Goal: Task Accomplishment & Management: Complete application form

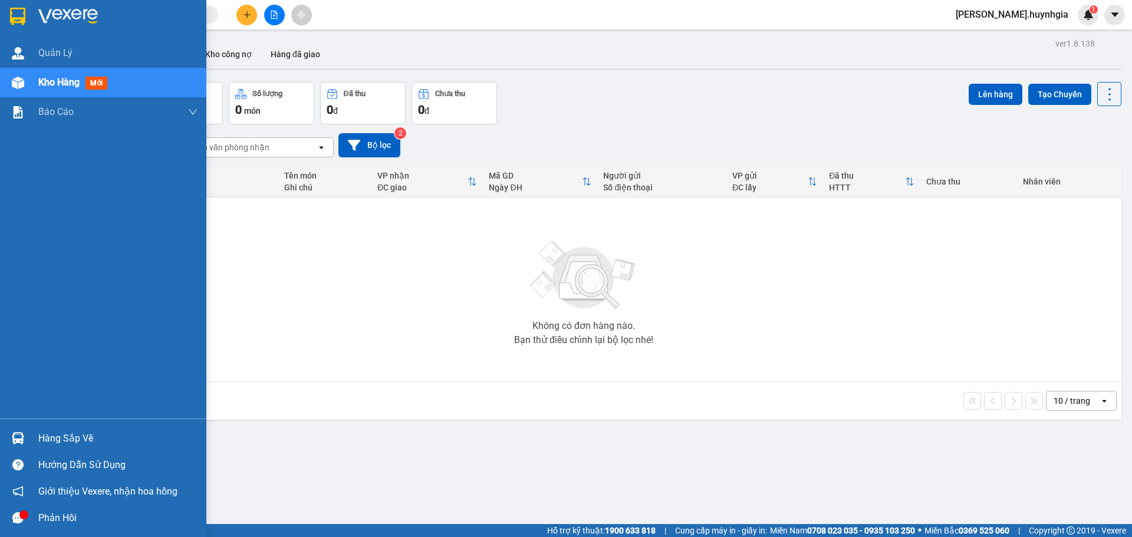
click at [73, 434] on div "Hàng sắp về" at bounding box center [117, 439] width 159 height 18
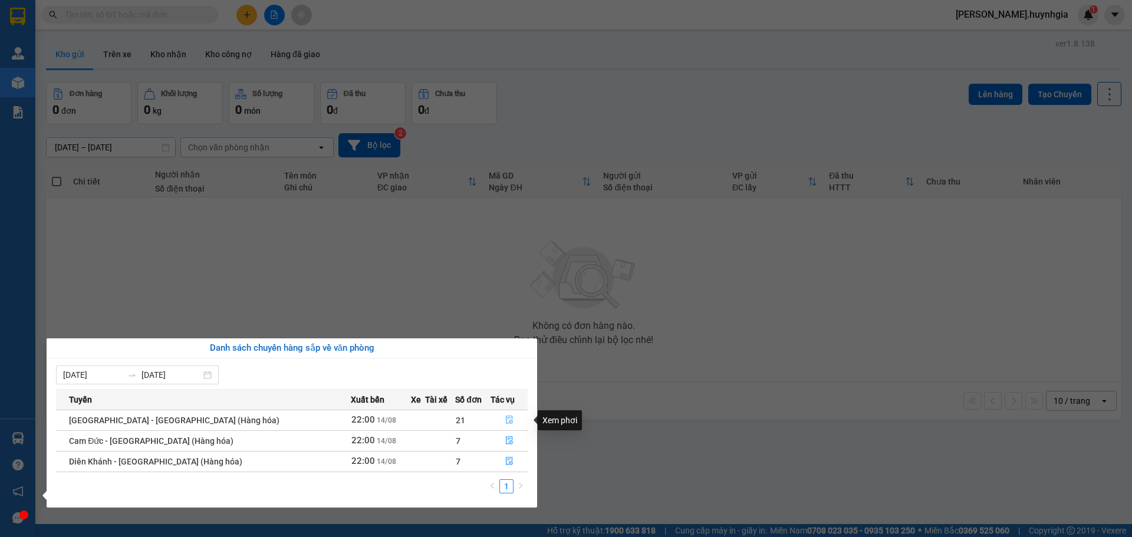
click at [505, 420] on icon "file-done" at bounding box center [509, 420] width 8 height 8
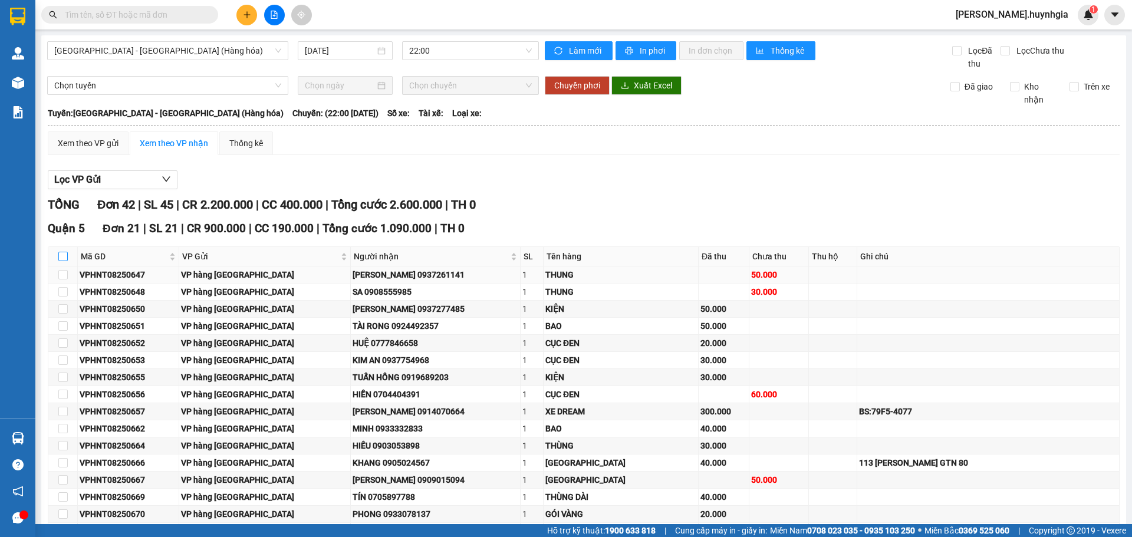
drag, startPoint x: 62, startPoint y: 255, endPoint x: 76, endPoint y: 277, distance: 26.5
click at [67, 256] on input "checkbox" at bounding box center [62, 256] width 9 height 9
checkbox input "true"
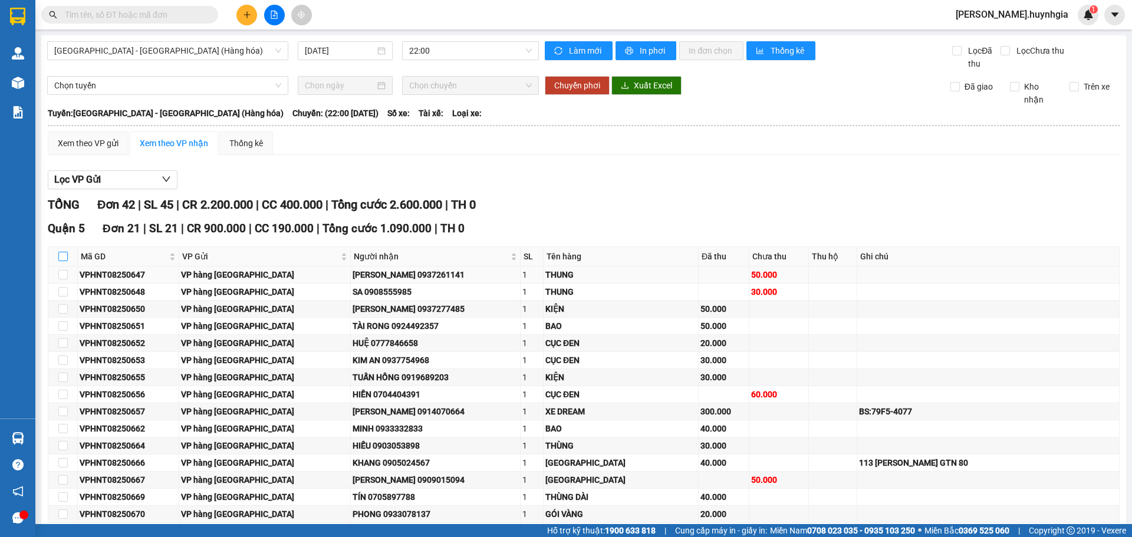
checkbox input "true"
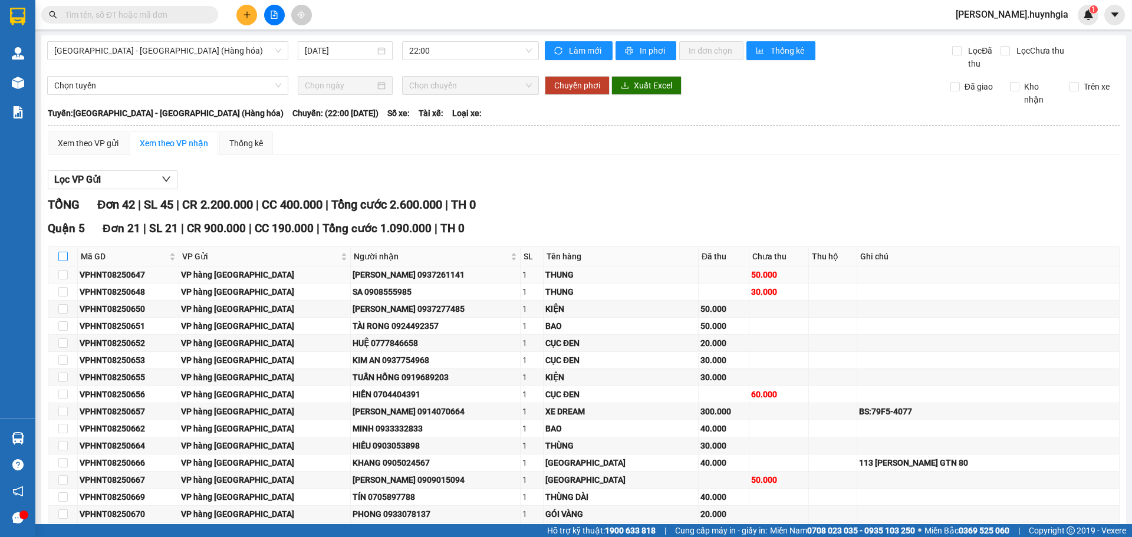
checkbox input "true"
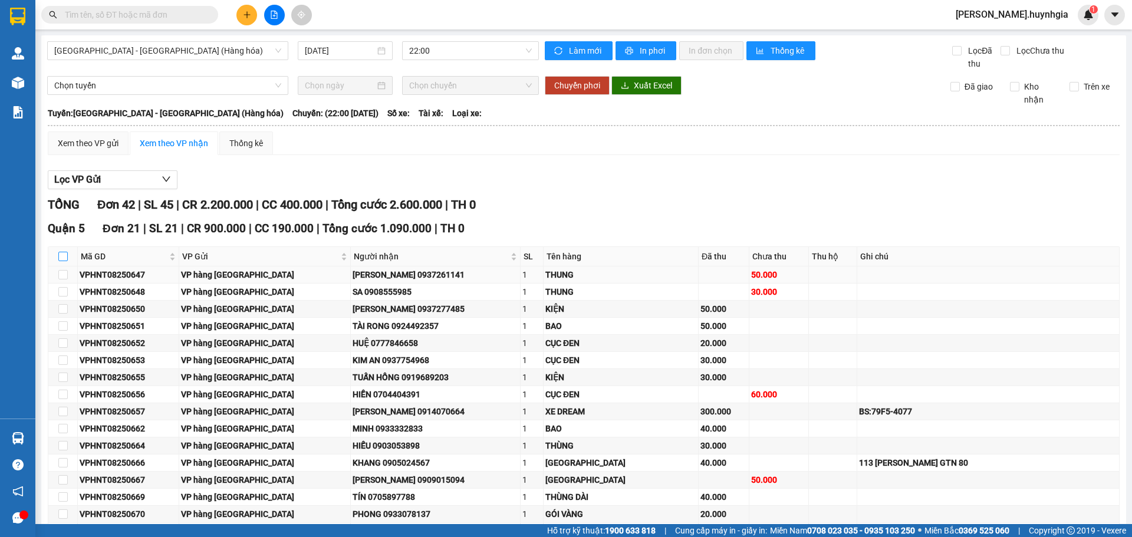
checkbox input "true"
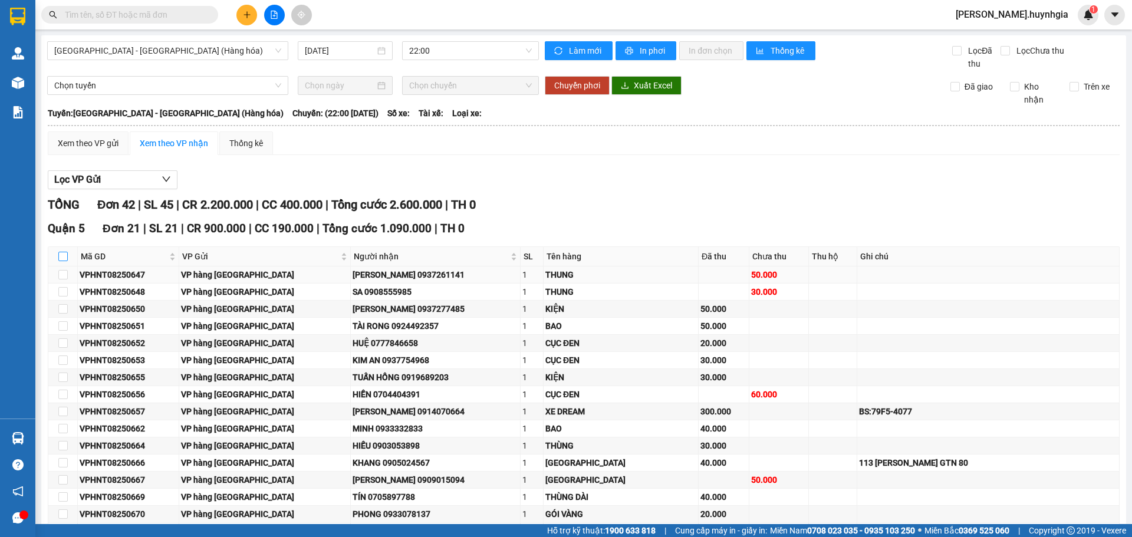
checkbox input "true"
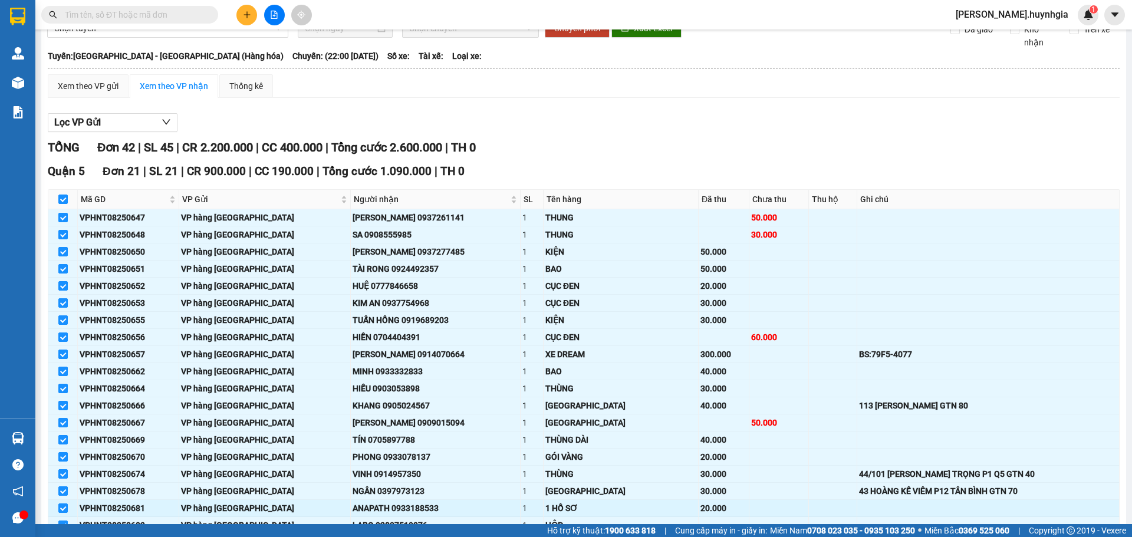
scroll to position [236, 0]
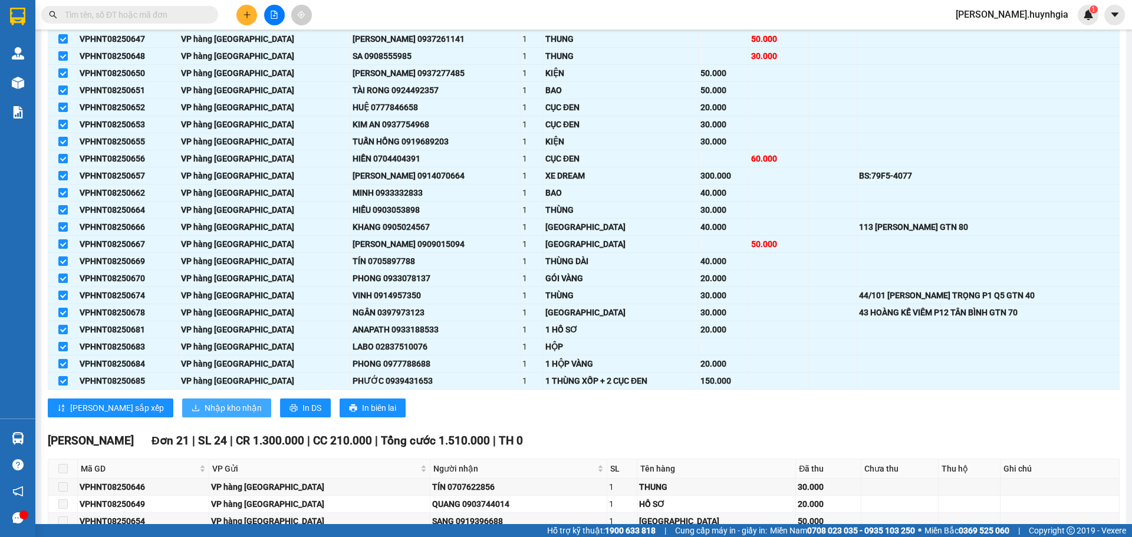
drag, startPoint x: 176, startPoint y: 406, endPoint x: 185, endPoint y: 409, distance: 8.8
click at [205, 408] on span "Nhập kho nhận" at bounding box center [233, 408] width 57 height 13
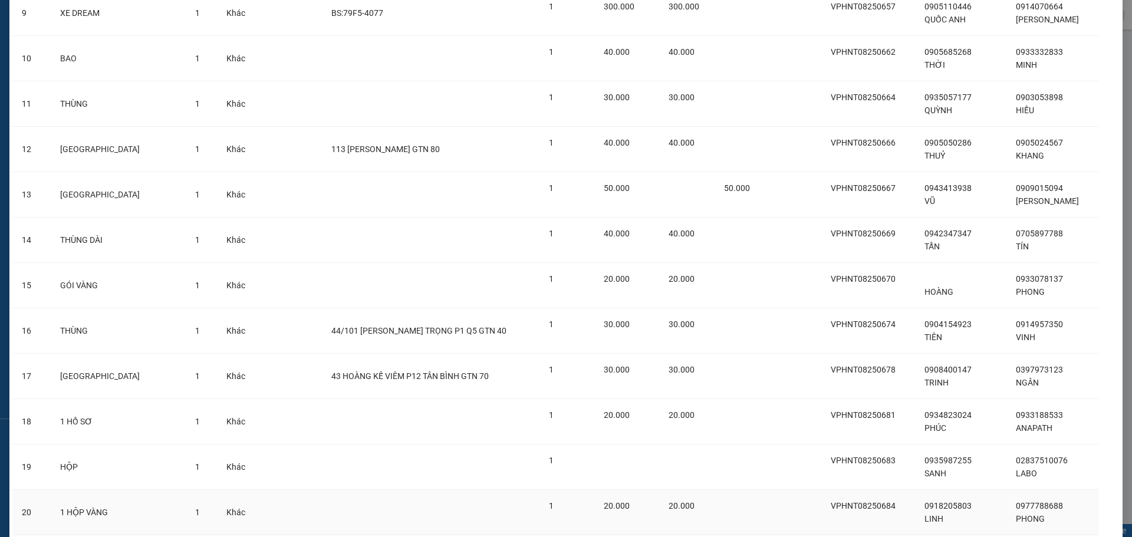
scroll to position [602, 0]
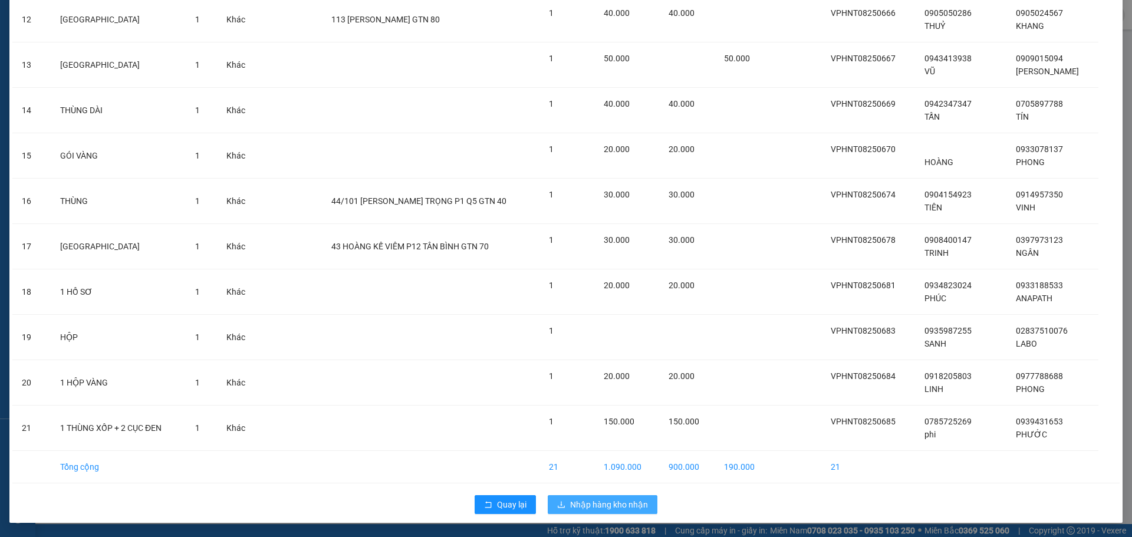
click at [589, 507] on span "Nhập hàng kho nhận" at bounding box center [609, 504] width 78 height 13
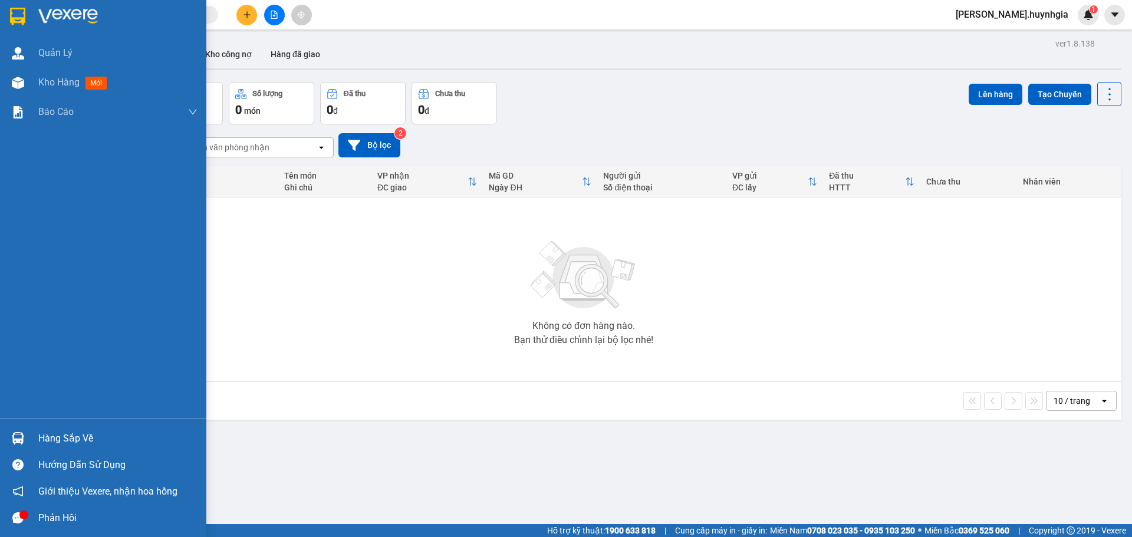
drag, startPoint x: 73, startPoint y: 435, endPoint x: 114, endPoint y: 462, distance: 49.7
click at [75, 436] on div "Hàng sắp về" at bounding box center [117, 439] width 159 height 18
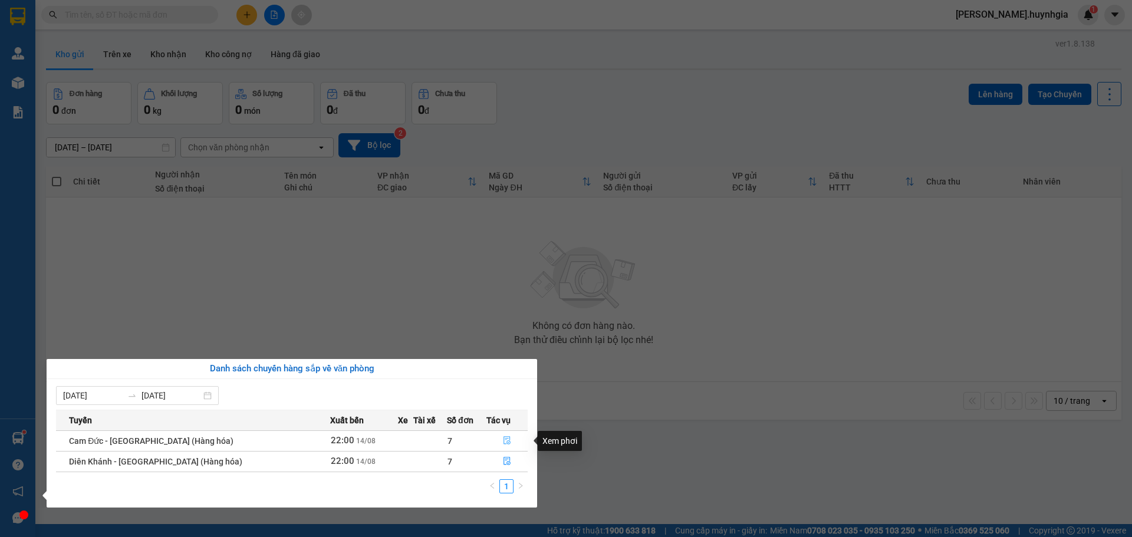
click at [504, 442] on button "button" at bounding box center [507, 441] width 40 height 19
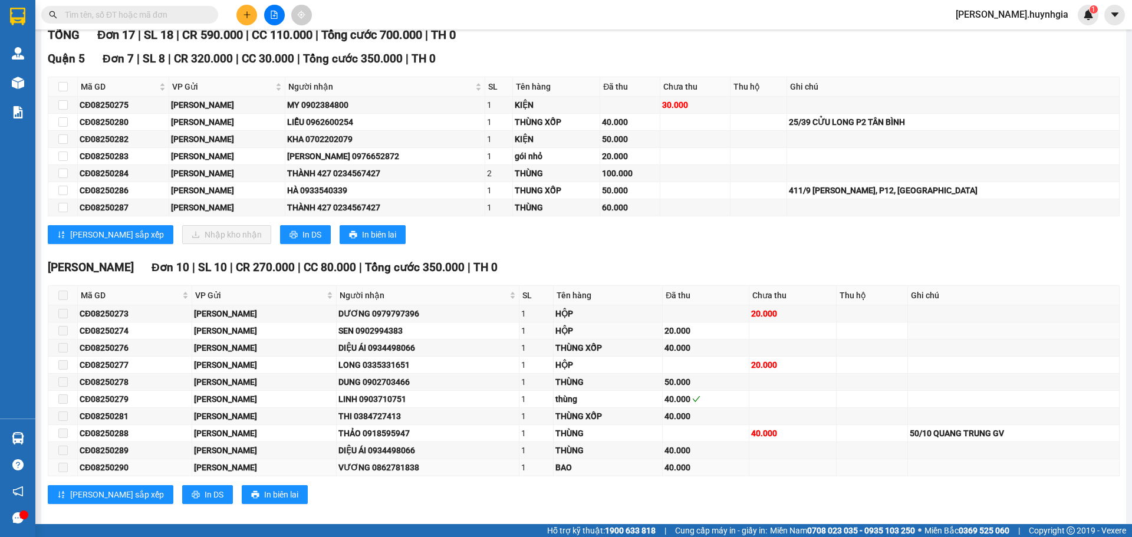
scroll to position [177, 0]
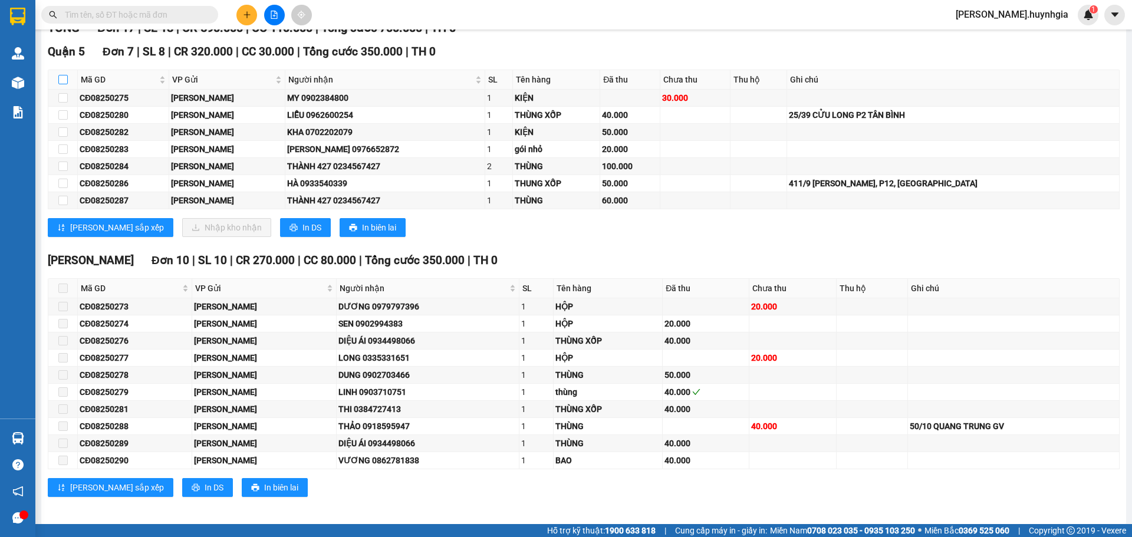
drag, startPoint x: 63, startPoint y: 80, endPoint x: 130, endPoint y: 166, distance: 109.2
click at [64, 80] on input "checkbox" at bounding box center [62, 79] width 9 height 9
checkbox input "true"
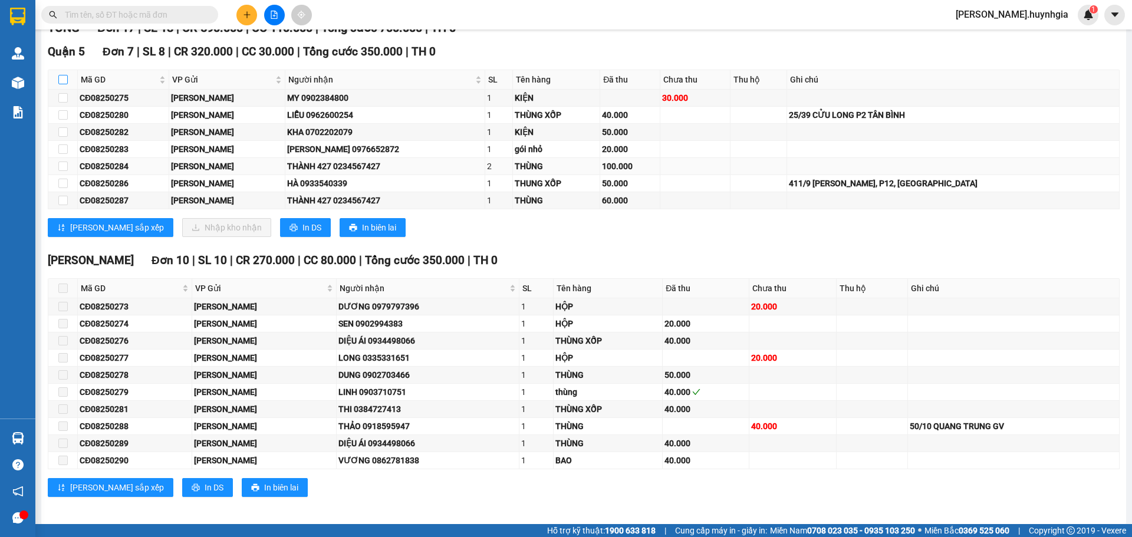
checkbox input "true"
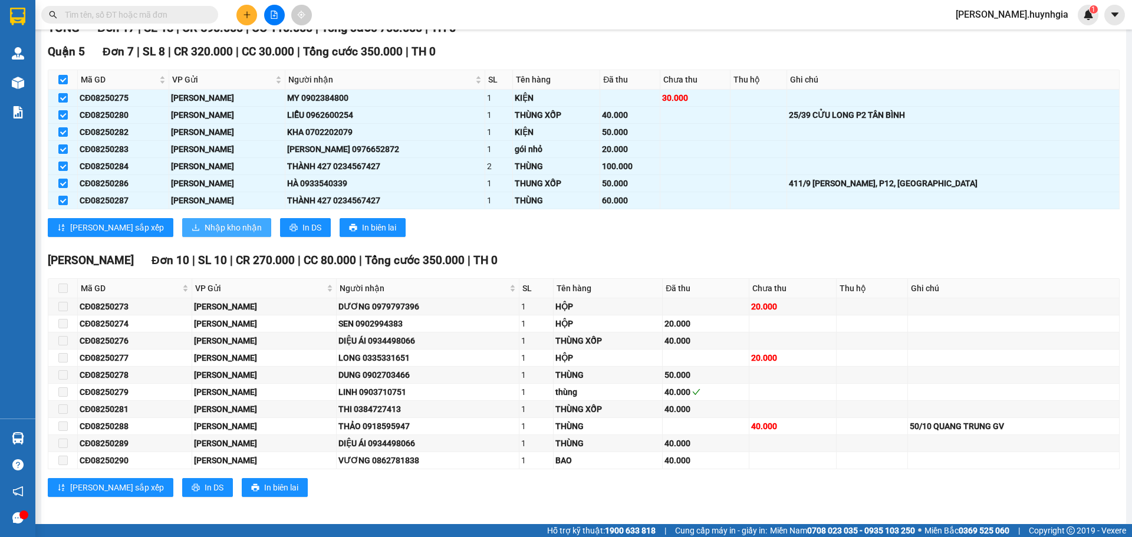
drag, startPoint x: 193, startPoint y: 224, endPoint x: 205, endPoint y: 222, distance: 12.6
click at [205, 222] on span "Nhập kho nhận" at bounding box center [233, 227] width 57 height 13
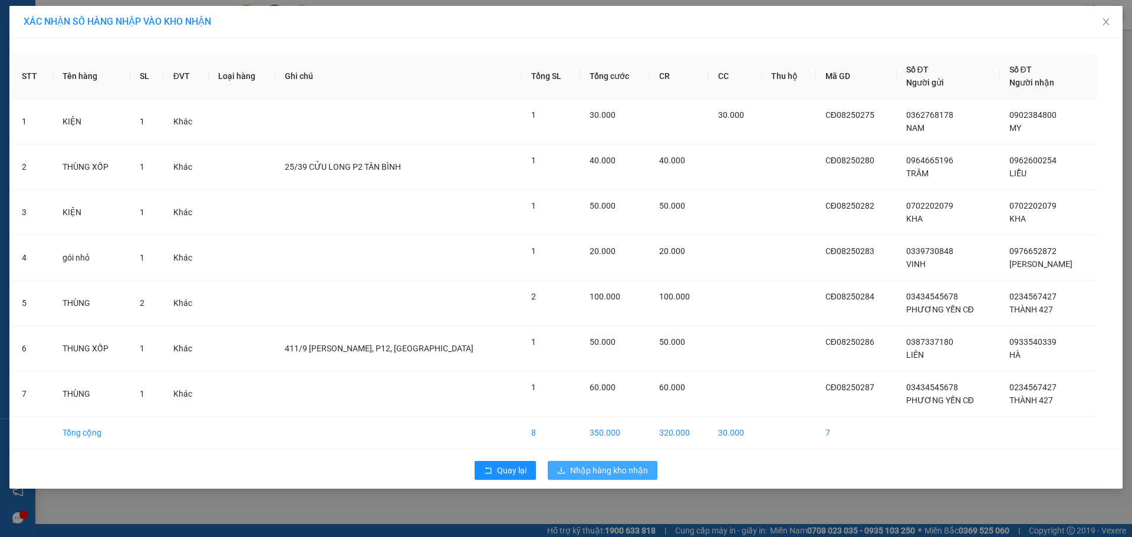
click at [585, 469] on span "Nhập hàng kho nhận" at bounding box center [609, 470] width 78 height 13
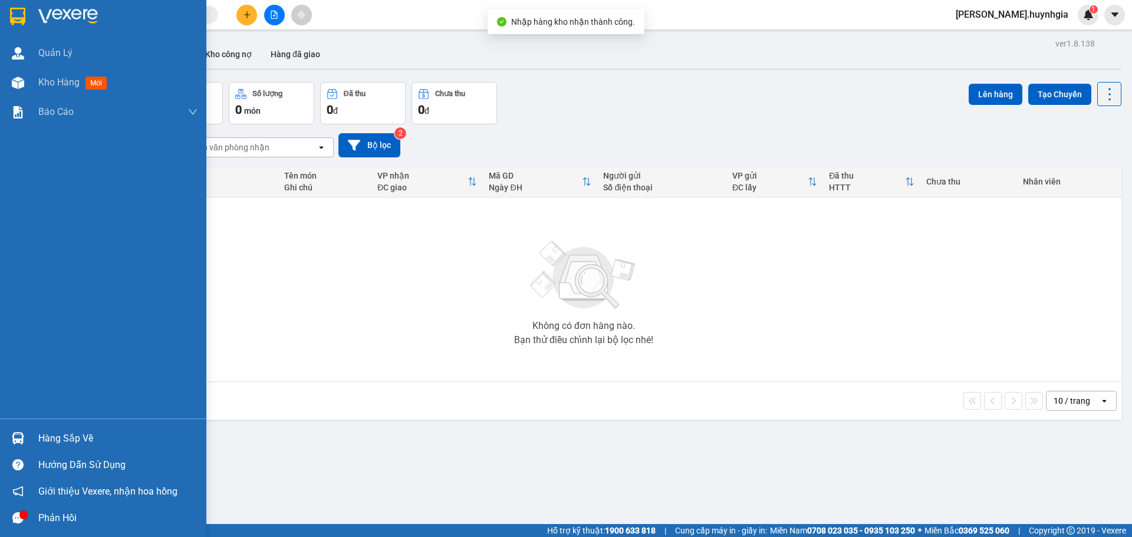
drag, startPoint x: 71, startPoint y: 435, endPoint x: 272, endPoint y: 495, distance: 209.9
click at [94, 443] on div "Hàng sắp về" at bounding box center [117, 439] width 159 height 18
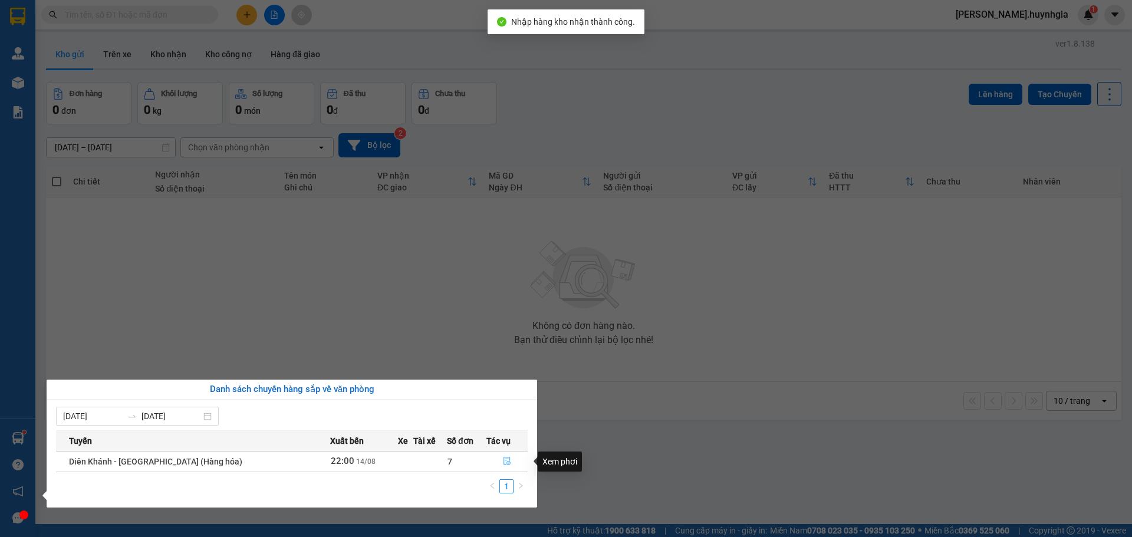
drag, startPoint x: 503, startPoint y: 456, endPoint x: 525, endPoint y: 533, distance: 79.9
click at [507, 455] on button "button" at bounding box center [507, 461] width 40 height 19
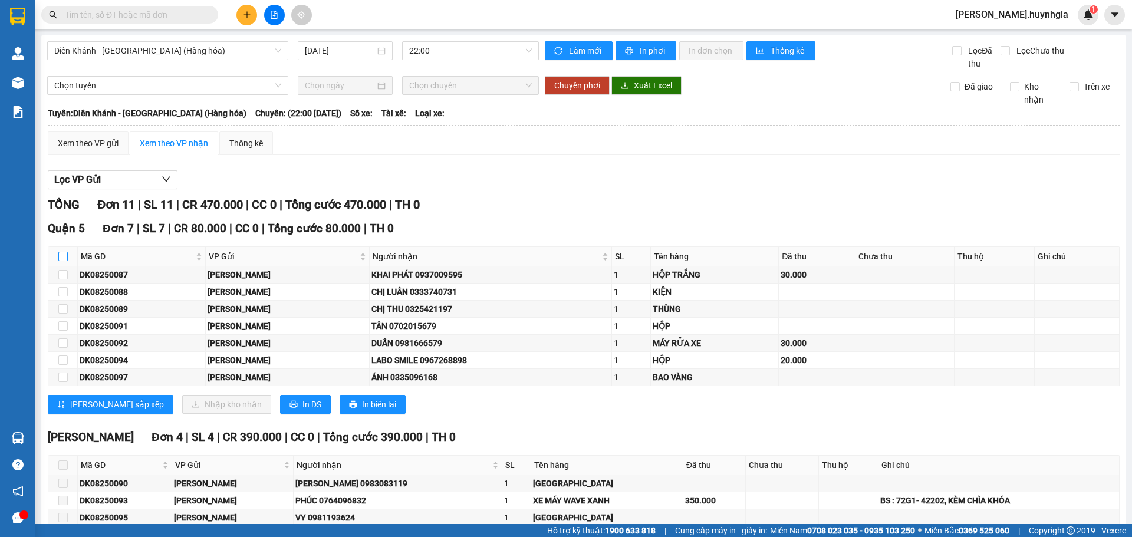
click at [66, 255] on input "checkbox" at bounding box center [62, 256] width 9 height 9
checkbox input "true"
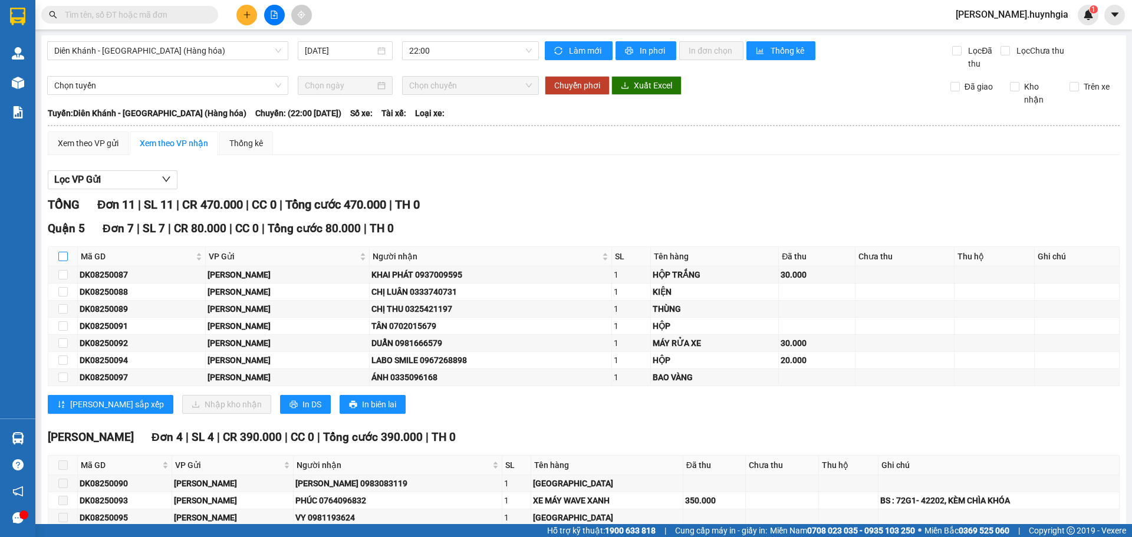
checkbox input "true"
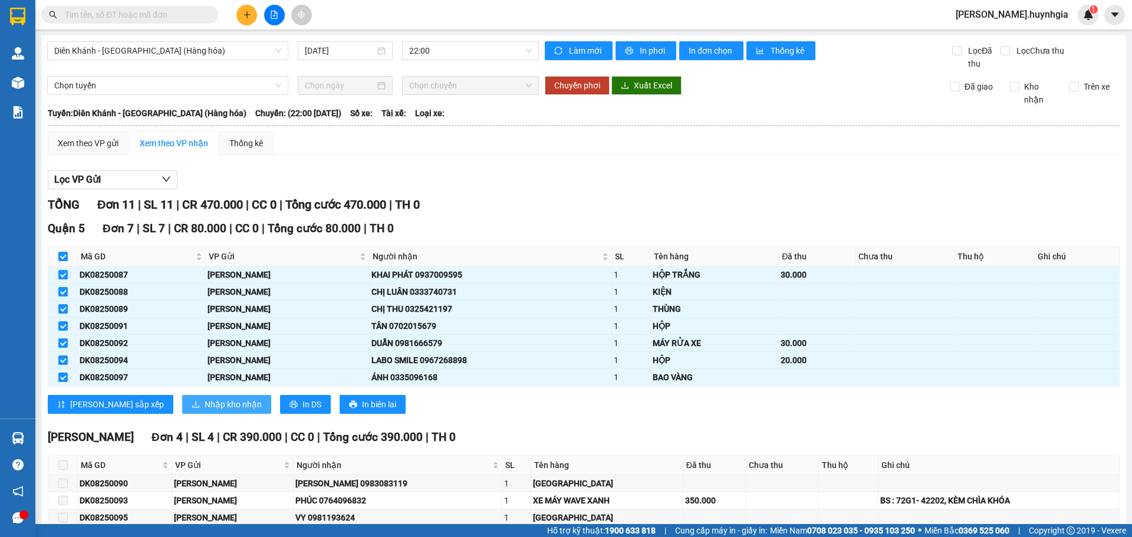
click at [205, 402] on span "Nhập kho nhận" at bounding box center [233, 404] width 57 height 13
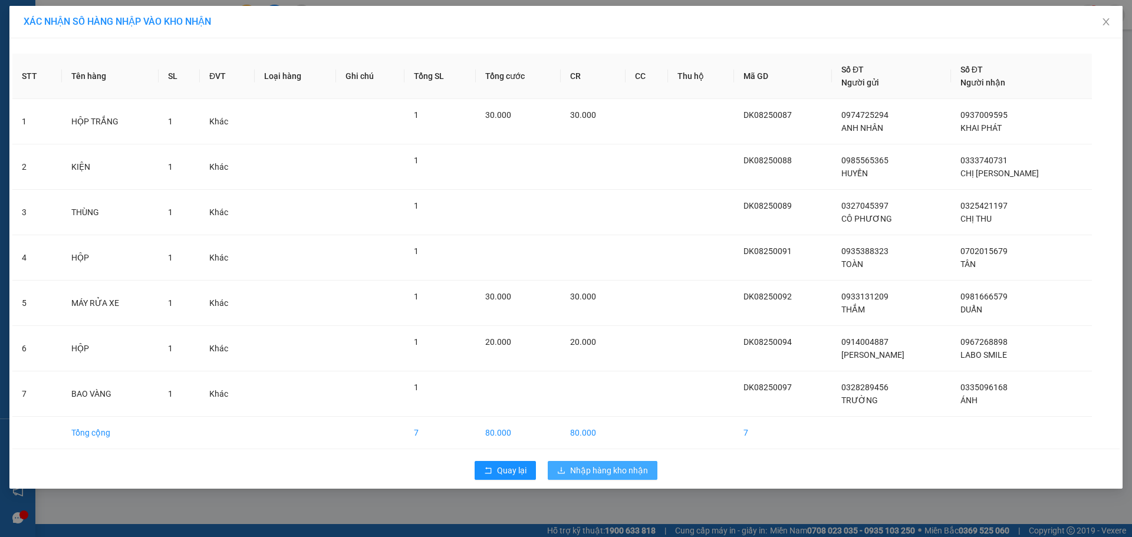
drag, startPoint x: 601, startPoint y: 464, endPoint x: 573, endPoint y: 501, distance: 46.4
click at [602, 467] on span "Nhập hàng kho nhận" at bounding box center [609, 470] width 78 height 13
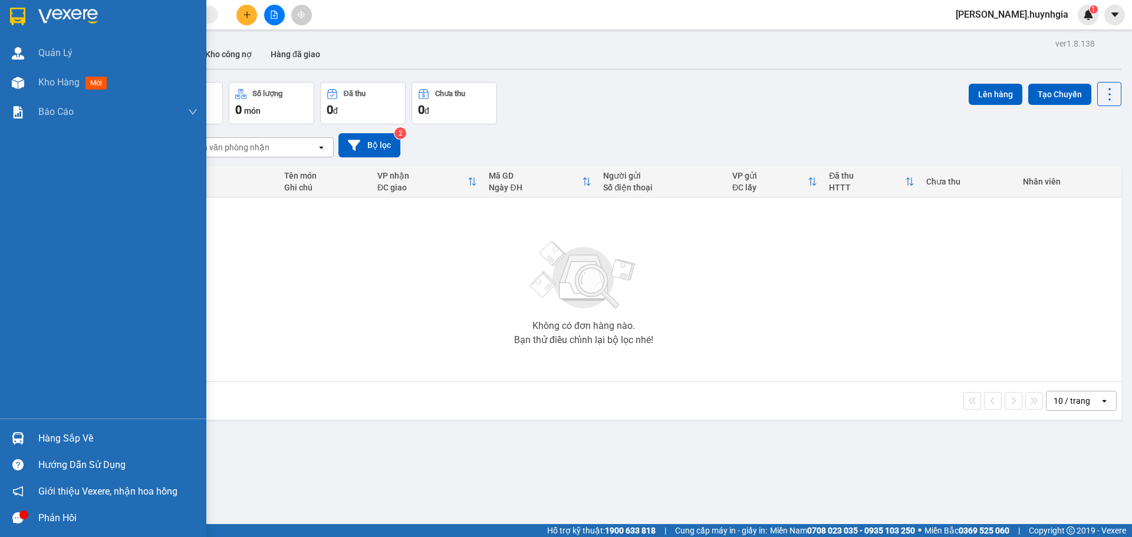
drag, startPoint x: 61, startPoint y: 439, endPoint x: 122, endPoint y: 428, distance: 61.1
click at [74, 438] on div "Hàng sắp về" at bounding box center [117, 439] width 159 height 18
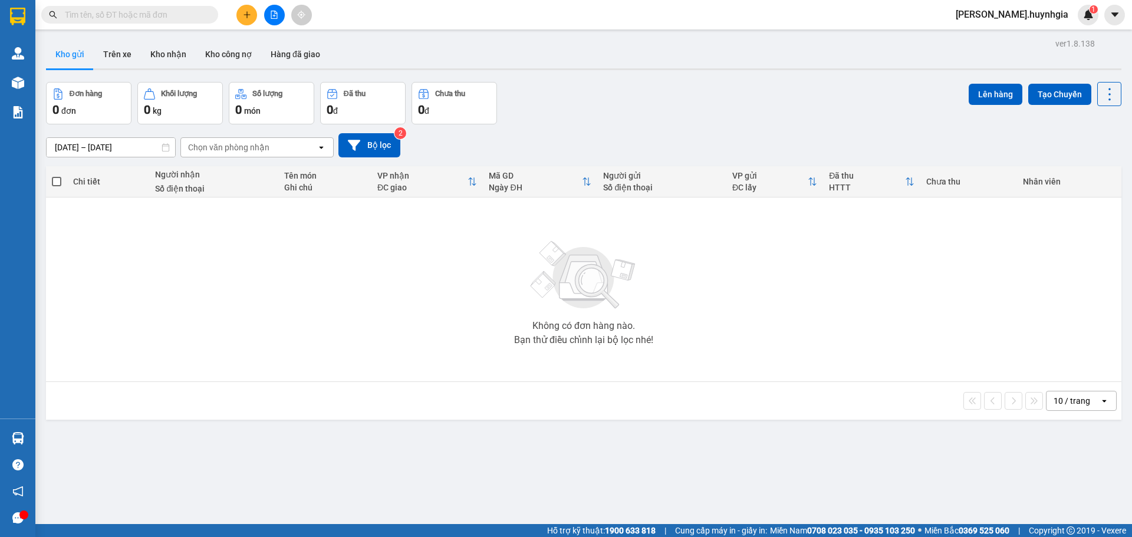
drag, startPoint x: 16, startPoint y: 514, endPoint x: 38, endPoint y: 528, distance: 26.3
click at [29, 523] on div "Quản [PERSON_NAME] hàng mới Báo cáo Báo cáo dòng tiền (nhân viên) - mới Báo cáo…" at bounding box center [17, 268] width 35 height 537
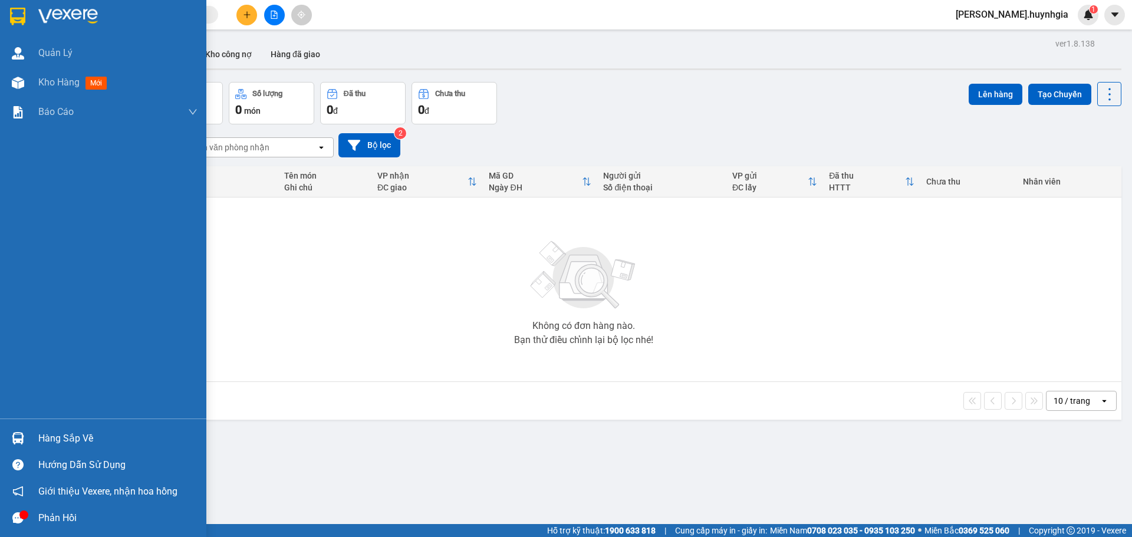
click at [19, 518] on icon "message" at bounding box center [17, 518] width 11 height 11
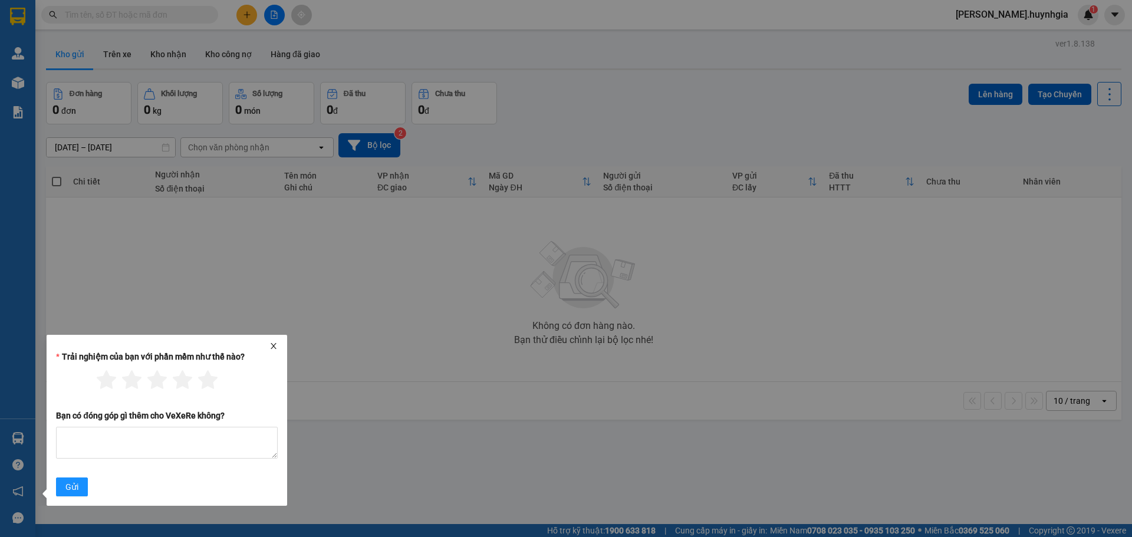
drag, startPoint x: 271, startPoint y: 344, endPoint x: 357, endPoint y: 435, distance: 125.2
click at [272, 346] on icon "close" at bounding box center [274, 346] width 8 height 8
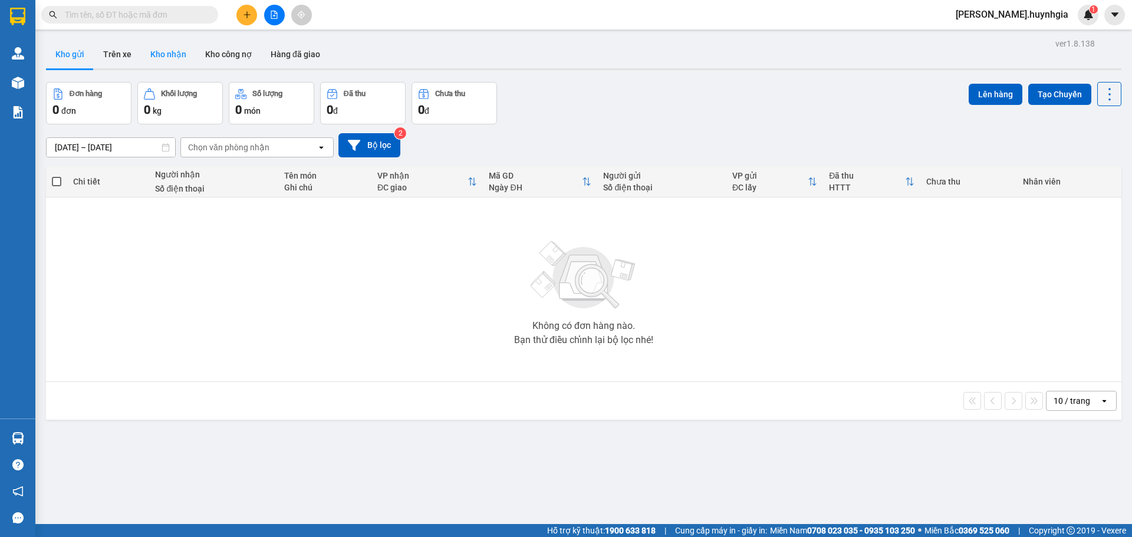
drag, startPoint x: 177, startPoint y: 57, endPoint x: 304, endPoint y: 133, distance: 148.2
click at [181, 57] on button "Kho nhận" at bounding box center [168, 54] width 55 height 28
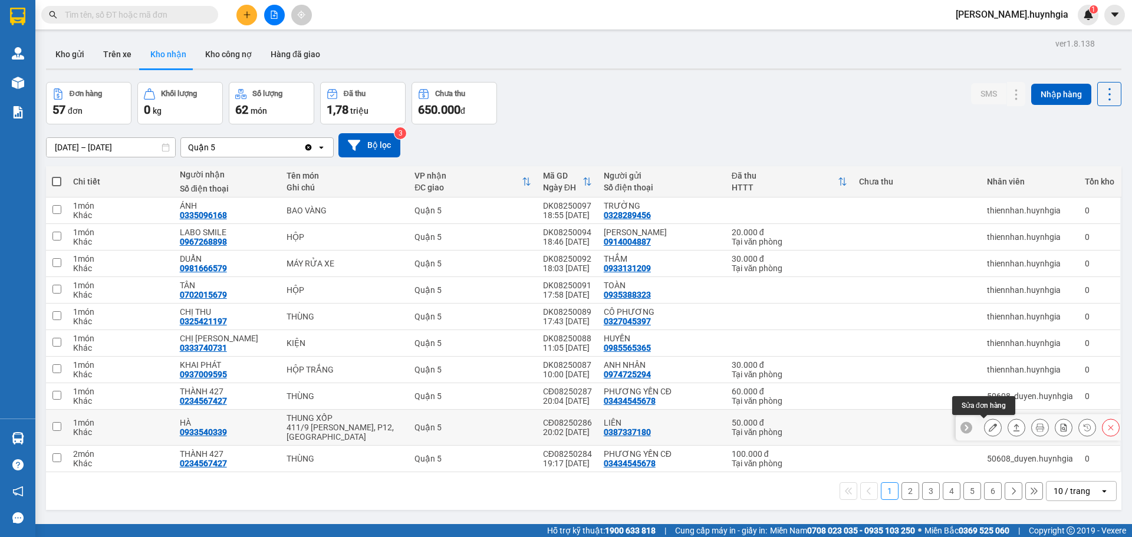
drag, startPoint x: 979, startPoint y: 429, endPoint x: 996, endPoint y: 431, distance: 17.2
click at [985, 431] on button at bounding box center [993, 428] width 17 height 21
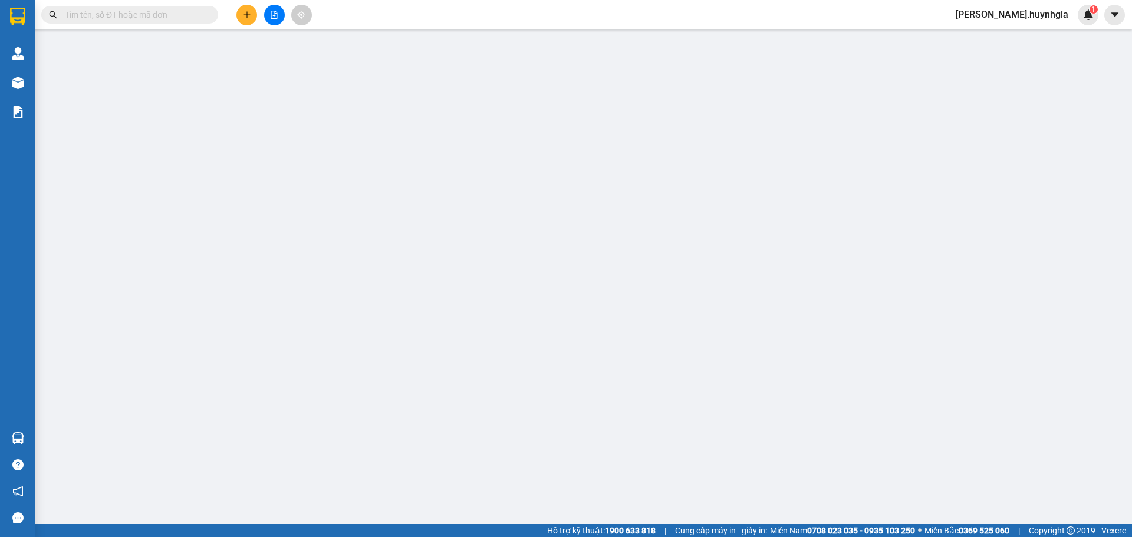
type input "0387337180"
type input "LIÊN"
type input "0933540339"
type input "HÀ"
type input "50.000"
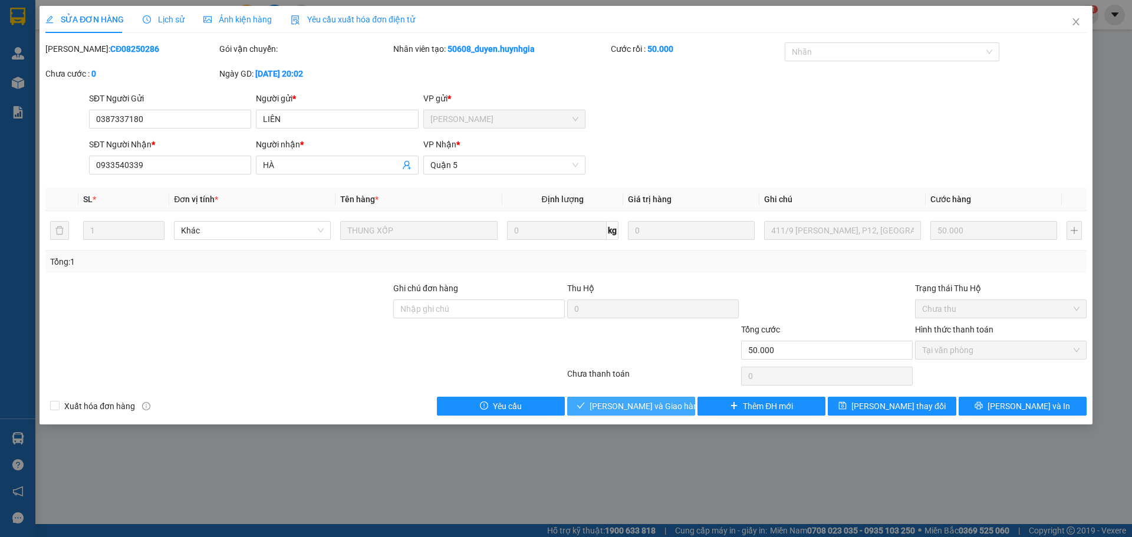
click at [669, 402] on span "[PERSON_NAME] và Giao hàng" at bounding box center [646, 406] width 113 height 13
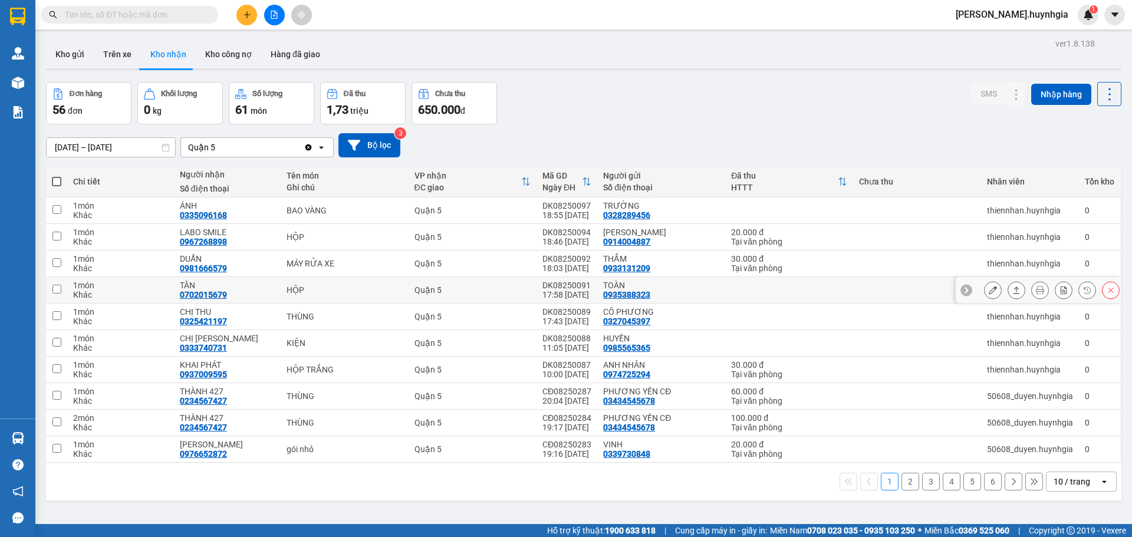
scroll to position [54, 0]
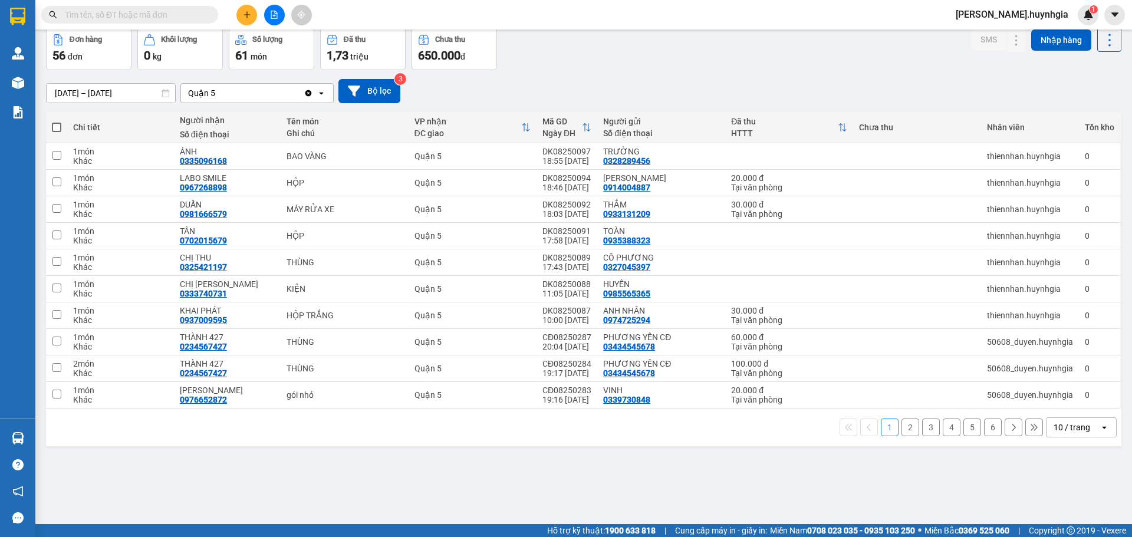
click at [1100, 421] on div "open" at bounding box center [1108, 427] width 17 height 19
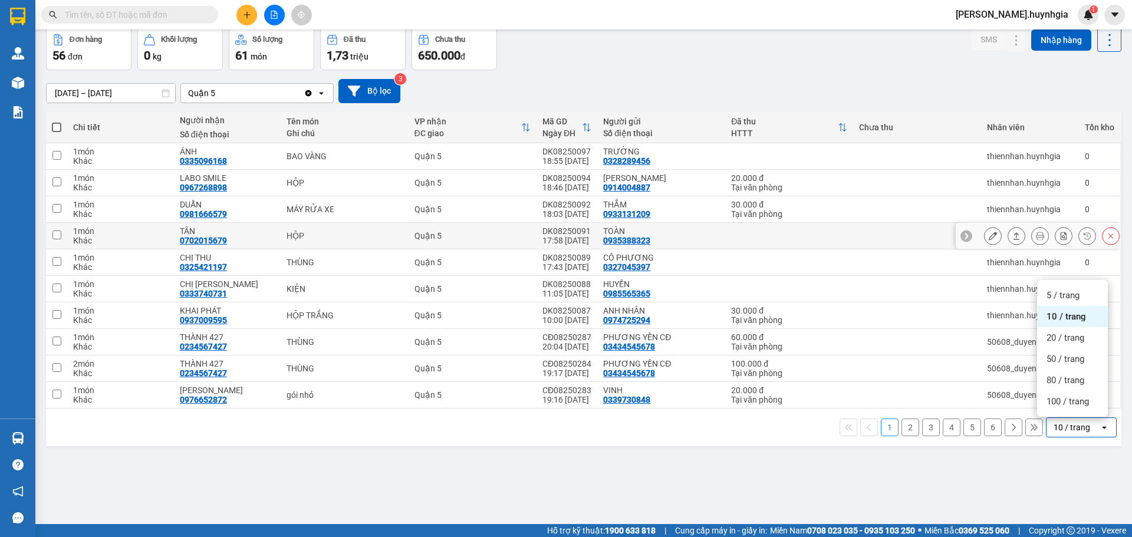
click at [985, 231] on button at bounding box center [993, 236] width 17 height 21
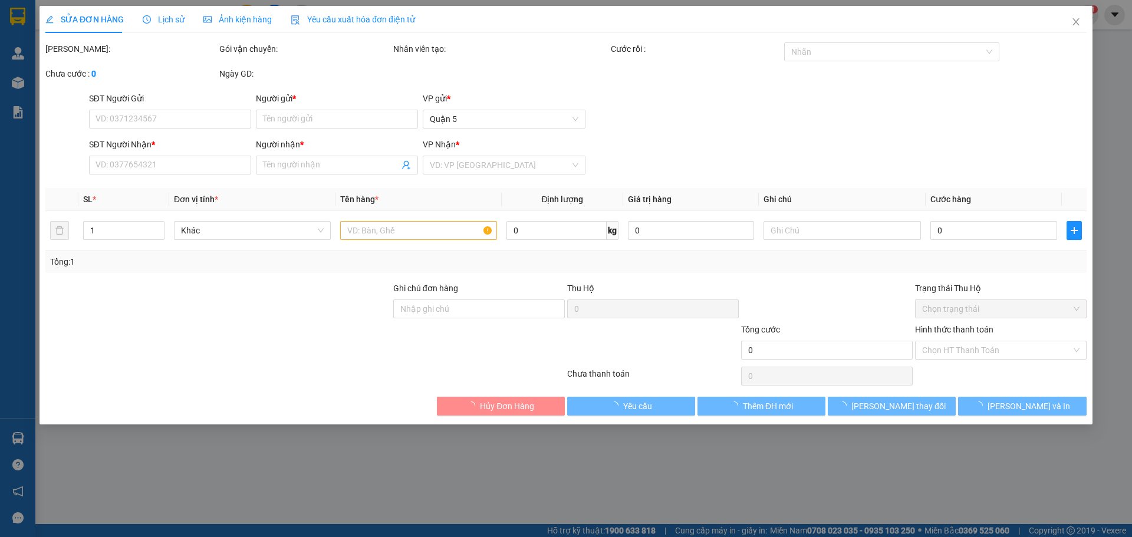
type input "0935388323"
type input "TOÀN"
type input "0702015679"
type input "TÂN"
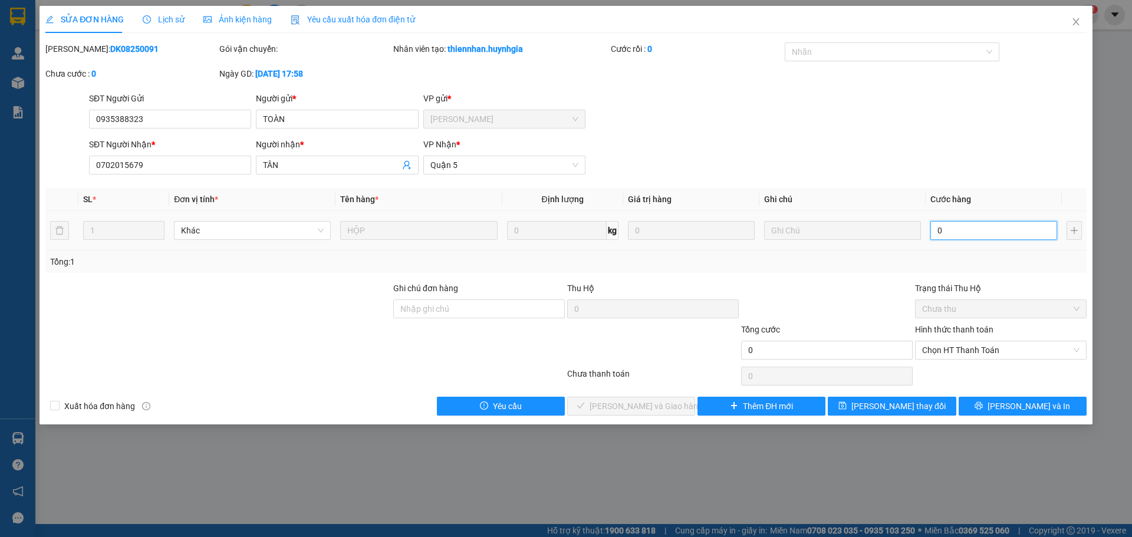
click at [934, 236] on input "0" at bounding box center [994, 230] width 127 height 19
click at [928, 233] on td "0" at bounding box center [994, 231] width 136 height 40
click at [931, 233] on input "0" at bounding box center [994, 230] width 127 height 19
click at [931, 232] on input "0" at bounding box center [994, 230] width 127 height 19
click at [931, 231] on input "0" at bounding box center [994, 230] width 127 height 19
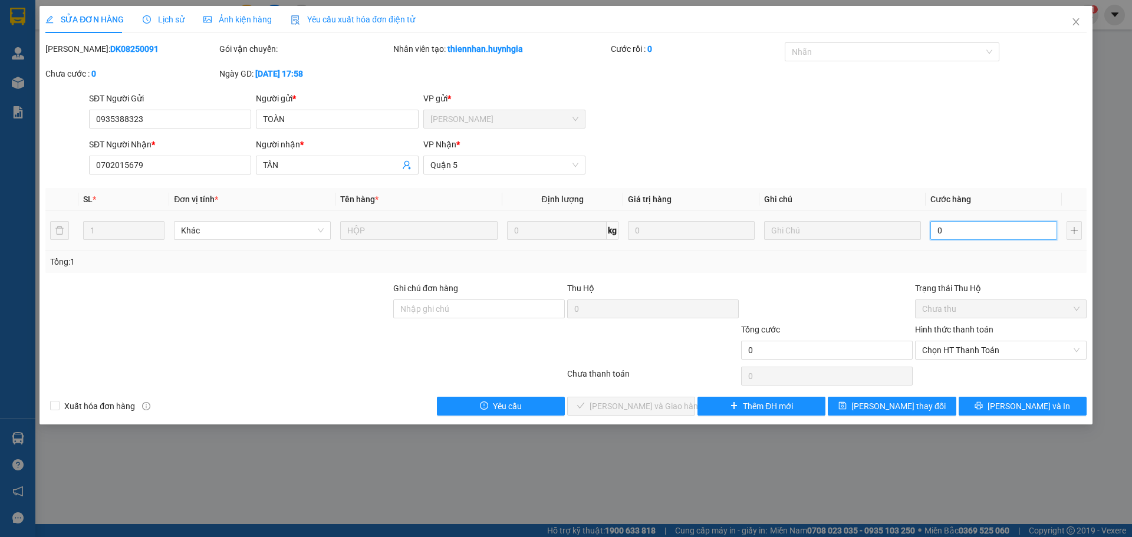
type input "20"
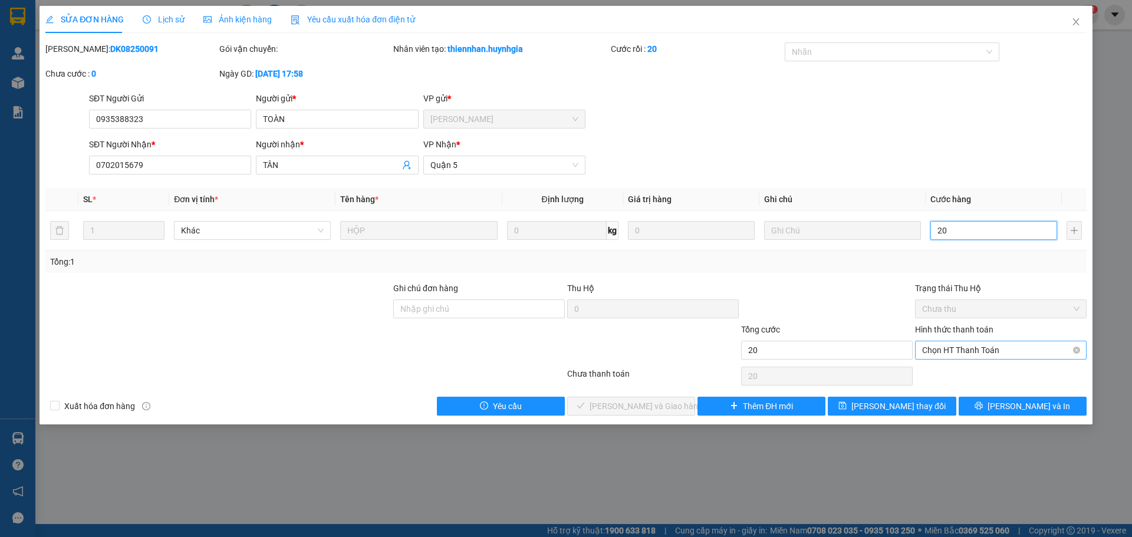
drag, startPoint x: 976, startPoint y: 347, endPoint x: 998, endPoint y: 355, distance: 23.1
click at [977, 348] on span "Chọn HT Thanh Toán" at bounding box center [1000, 351] width 157 height 18
type input "20"
type input "20.000"
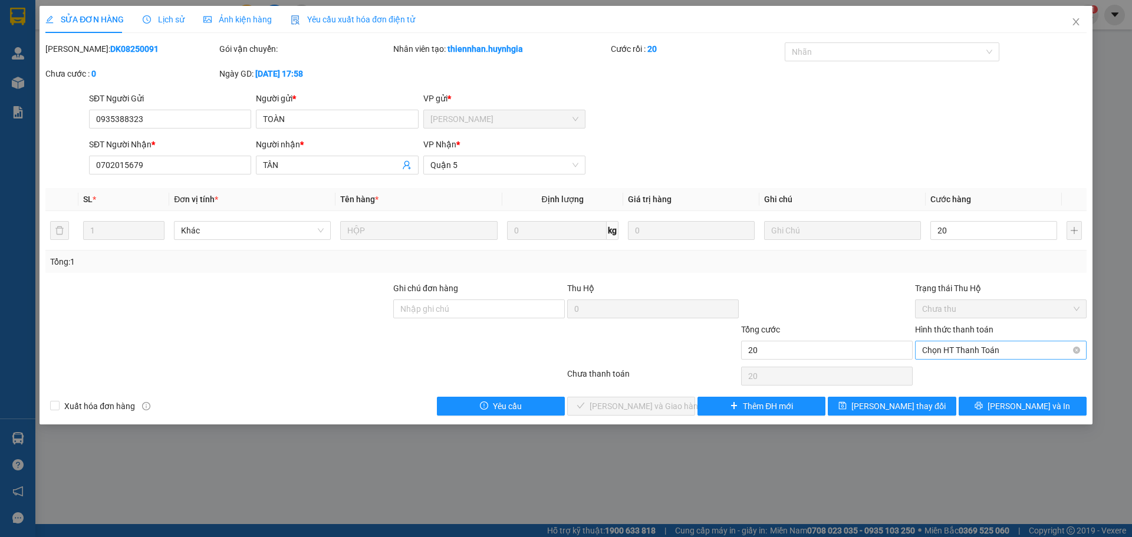
type input "20.000"
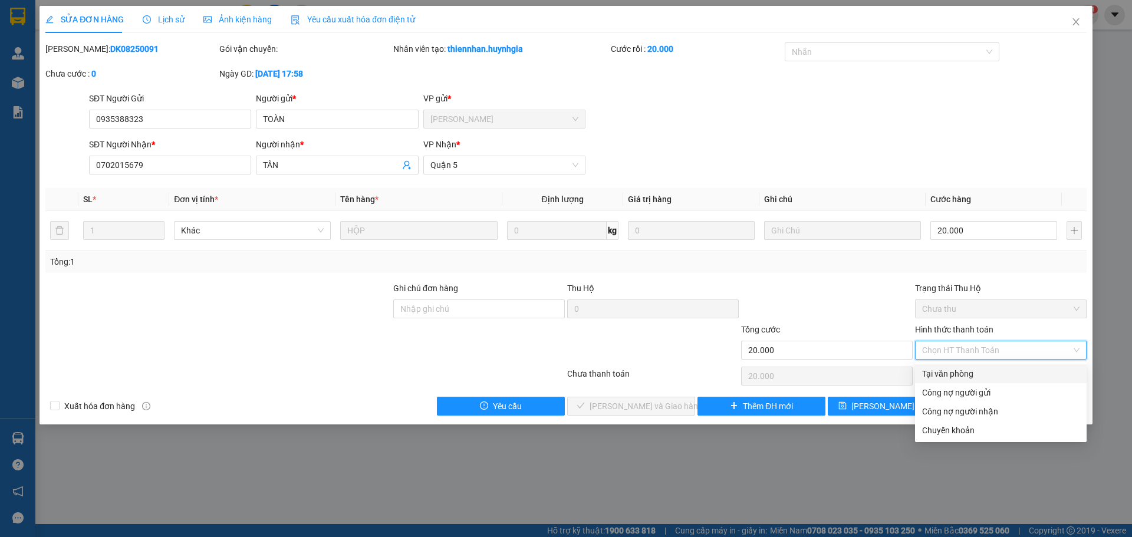
click at [961, 376] on div "Tại văn phòng" at bounding box center [1000, 373] width 157 height 13
type input "0"
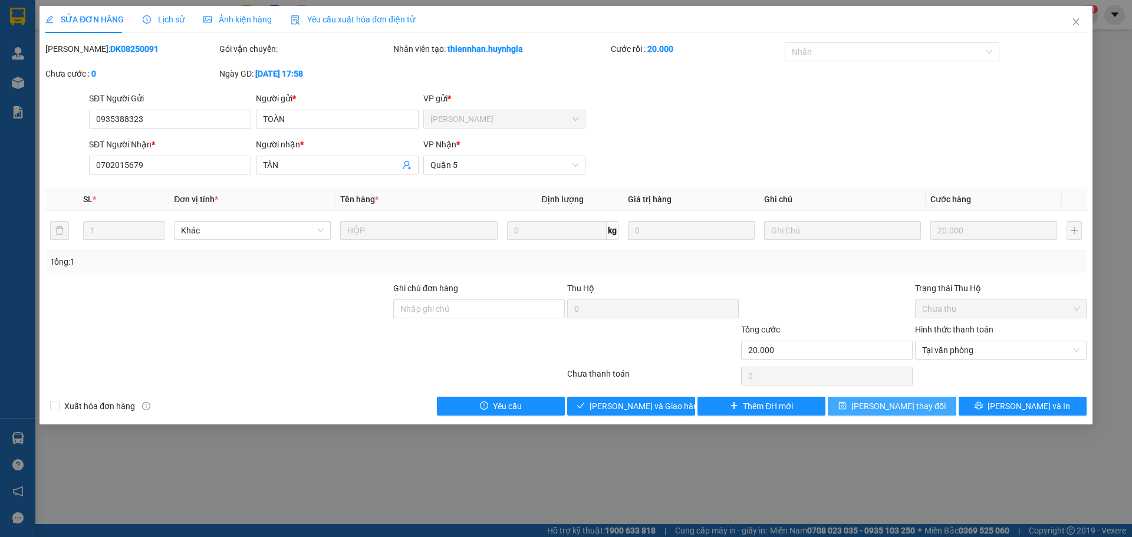
click at [884, 406] on span "[PERSON_NAME] thay đổi" at bounding box center [899, 406] width 94 height 13
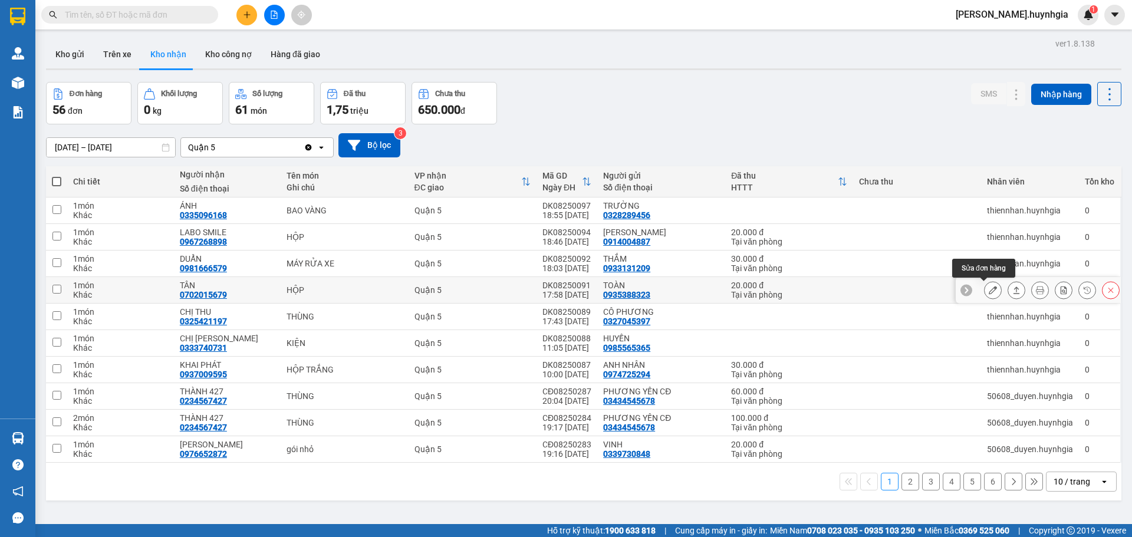
click at [989, 286] on icon at bounding box center [993, 290] width 8 height 8
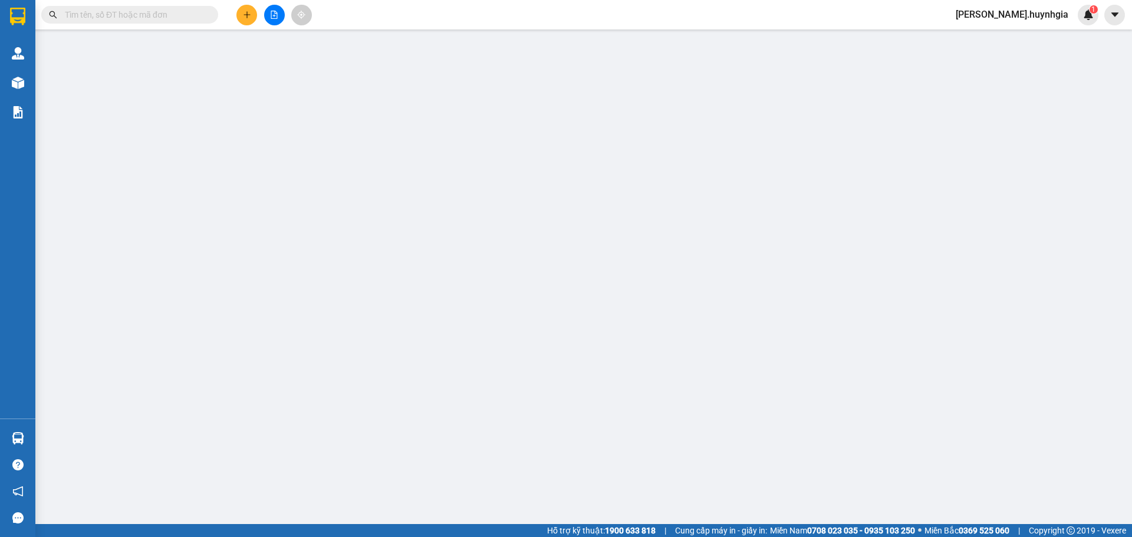
type input "0935388323"
type input "TOÀN"
type input "0702015679"
type input "TÂN"
type input "20.000"
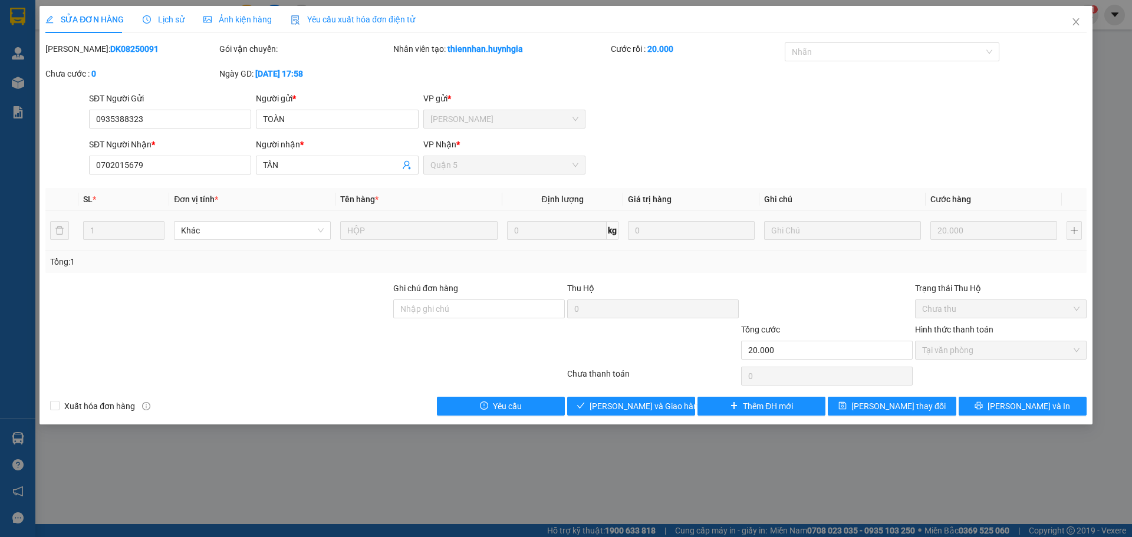
click at [984, 221] on td "20.000" at bounding box center [994, 231] width 136 height 40
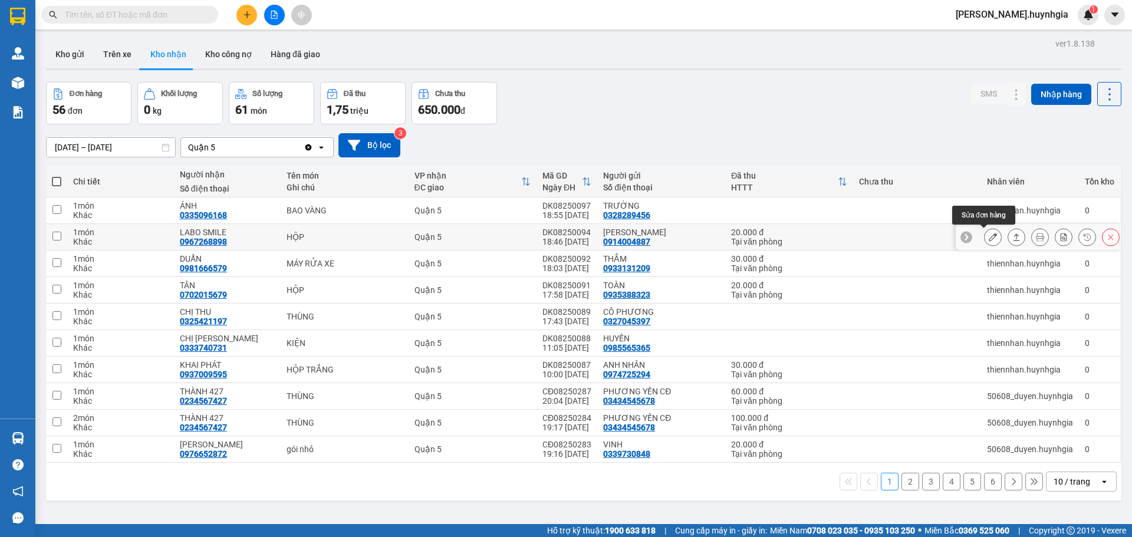
click at [989, 235] on icon at bounding box center [993, 237] width 8 height 8
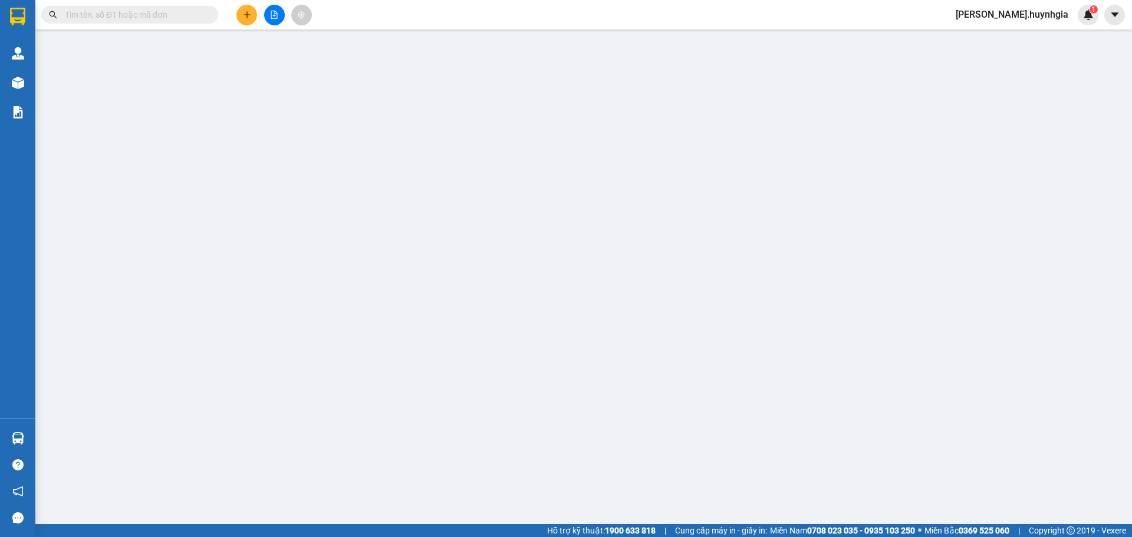
type input "0914004887"
type input "[PERSON_NAME]"
type input "0967268898"
type input "LABO SMILE"
type input "20.000"
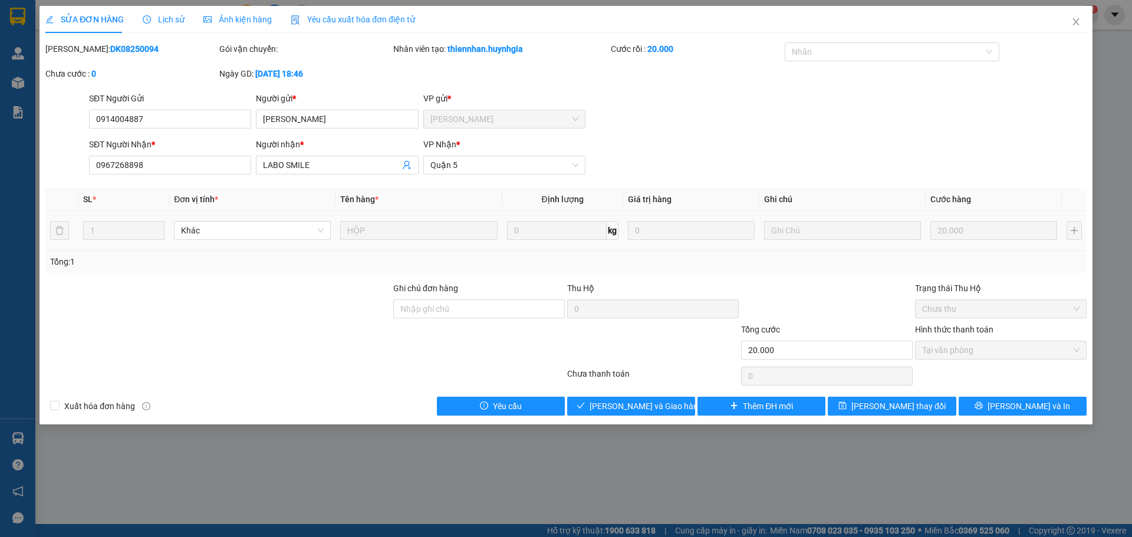
click at [887, 242] on div at bounding box center [842, 231] width 157 height 24
drag, startPoint x: 854, startPoint y: 339, endPoint x: 843, endPoint y: 352, distance: 16.3
click at [849, 349] on div "Tổng cước 20.000" at bounding box center [827, 343] width 172 height 41
click at [838, 353] on input "20.000" at bounding box center [827, 350] width 172 height 19
click at [815, 380] on div "Total Paid Fee 20.000 Total UnPaid Fee 0 Cash Collection Total Fee Mã ĐH: DK082…" at bounding box center [566, 228] width 1042 height 373
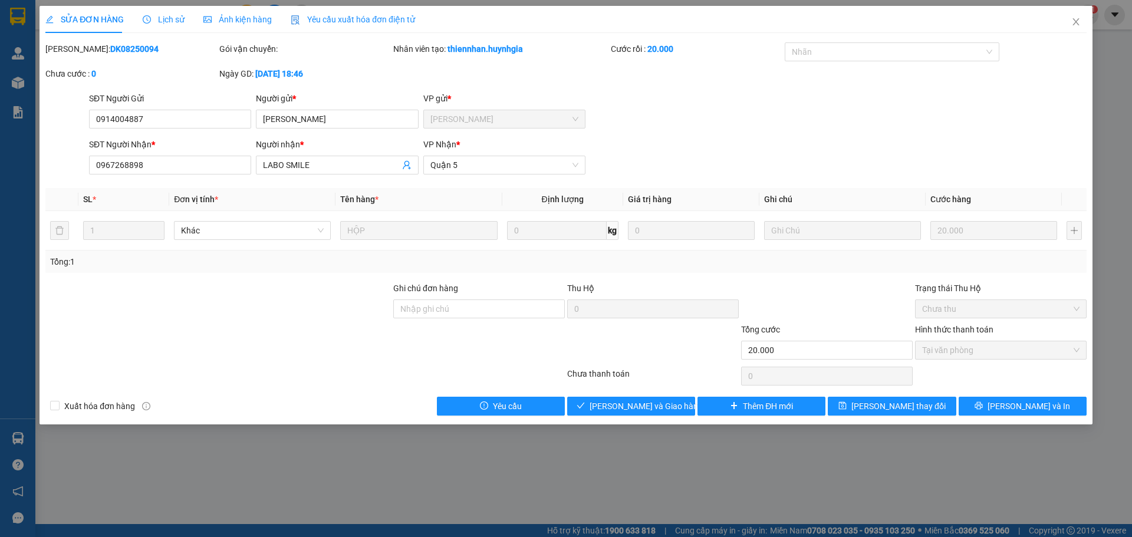
drag, startPoint x: 829, startPoint y: 366, endPoint x: 776, endPoint y: 387, distance: 57.0
click at [776, 387] on div "0" at bounding box center [827, 377] width 172 height 24
click at [721, 386] on div "Chưa thanh toán" at bounding box center [653, 377] width 174 height 21
click at [730, 382] on div "Chưa thanh toán" at bounding box center [653, 377] width 174 height 21
click at [516, 320] on div "Ghi chú đơn hàng" at bounding box center [479, 302] width 172 height 41
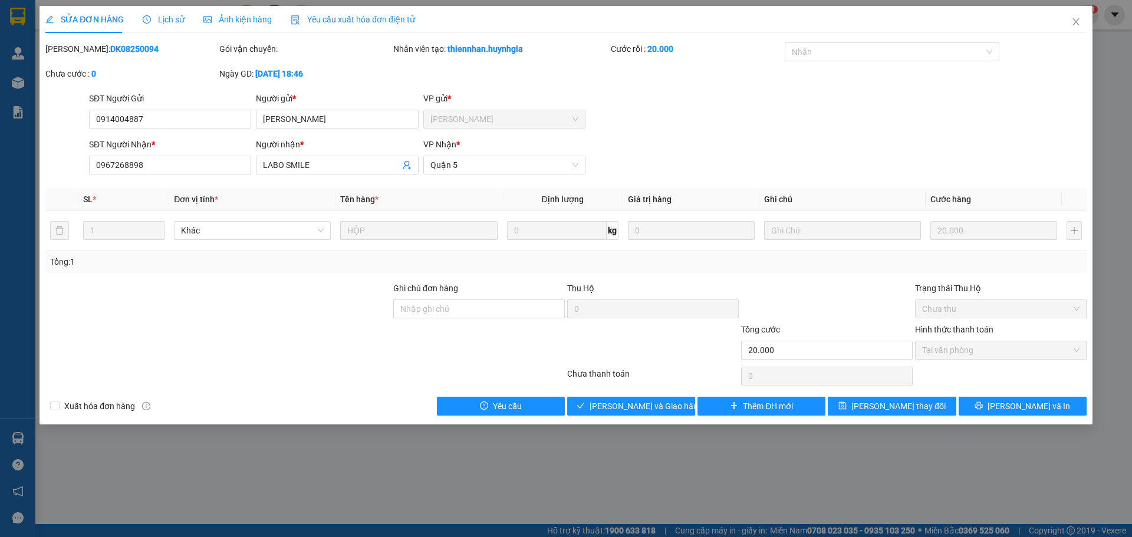
click at [516, 319] on div "Ghi chú đơn hàng" at bounding box center [479, 302] width 172 height 41
drag, startPoint x: 490, startPoint y: 293, endPoint x: 472, endPoint y: 240, distance: 55.8
click at [472, 240] on div "HỘP" at bounding box center [418, 231] width 157 height 24
drag, startPoint x: 408, startPoint y: 244, endPoint x: 402, endPoint y: 242, distance: 6.0
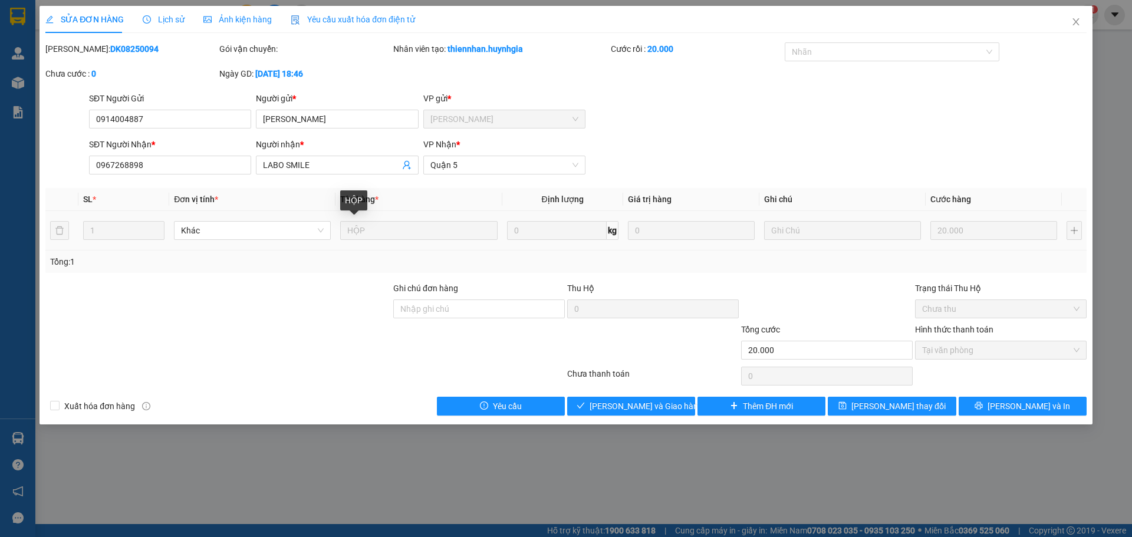
click at [403, 246] on td "HỘP" at bounding box center [419, 231] width 166 height 40
click at [441, 221] on tr "1 Khác HỘP 0 kg 0 20.000" at bounding box center [566, 231] width 1042 height 40
drag, startPoint x: 774, startPoint y: 208, endPoint x: 910, endPoint y: 210, distance: 135.1
click at [909, 211] on table "SL * Đơn vị tính * Tên hàng * Định lượng Giá trị hàng Ghi chú Cước hàng 1 Khác …" at bounding box center [566, 219] width 1042 height 63
click at [1071, 239] on tr "1 Khác HỘP 0 kg 0 20.000" at bounding box center [566, 231] width 1042 height 40
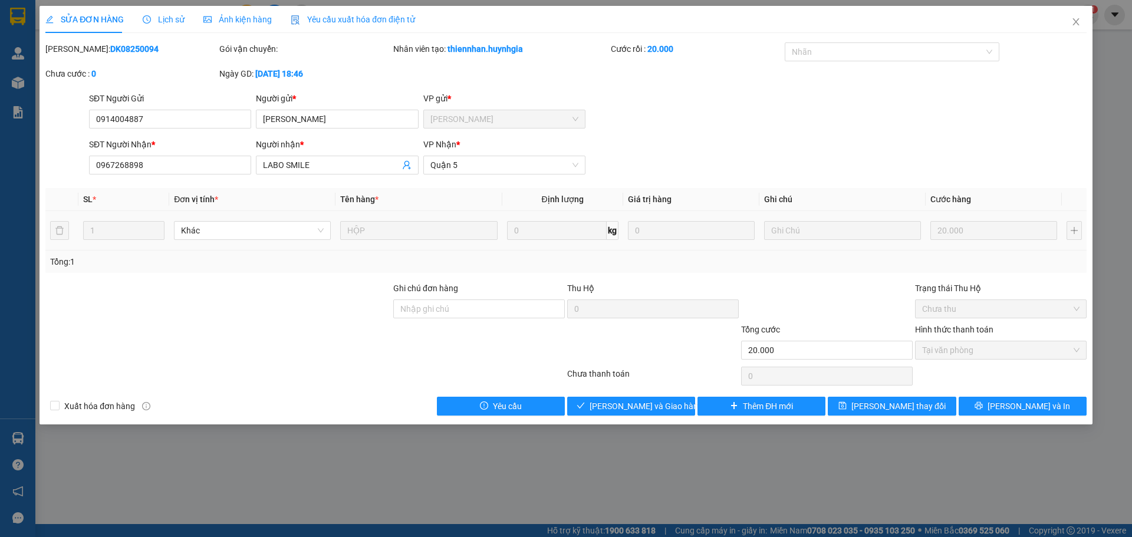
click at [1061, 234] on td "20.000" at bounding box center [994, 231] width 136 height 40
drag, startPoint x: 1061, startPoint y: 231, endPoint x: 1061, endPoint y: 275, distance: 43.7
click at [1061, 267] on div "SL * Đơn vị tính * Tên hàng * Định lượng Giá trị hàng Ghi chú Cước hàng 1 Khác …" at bounding box center [566, 230] width 1042 height 85
drag, startPoint x: 1033, startPoint y: 333, endPoint x: 1020, endPoint y: 333, distance: 13.0
click at [1033, 333] on div "Hình thức thanh toán" at bounding box center [1001, 332] width 172 height 18
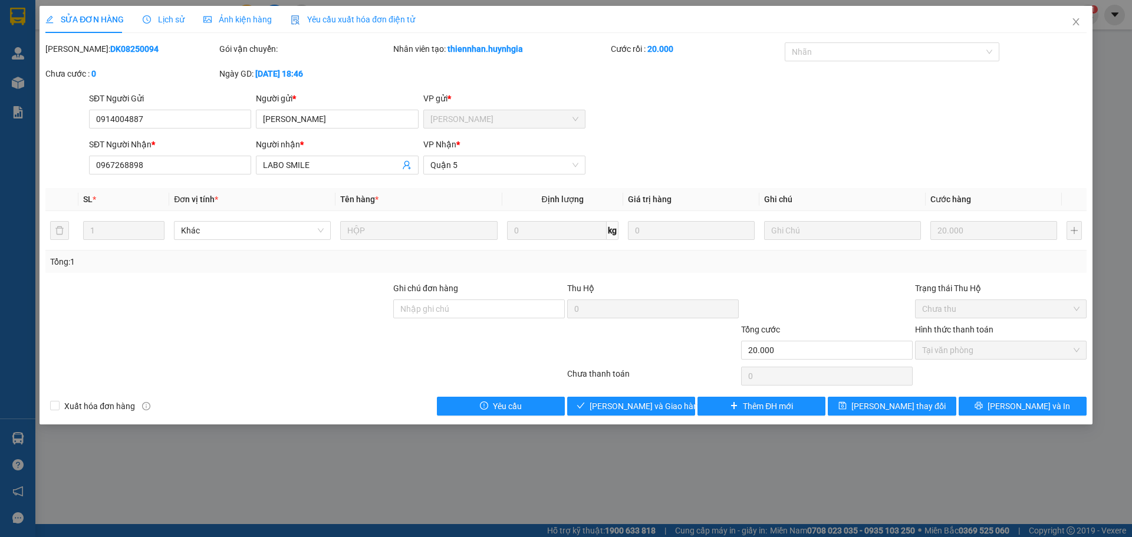
drag, startPoint x: 1017, startPoint y: 317, endPoint x: 1020, endPoint y: 308, distance: 9.3
click at [1022, 310] on span "Chưa thu" at bounding box center [1000, 309] width 157 height 18
drag, startPoint x: 1020, startPoint y: 308, endPoint x: 1045, endPoint y: 382, distance: 78.0
click at [1048, 360] on form "Ghi chú đơn hàng Thu Hộ 0 Trạng thái Thu Hộ Chưa thu Tổng cước 20.000 Hình thức…" at bounding box center [566, 323] width 1042 height 83
drag, startPoint x: 992, startPoint y: 341, endPoint x: 1002, endPoint y: 337, distance: 10.6
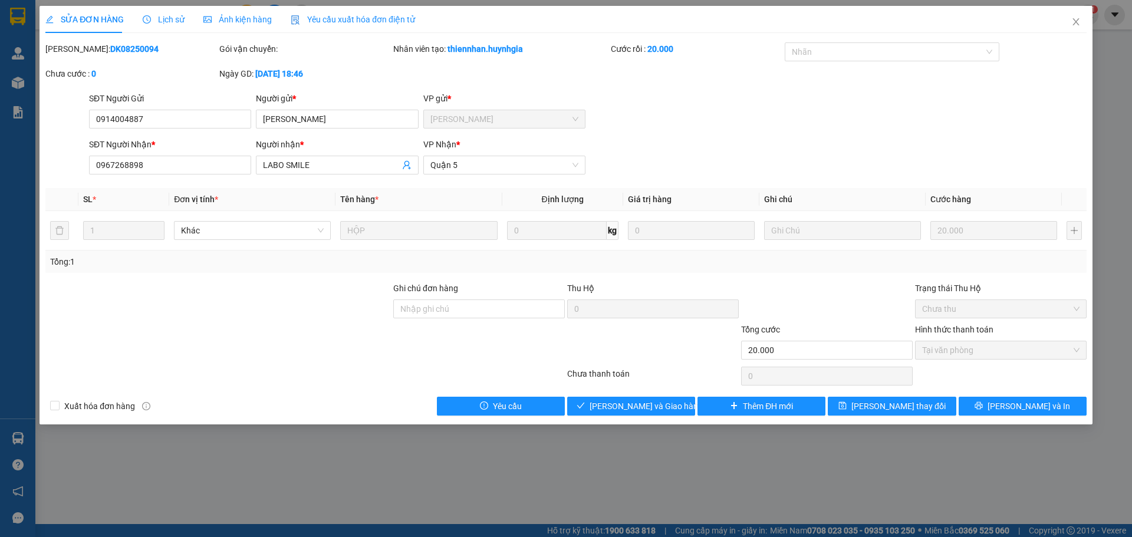
click at [1002, 337] on div "Hình thức thanh toán" at bounding box center [1001, 332] width 172 height 18
drag, startPoint x: 1005, startPoint y: 332, endPoint x: 1012, endPoint y: 331, distance: 6.6
click at [1012, 329] on div "Hình thức thanh toán" at bounding box center [1001, 332] width 172 height 18
click at [1001, 344] on div "Hình thức thanh toán Tại văn phòng" at bounding box center [1001, 343] width 172 height 41
drag, startPoint x: 999, startPoint y: 344, endPoint x: 941, endPoint y: 365, distance: 60.6
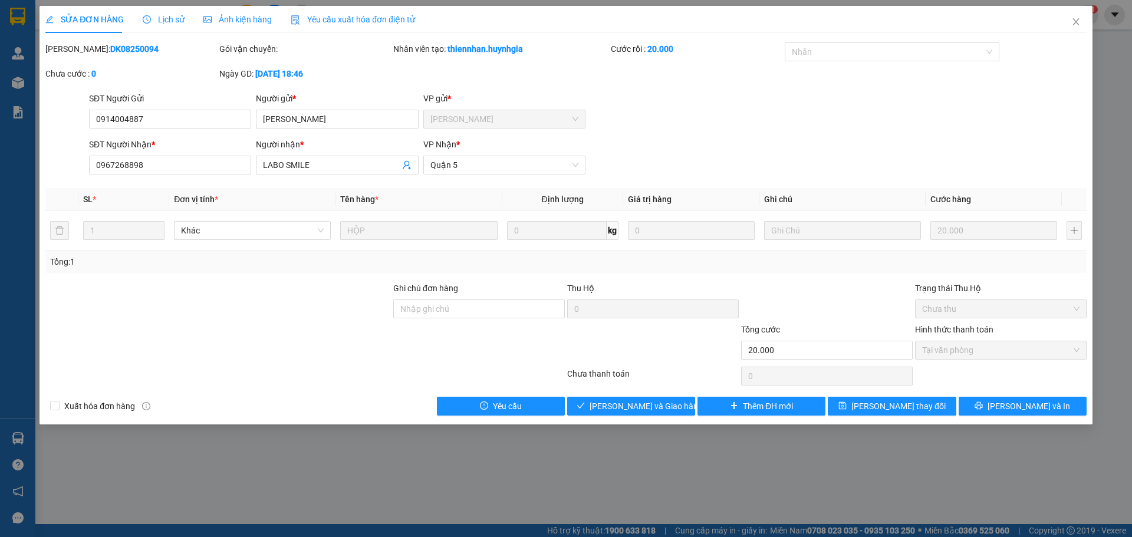
click at [979, 355] on span "Tại văn phòng" at bounding box center [1000, 351] width 157 height 18
click at [940, 365] on div "Chọn HT Thanh Toán" at bounding box center [1001, 377] width 174 height 24
drag, startPoint x: 272, startPoint y: 219, endPoint x: 423, endPoint y: 201, distance: 151.5
click at [403, 201] on table "SL * Đơn vị tính * Tên hàng * Định lượng Giá trị hàng Ghi chú Cước hàng 1 Khác …" at bounding box center [566, 219] width 1042 height 63
drag, startPoint x: 481, startPoint y: 199, endPoint x: 612, endPoint y: 199, distance: 131.5
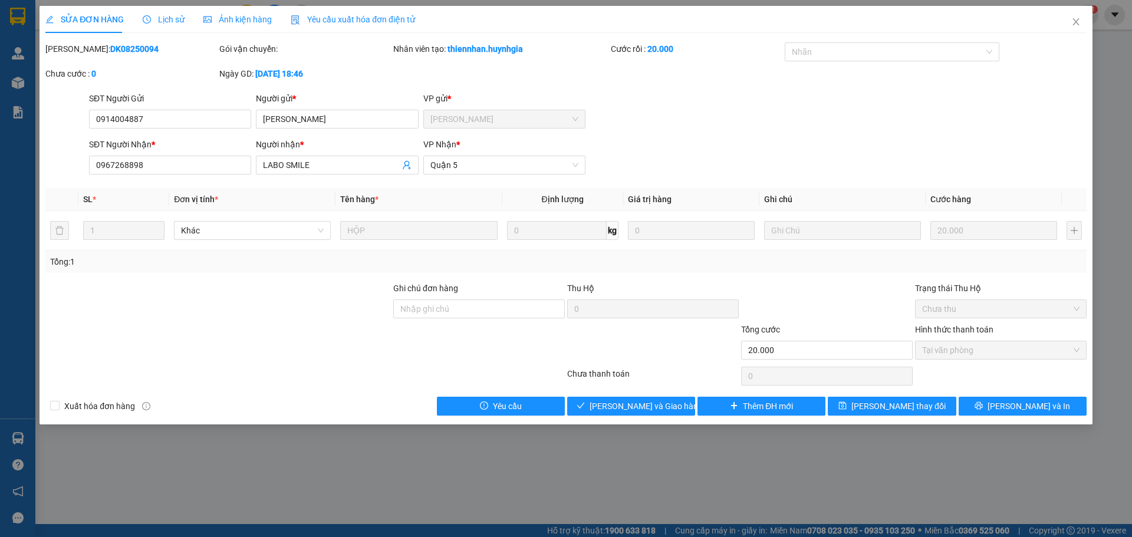
click at [588, 205] on tr "SL * Đơn vị tính * Tên hàng * Định lượng Giá trị hàng Ghi chú Cước hàng" at bounding box center [566, 199] width 1042 height 23
click at [715, 225] on table "SL * Đơn vị tính * Tên hàng * Định lượng Giá trị hàng Ghi chú Cước hàng 1 Khác …" at bounding box center [566, 219] width 1042 height 63
click at [777, 402] on span "Thêm ĐH mới" at bounding box center [768, 406] width 50 height 13
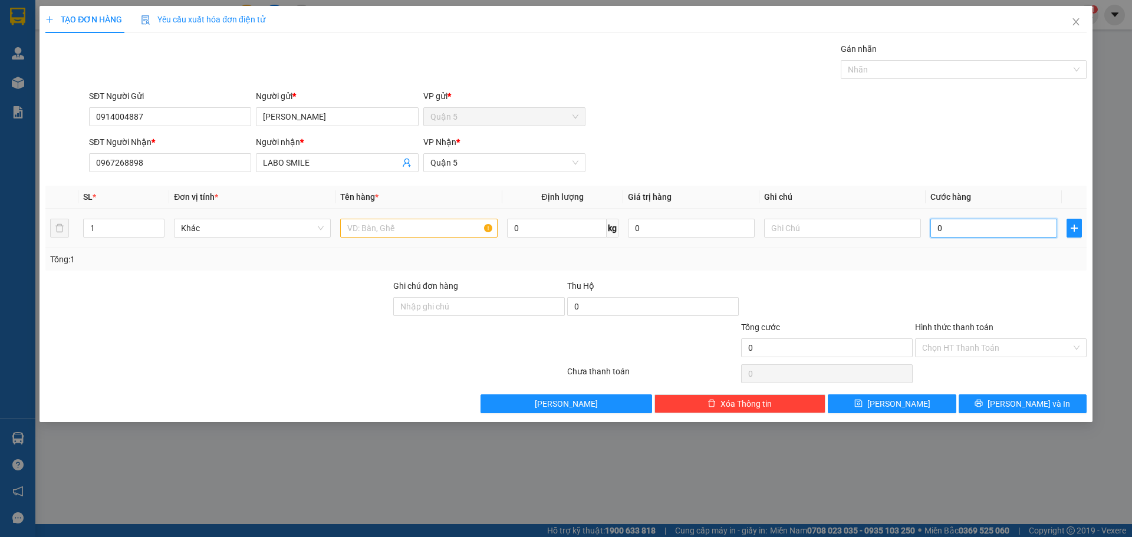
click at [940, 228] on input "0" at bounding box center [994, 228] width 127 height 19
click at [939, 227] on input "0" at bounding box center [994, 228] width 127 height 19
click at [931, 229] on input "0" at bounding box center [994, 228] width 127 height 19
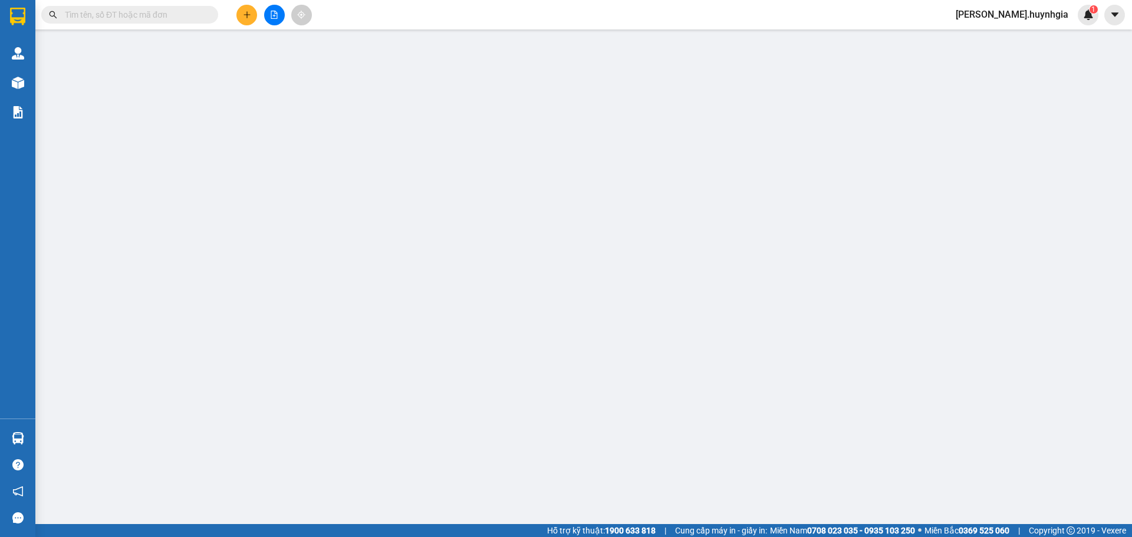
type input "0914004887"
type input "[PERSON_NAME]"
type input "0967268898"
type input "LABO SMILE"
type input "20.000"
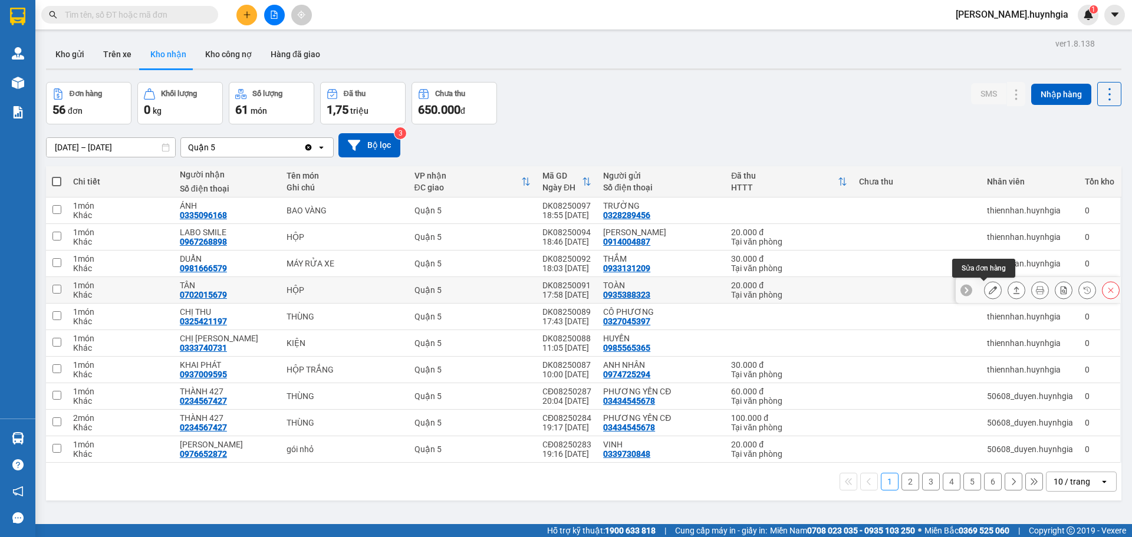
click at [989, 290] on button at bounding box center [993, 290] width 17 height 21
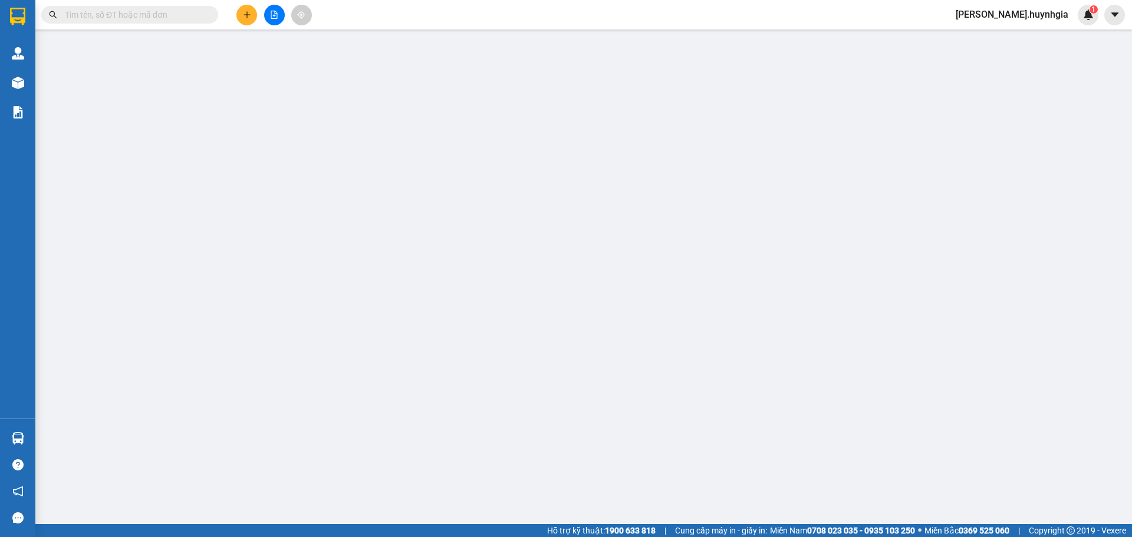
type input "0935388323"
type input "TOÀN"
type input "0702015679"
type input "TÂN"
type input "20.000"
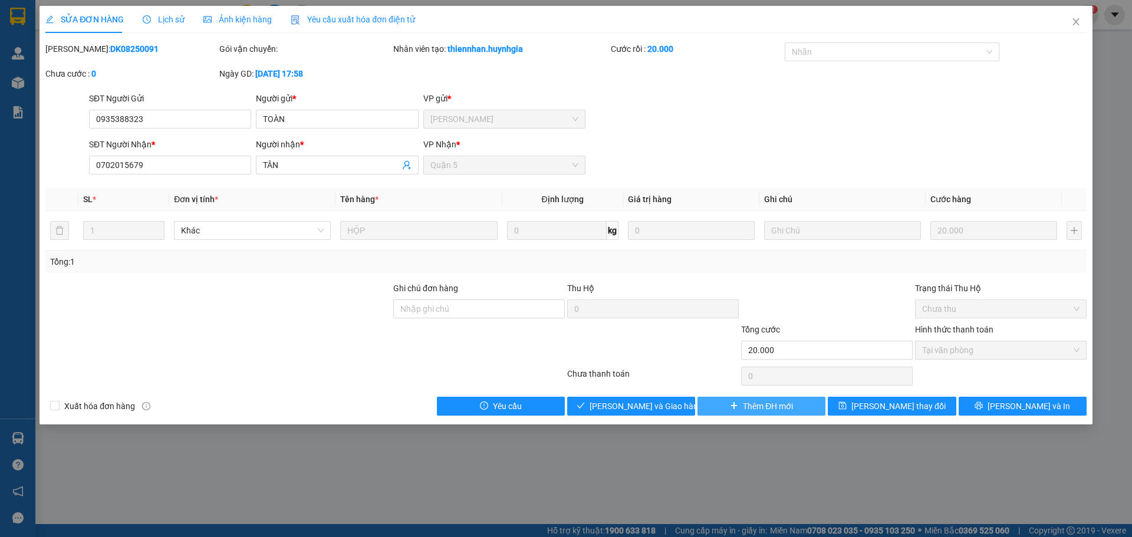
click at [762, 409] on span "Thêm ĐH mới" at bounding box center [768, 406] width 50 height 13
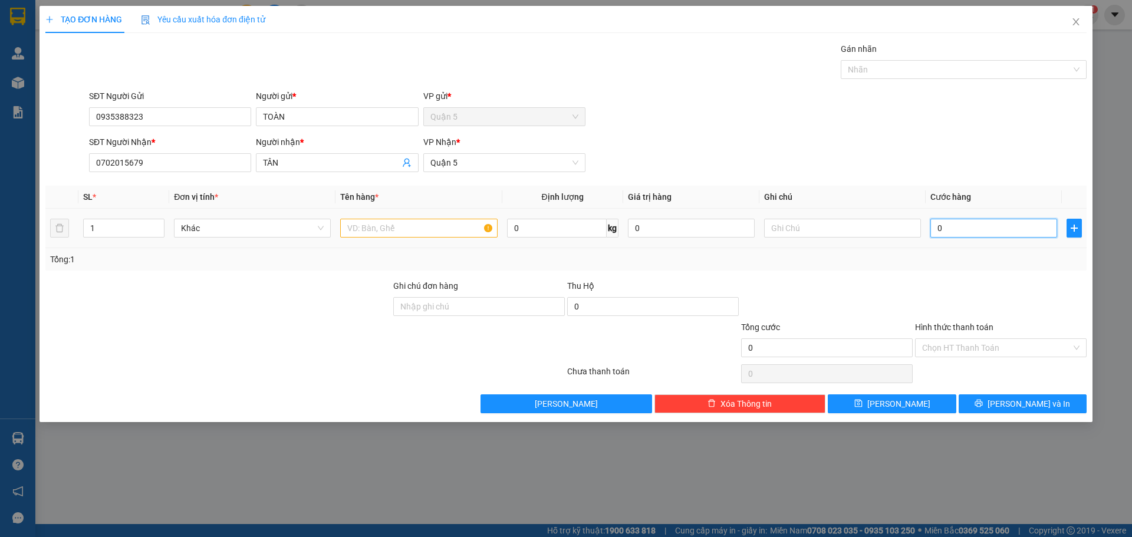
click at [933, 231] on input "0" at bounding box center [994, 228] width 127 height 19
click at [930, 231] on td "0" at bounding box center [994, 229] width 136 height 40
click at [931, 227] on input "0" at bounding box center [994, 228] width 127 height 19
click at [928, 226] on td "0" at bounding box center [994, 229] width 136 height 40
click at [934, 221] on input "0" at bounding box center [994, 228] width 127 height 19
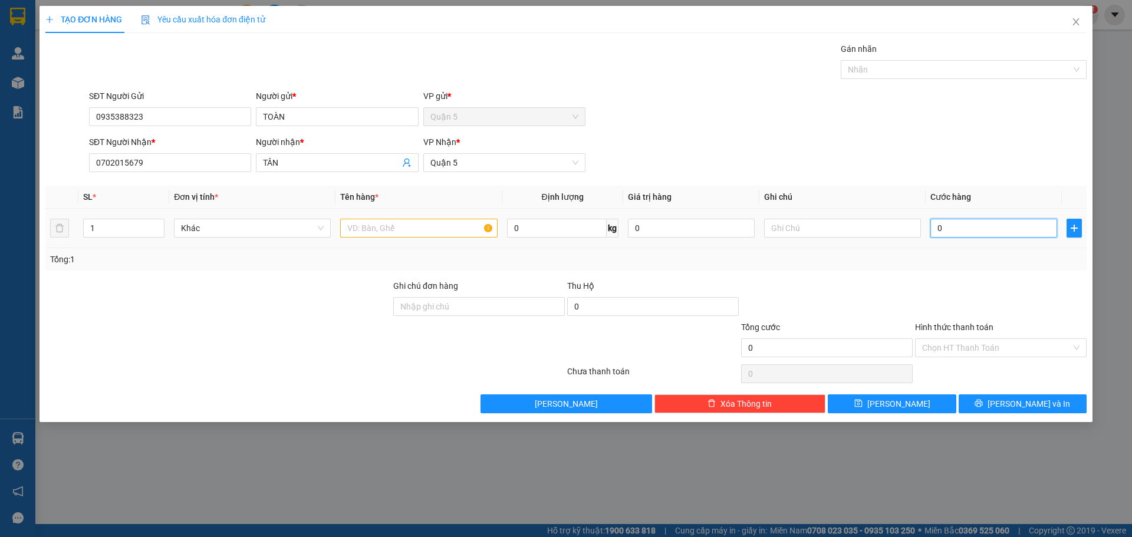
click at [934, 221] on input "0" at bounding box center [994, 228] width 127 height 19
type input "20"
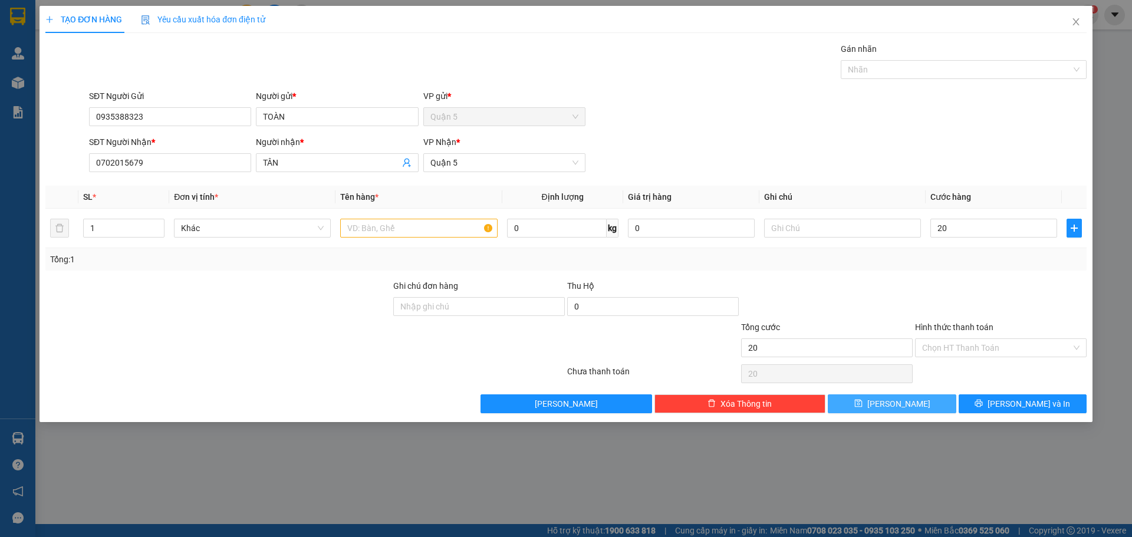
type input "20.000"
click at [887, 409] on button "[PERSON_NAME]" at bounding box center [892, 404] width 128 height 19
click at [401, 228] on input "text" at bounding box center [418, 228] width 157 height 19
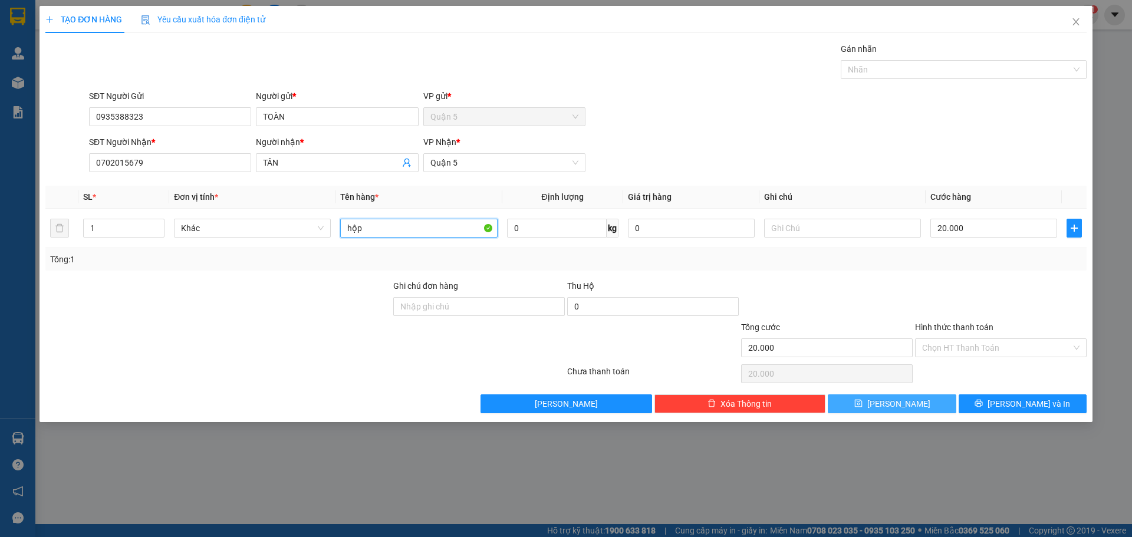
type input "hộp"
click at [870, 398] on button "[PERSON_NAME]" at bounding box center [892, 404] width 128 height 19
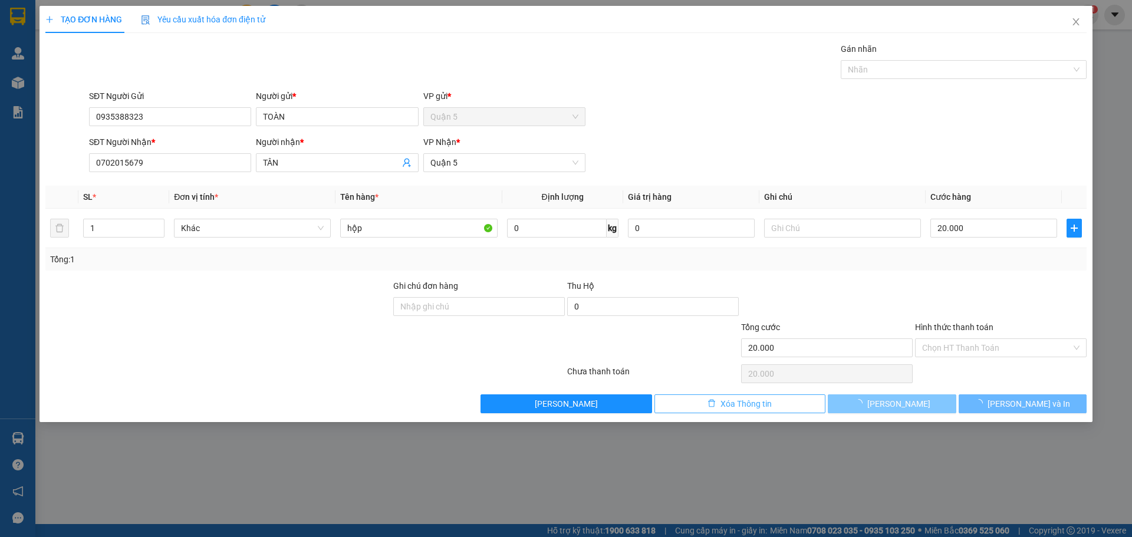
type input "0"
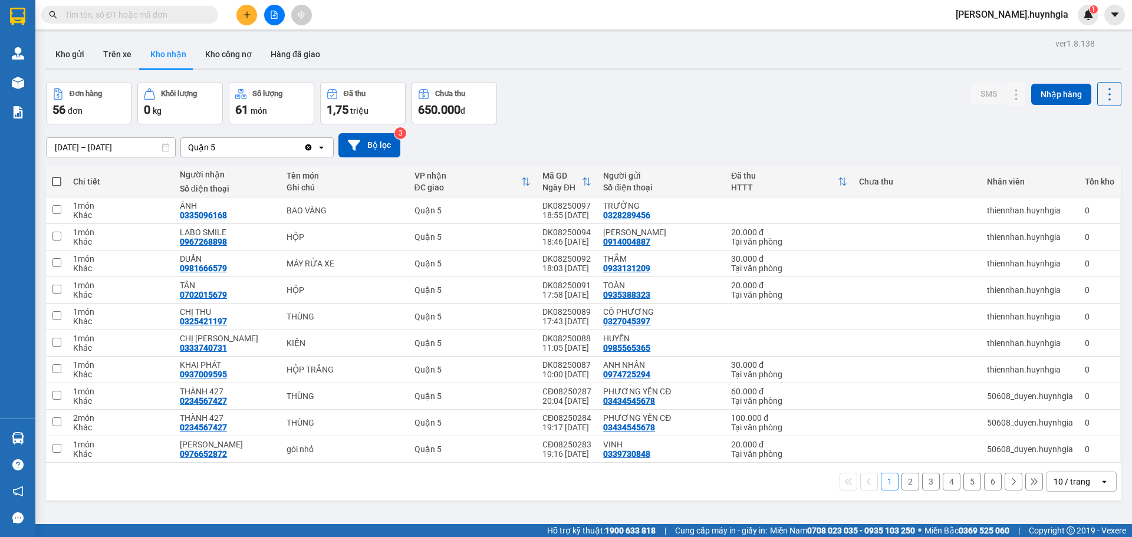
drag, startPoint x: 115, startPoint y: 53, endPoint x: 146, endPoint y: 72, distance: 36.5
click at [116, 53] on button "Trên xe" at bounding box center [117, 54] width 47 height 28
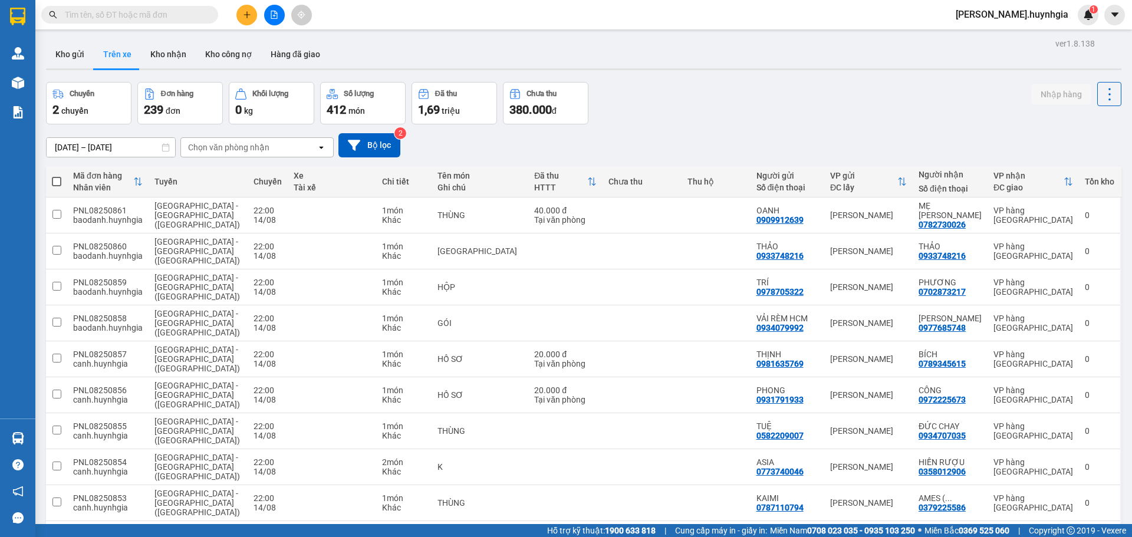
drag, startPoint x: 74, startPoint y: 54, endPoint x: 102, endPoint y: 75, distance: 34.9
click at [75, 54] on button "Kho gửi" at bounding box center [70, 54] width 48 height 28
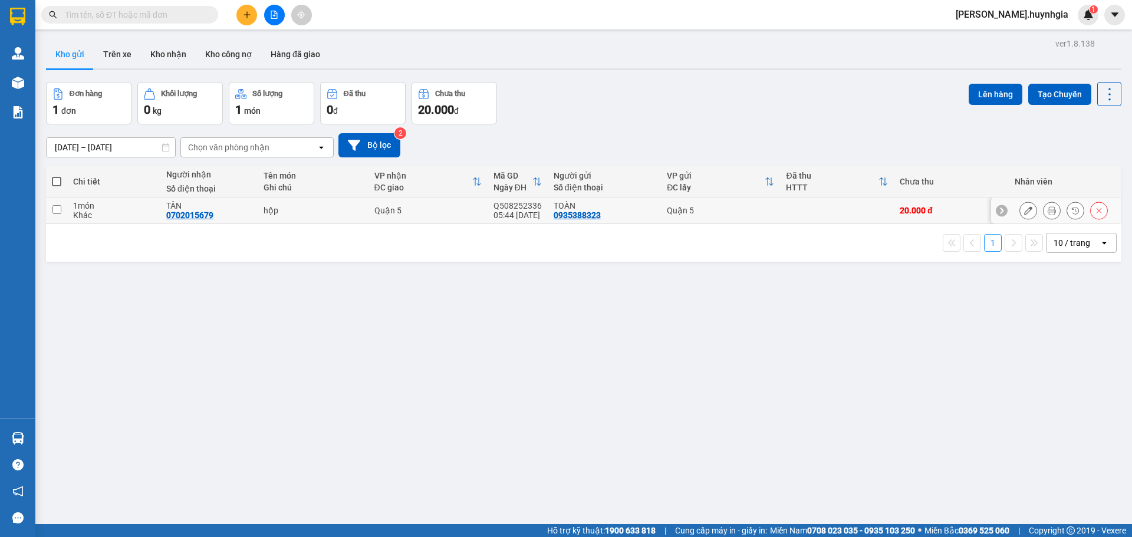
click at [1096, 204] on div at bounding box center [1100, 211] width 18 height 18
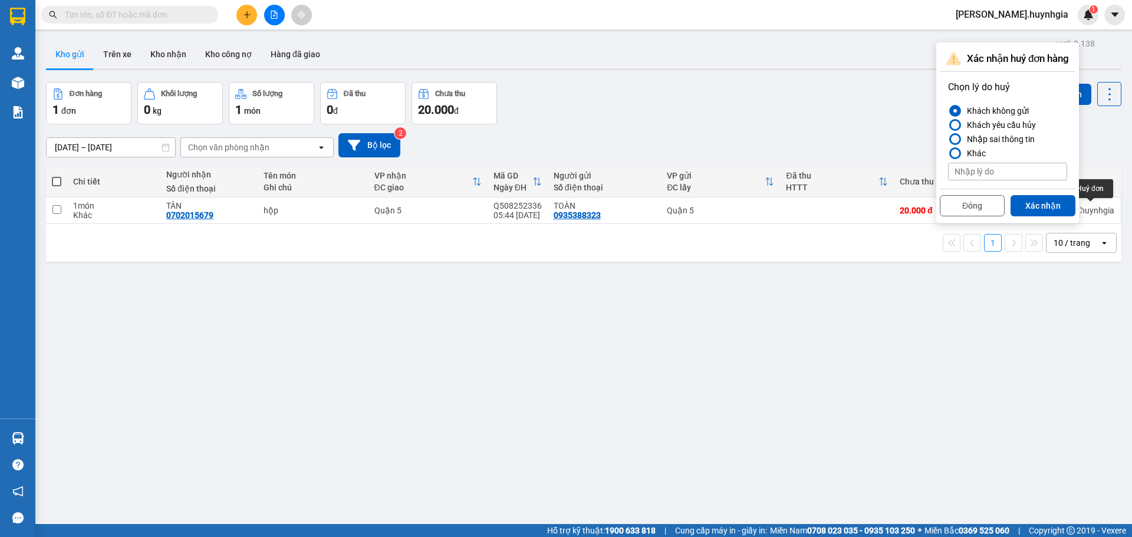
click at [1049, 206] on button "Xác nhận" at bounding box center [1043, 205] width 65 height 21
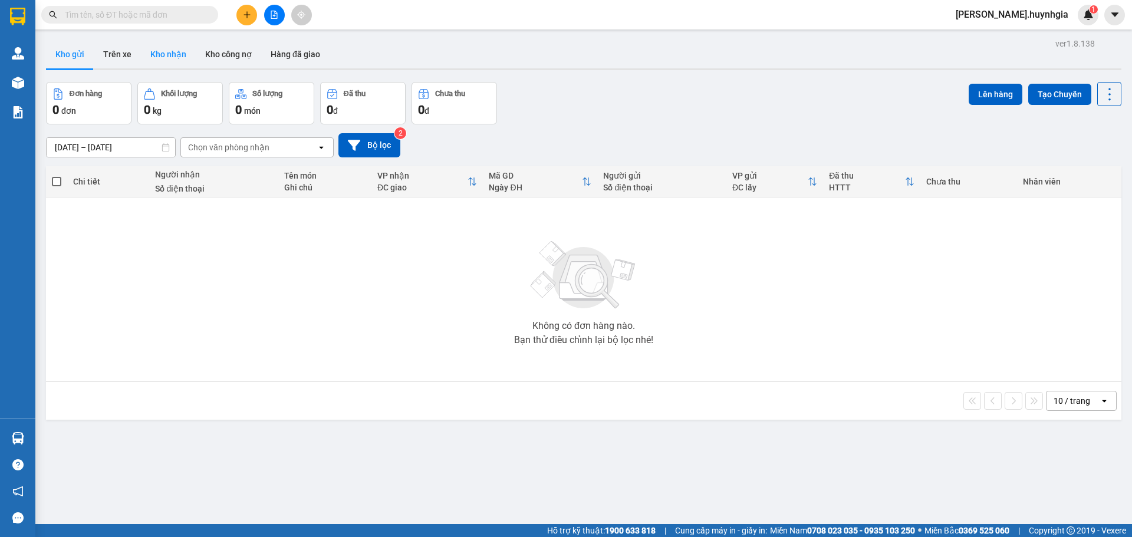
click at [185, 57] on button "Kho nhận" at bounding box center [168, 54] width 55 height 28
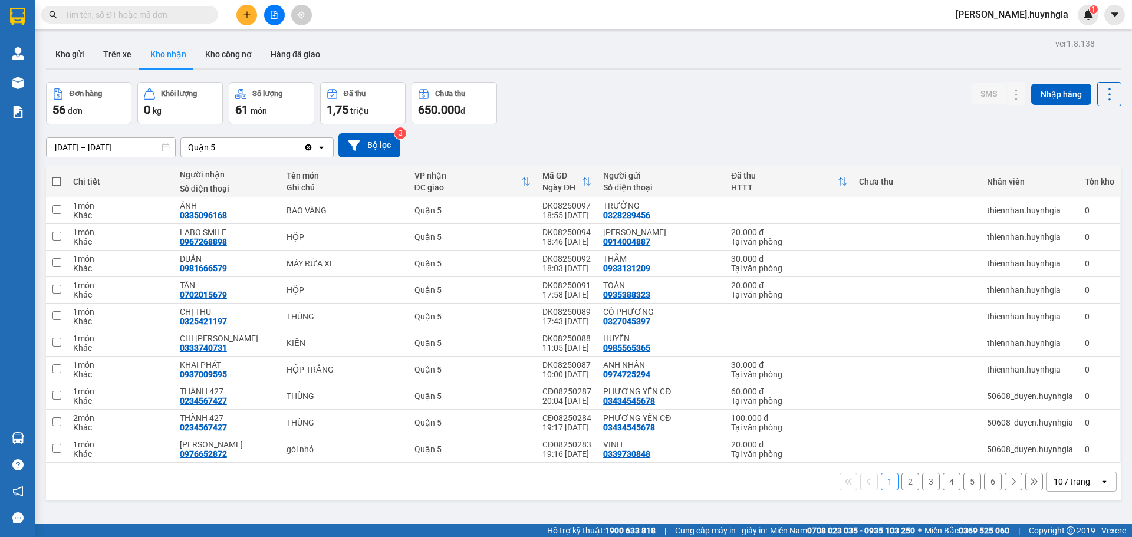
click at [859, 179] on div "Chưa thu" at bounding box center [917, 181] width 116 height 9
click at [860, 180] on div "Chưa thu" at bounding box center [917, 181] width 116 height 9
drag, startPoint x: 884, startPoint y: 277, endPoint x: 877, endPoint y: 287, distance: 12.4
click at [882, 279] on td at bounding box center [917, 290] width 128 height 27
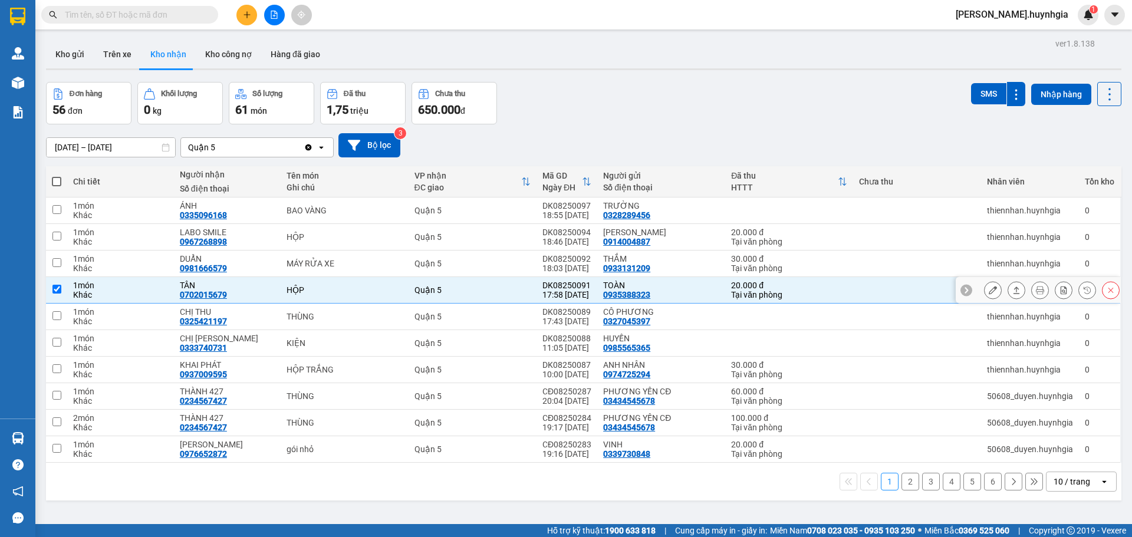
click at [877, 287] on td at bounding box center [917, 290] width 128 height 27
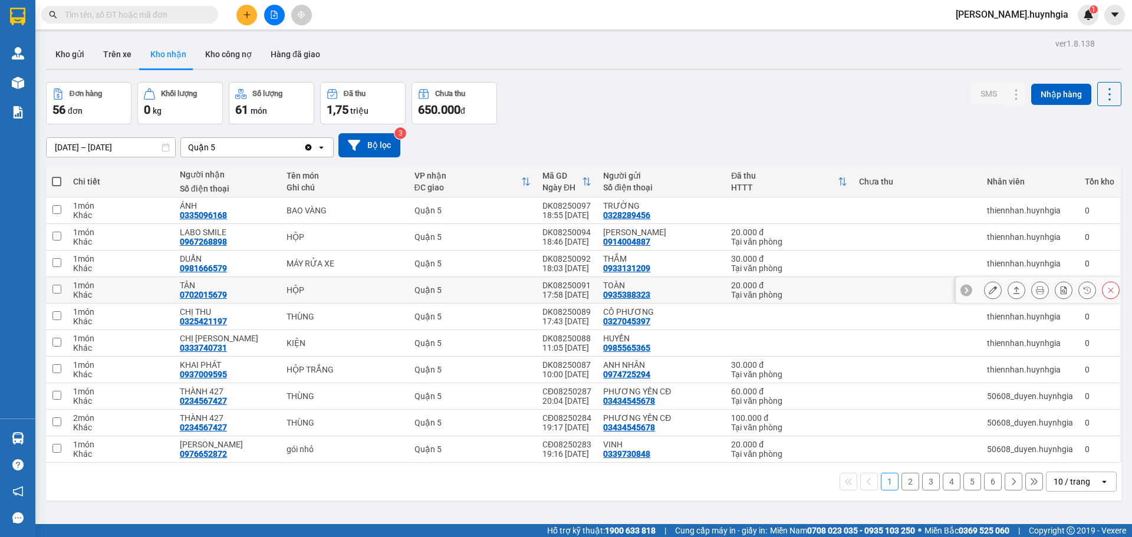
click at [876, 287] on td at bounding box center [917, 290] width 128 height 27
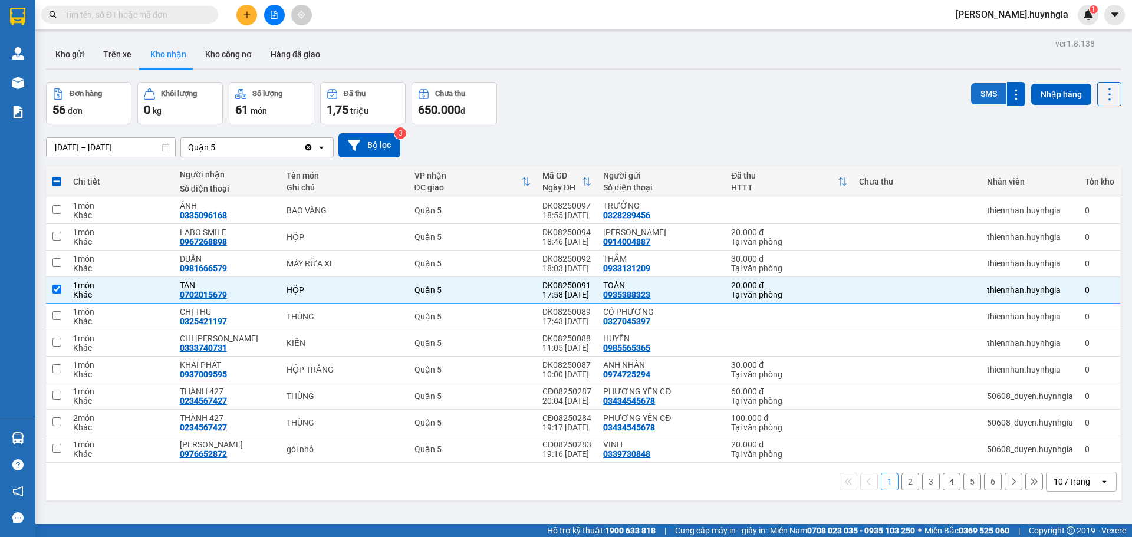
click at [989, 94] on button "SMS" at bounding box center [988, 93] width 35 height 21
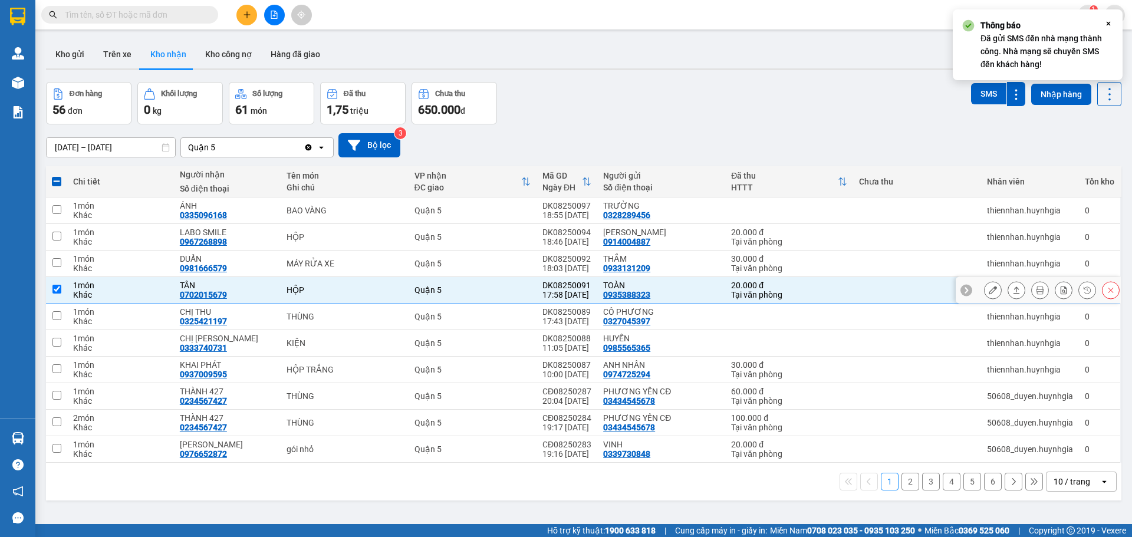
click at [853, 285] on td at bounding box center [917, 290] width 128 height 27
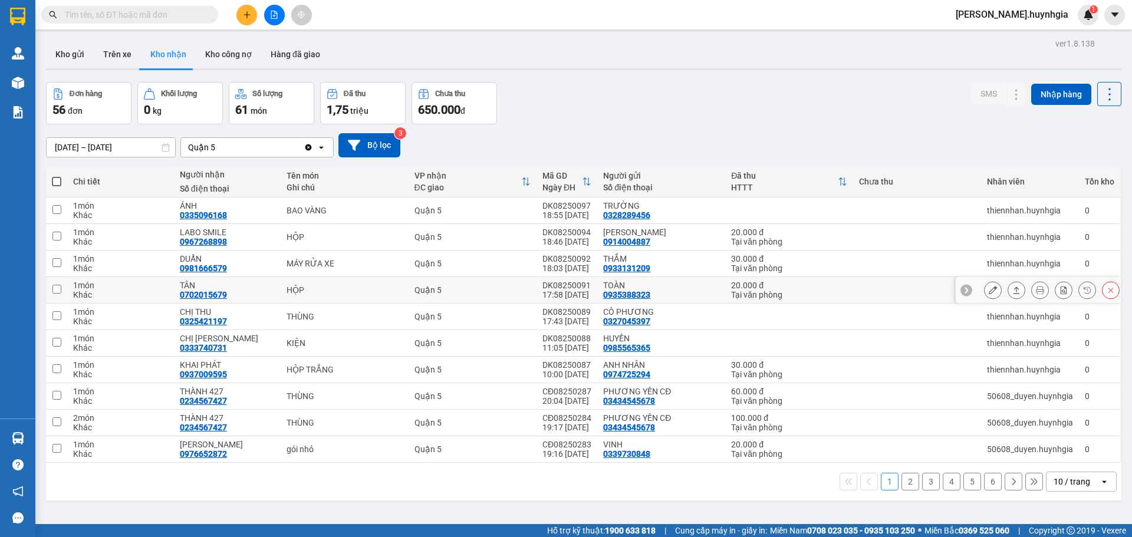
click at [873, 288] on td at bounding box center [917, 290] width 128 height 27
checkbox input "true"
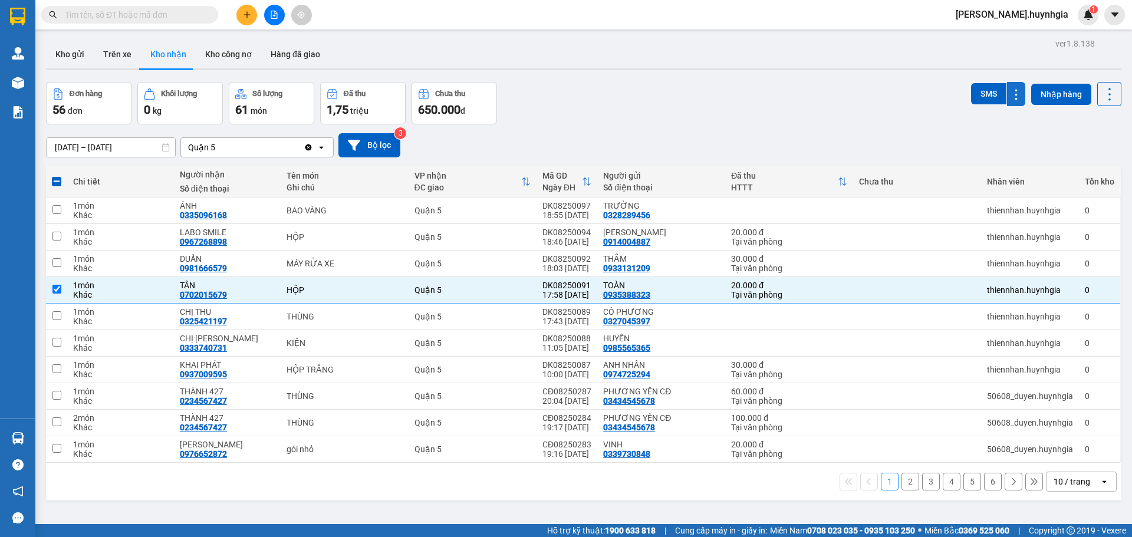
click at [1011, 96] on icon at bounding box center [1016, 94] width 11 height 11
click at [924, 86] on div "ver 1.8.138 Kho gửi Trên xe Kho nhận Kho công nợ Hàng đã giao Đơn hàng 56 đơn K…" at bounding box center [583, 303] width 1085 height 537
click at [987, 96] on button "SMS" at bounding box center [988, 93] width 35 height 21
click at [1084, 288] on icon at bounding box center [1088, 290] width 8 height 8
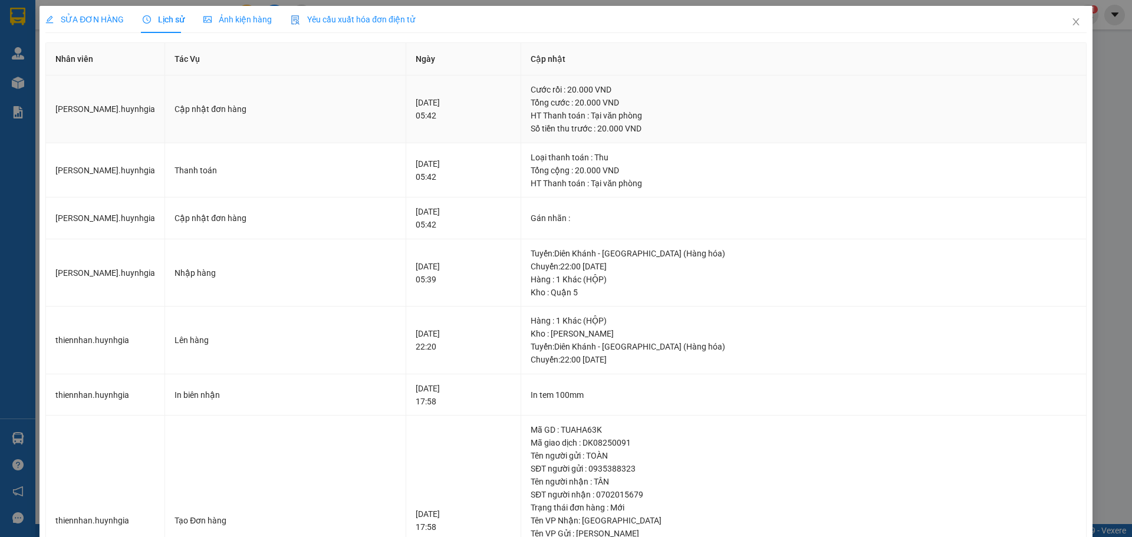
click at [654, 101] on div "Tổng cước : 20.000 VND" at bounding box center [804, 102] width 546 height 13
click at [681, 89] on div "Cước rồi : 20.000 VND" at bounding box center [804, 89] width 546 height 13
click at [682, 89] on div "Cước rồi : 20.000 VND" at bounding box center [804, 89] width 546 height 13
click at [259, 122] on td "Cập nhật đơn hàng" at bounding box center [285, 109] width 241 height 68
click at [261, 117] on td "Cập nhật đơn hàng" at bounding box center [285, 109] width 241 height 68
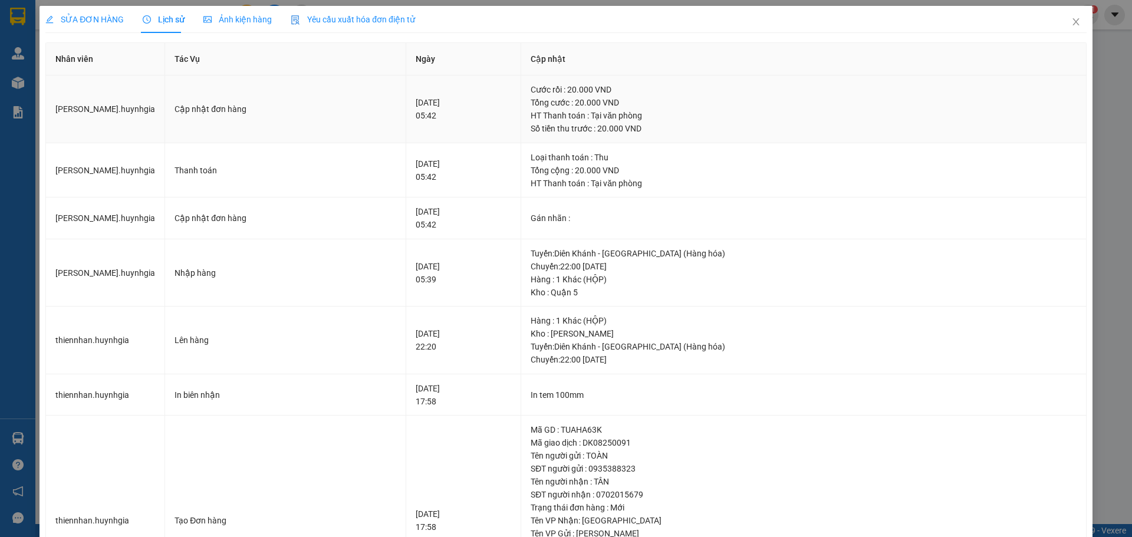
click at [271, 109] on div "Cập nhật đơn hàng" at bounding box center [286, 109] width 222 height 13
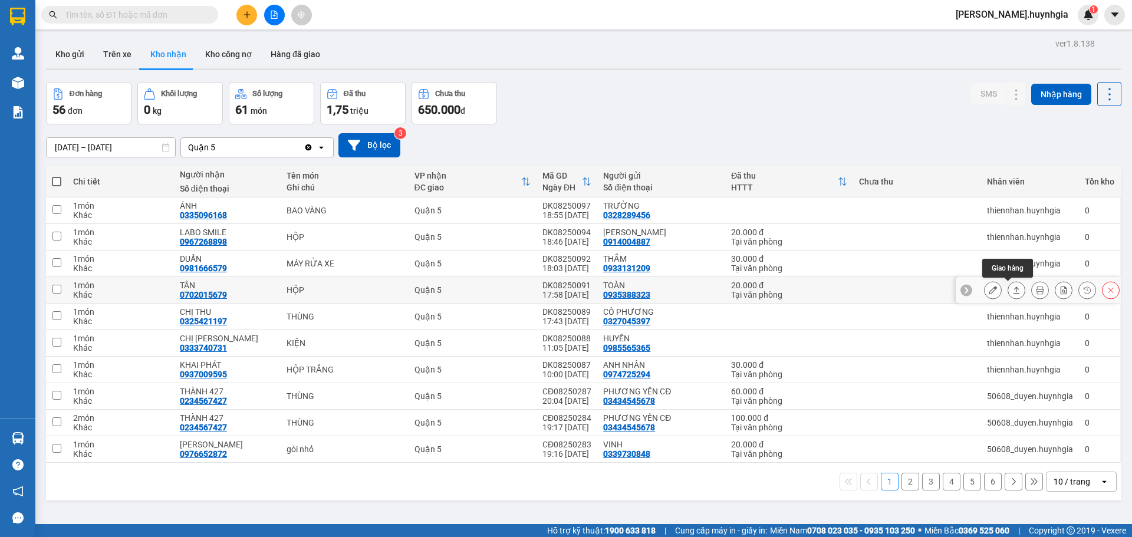
click at [1013, 291] on icon at bounding box center [1017, 290] width 8 height 8
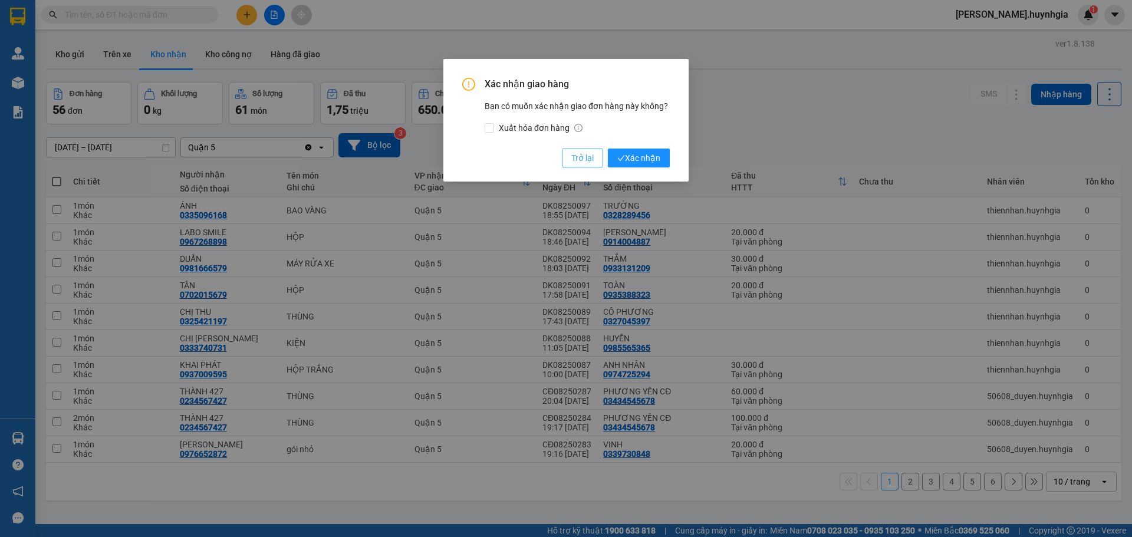
drag, startPoint x: 592, startPoint y: 155, endPoint x: 599, endPoint y: 166, distance: 13.3
click at [592, 155] on span "Trở lại" at bounding box center [583, 158] width 22 height 13
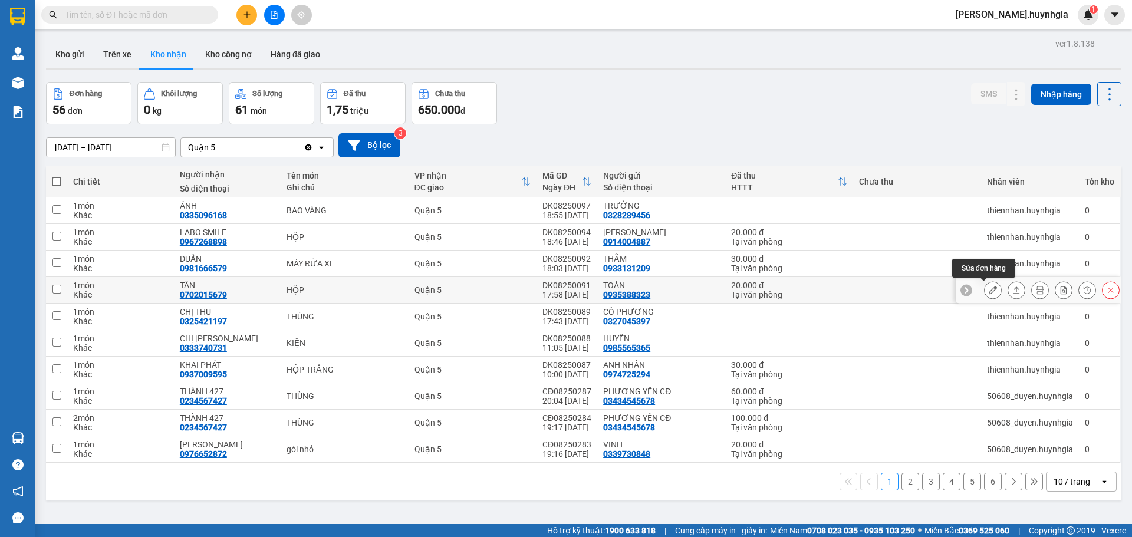
click at [989, 290] on icon at bounding box center [993, 290] width 8 height 8
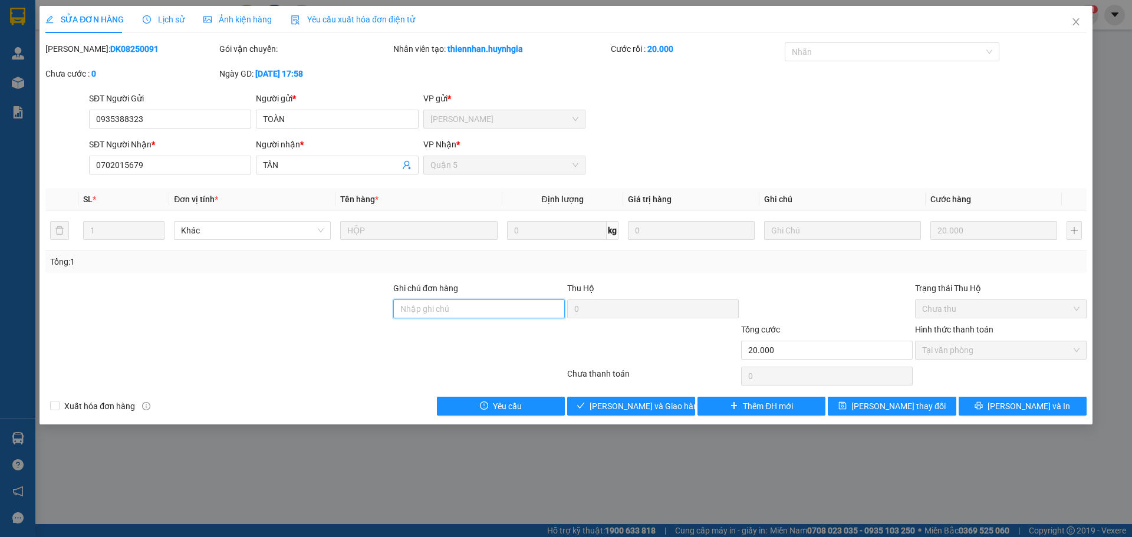
click at [434, 308] on input "Ghi chú đơn hàng" at bounding box center [479, 309] width 172 height 19
type input "chưa thu cước"
click at [851, 404] on button "[PERSON_NAME] thay đổi" at bounding box center [892, 406] width 128 height 19
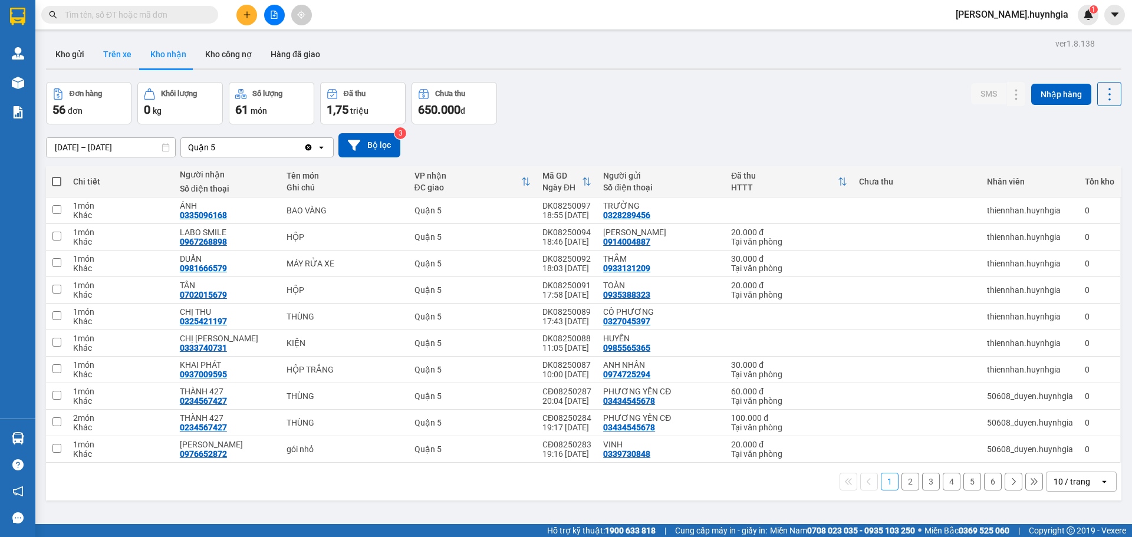
drag, startPoint x: 75, startPoint y: 54, endPoint x: 94, endPoint y: 60, distance: 19.8
click at [78, 54] on button "Kho gửi" at bounding box center [70, 54] width 48 height 28
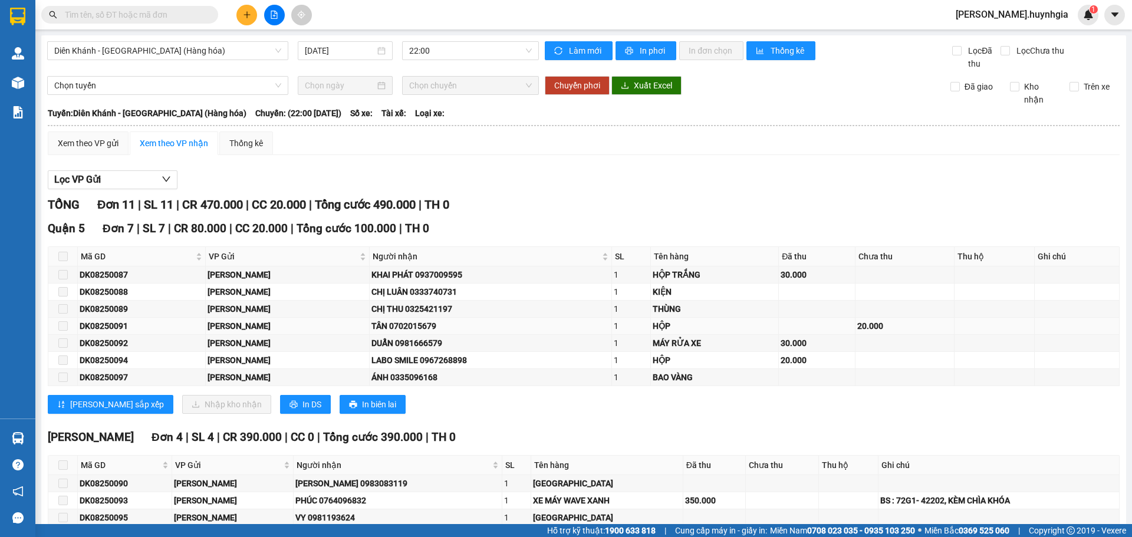
click at [955, 322] on td at bounding box center [995, 326] width 80 height 17
click at [961, 324] on td at bounding box center [995, 326] width 80 height 17
click at [1083, 326] on td at bounding box center [1077, 326] width 85 height 17
click at [1085, 328] on td at bounding box center [1077, 326] width 85 height 17
click at [64, 256] on span at bounding box center [62, 256] width 9 height 9
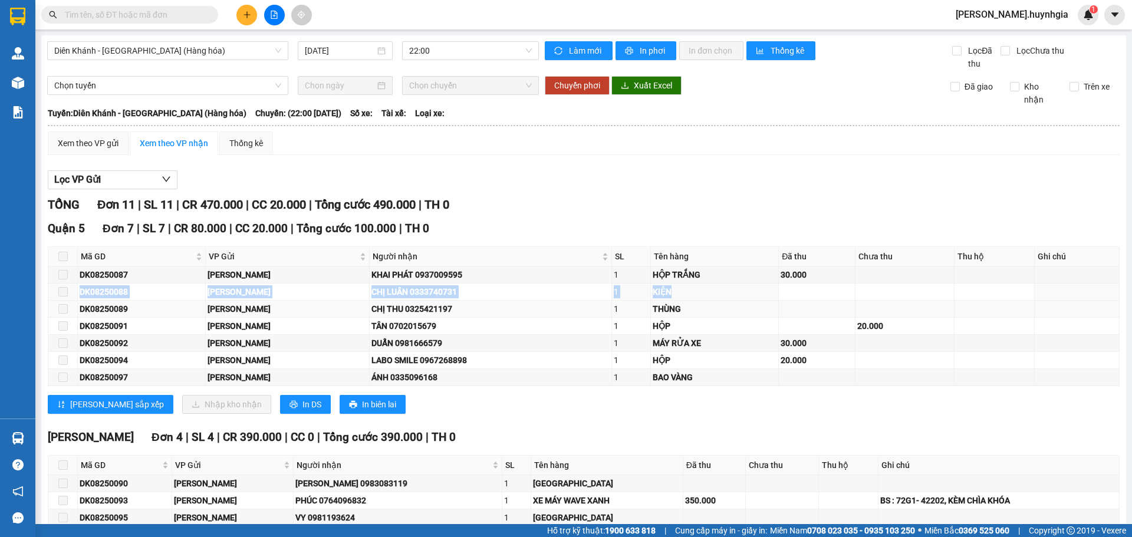
drag, startPoint x: 73, startPoint y: 300, endPoint x: 74, endPoint y: 309, distance: 9.5
click at [75, 308] on tbody "DK08250087 [PERSON_NAME] KHAI PHÁT 0937009595 1 HỘP TRẮNG 30.000 DK08250088 [PE…" at bounding box center [584, 327] width 1072 height 120
drag, startPoint x: 77, startPoint y: 336, endPoint x: 111, endPoint y: 326, distance: 35.6
click at [79, 334] on tbody "DK08250087 [PERSON_NAME] KHAI PHÁT 0937009595 1 HỘP TRẮNG 30.000 DK08250088 [PE…" at bounding box center [584, 327] width 1072 height 120
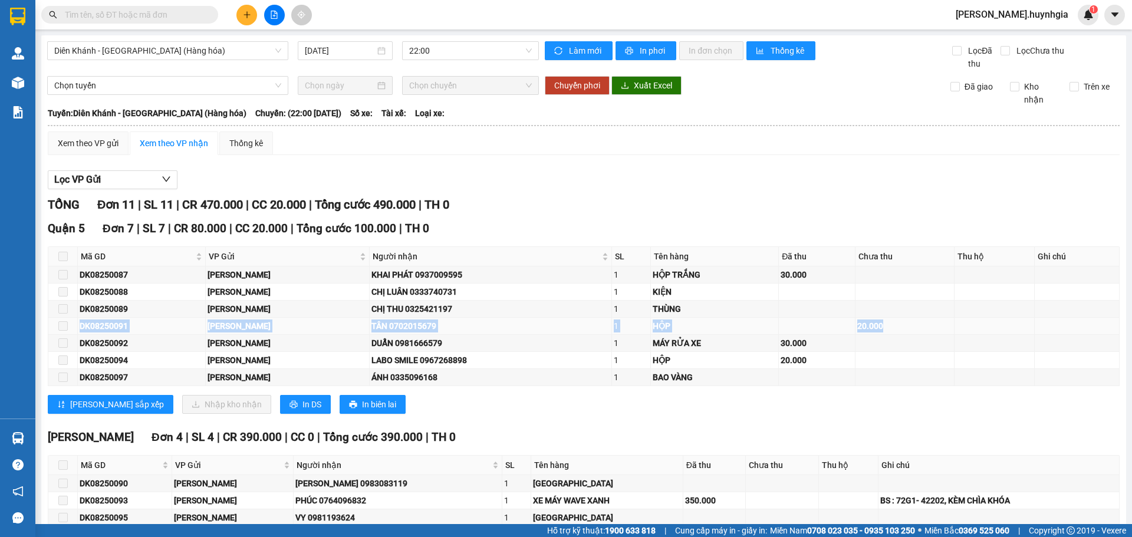
drag, startPoint x: 471, startPoint y: 326, endPoint x: 481, endPoint y: 319, distance: 12.3
click at [473, 324] on div "TÂN 0702015679" at bounding box center [491, 326] width 239 height 13
click at [1073, 327] on td at bounding box center [1077, 326] width 85 height 17
click at [1073, 329] on td at bounding box center [1077, 326] width 85 height 17
drag, startPoint x: 1076, startPoint y: 327, endPoint x: 1082, endPoint y: 326, distance: 6.0
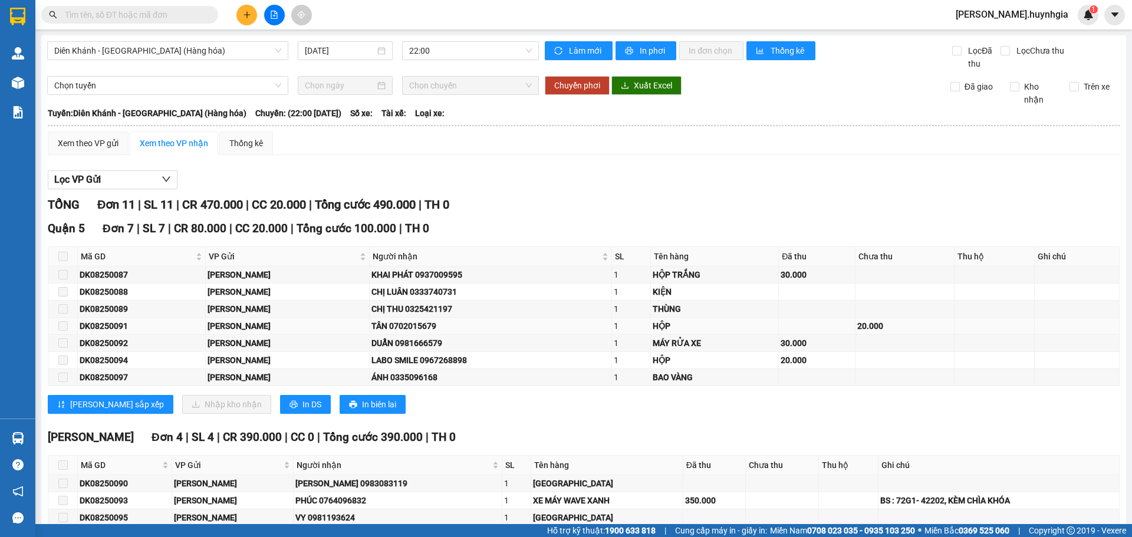
click at [1078, 327] on td at bounding box center [1077, 326] width 85 height 17
click at [1091, 326] on td at bounding box center [1077, 326] width 85 height 17
click at [1097, 326] on td at bounding box center [1077, 326] width 85 height 17
click at [1102, 326] on td at bounding box center [1077, 326] width 85 height 17
click at [168, 181] on icon "down" at bounding box center [166, 179] width 9 height 9
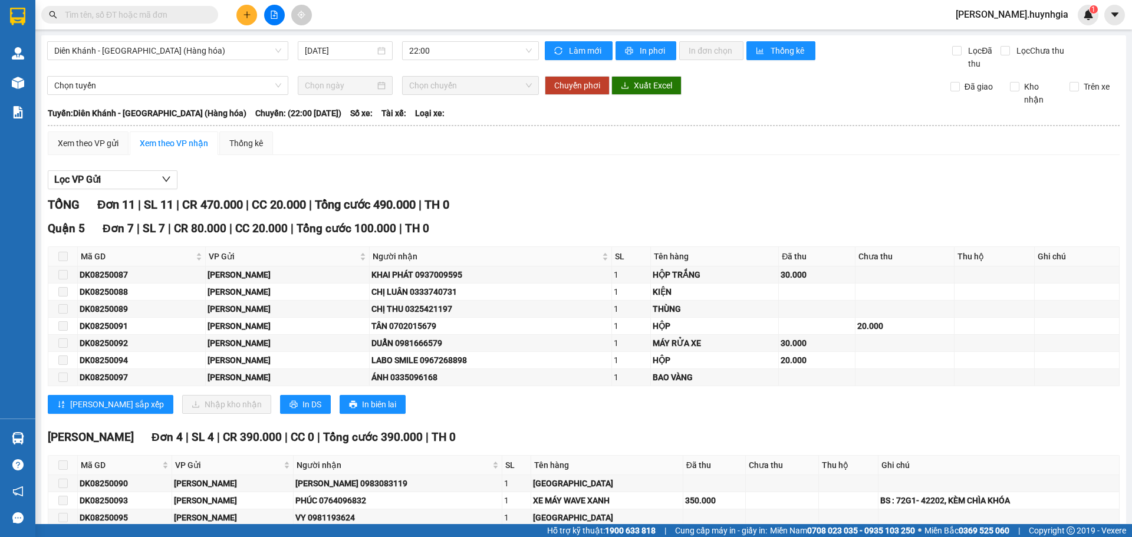
click at [357, 166] on div "Lọc VP Gửi TỔNG Đơn 11 | SL 11 | CR 470.000 | CC 20.000 | Tổng cước 490.000 | …" at bounding box center [584, 376] width 1072 height 422
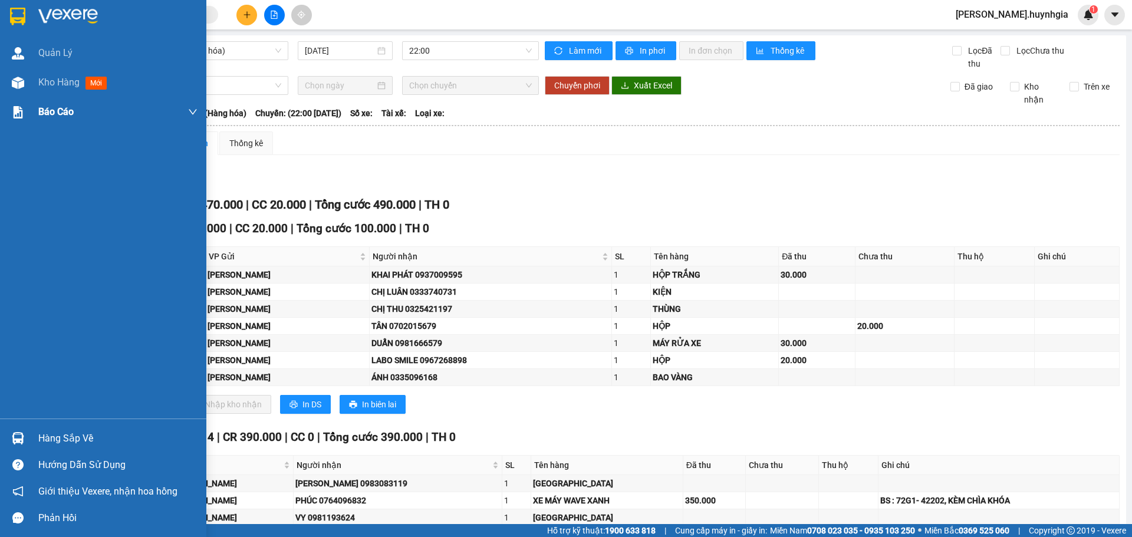
drag, startPoint x: 58, startPoint y: 88, endPoint x: 123, endPoint y: 99, distance: 65.7
click at [60, 87] on span "Kho hàng" at bounding box center [58, 82] width 41 height 11
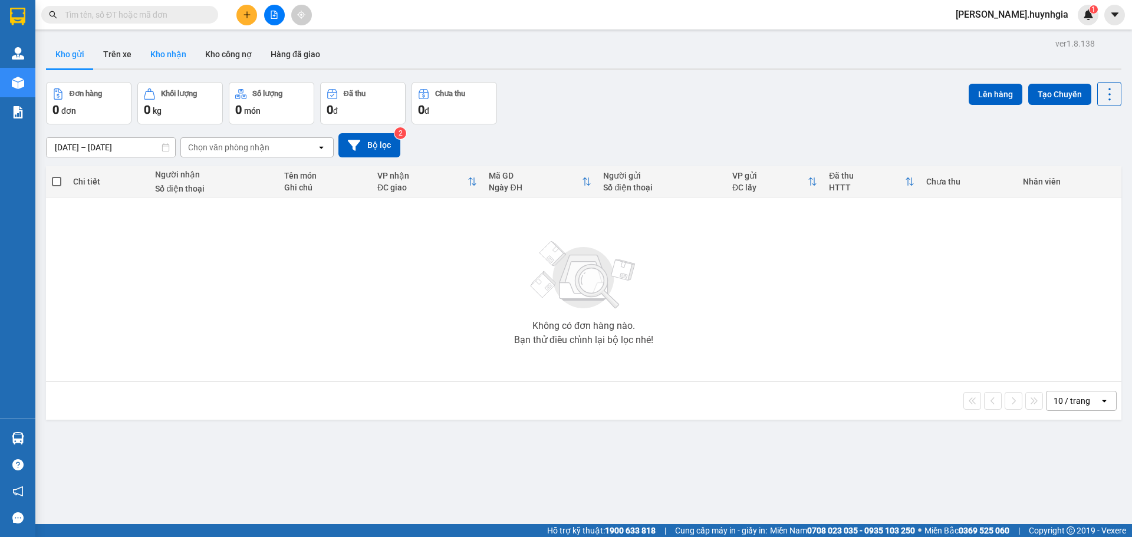
click at [170, 58] on button "Kho nhận" at bounding box center [168, 54] width 55 height 28
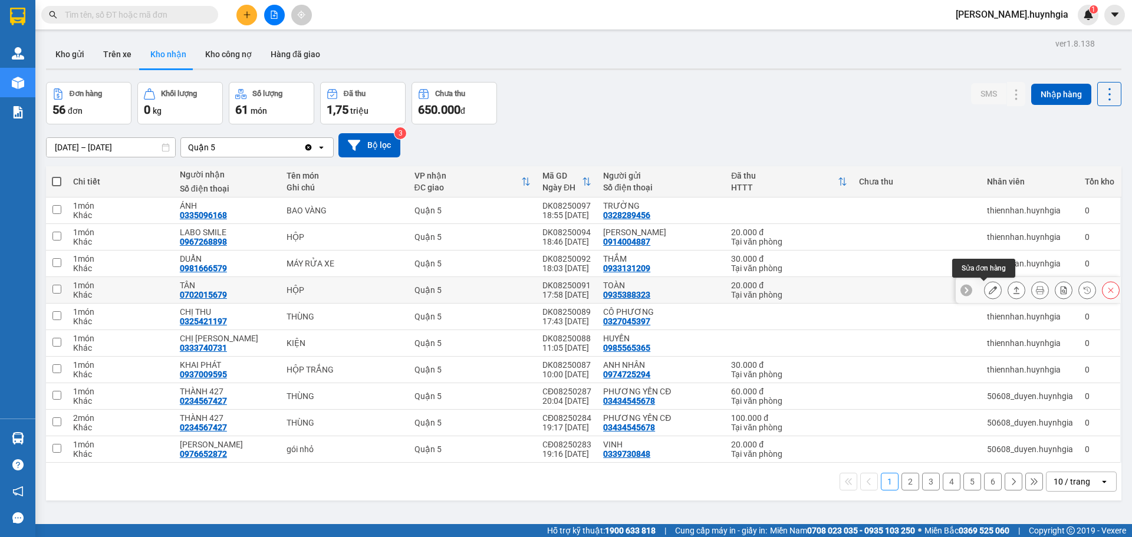
click at [989, 292] on icon at bounding box center [993, 290] width 8 height 8
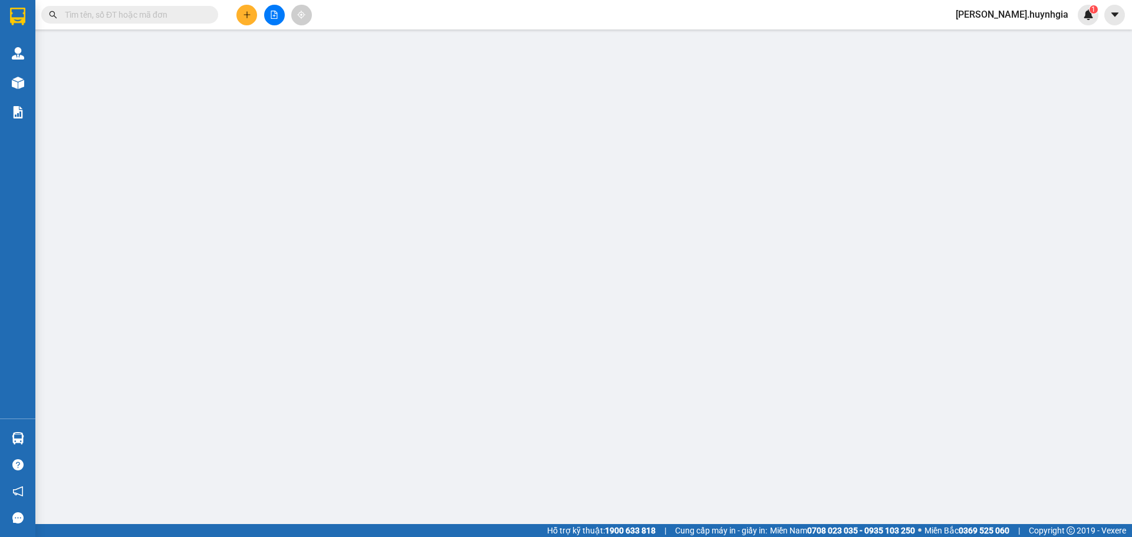
type input "0935388323"
type input "TOÀN"
type input "0702015679"
type input "TÂN"
type input "chưa thu cước"
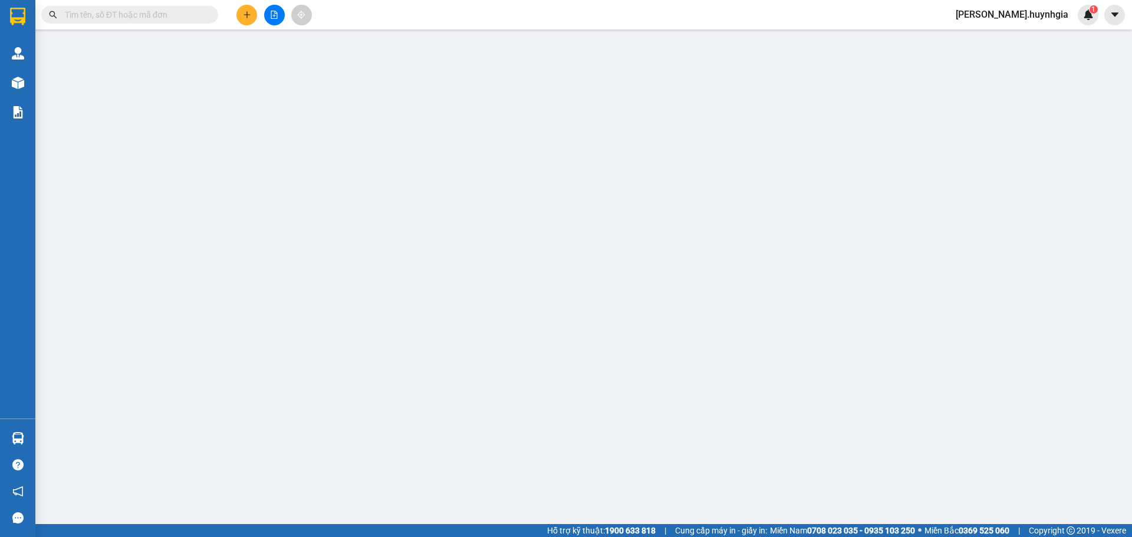
type input "20.000"
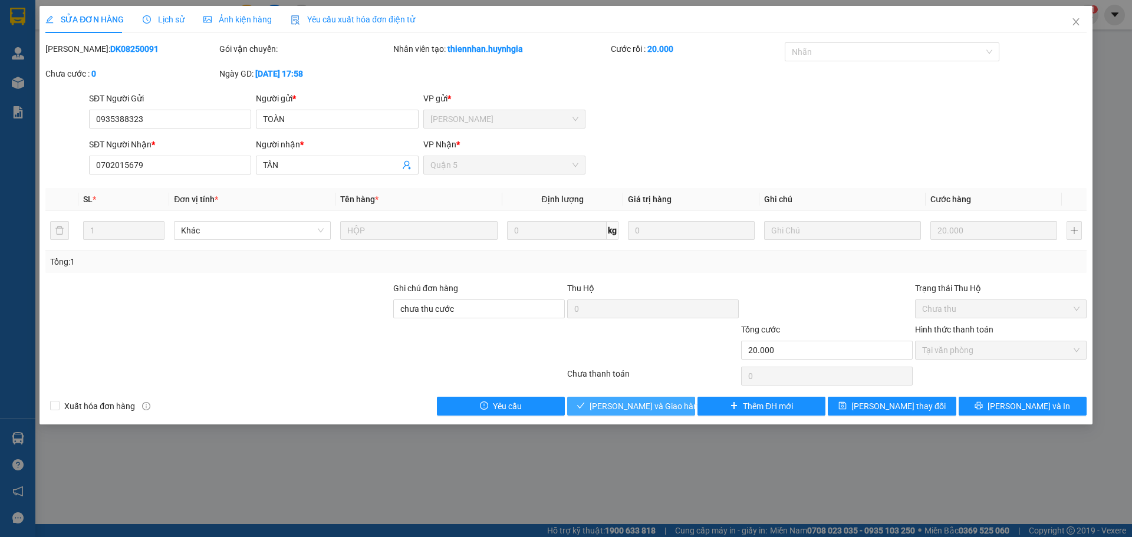
click at [639, 403] on span "[PERSON_NAME] và Giao hàng" at bounding box center [646, 406] width 113 height 13
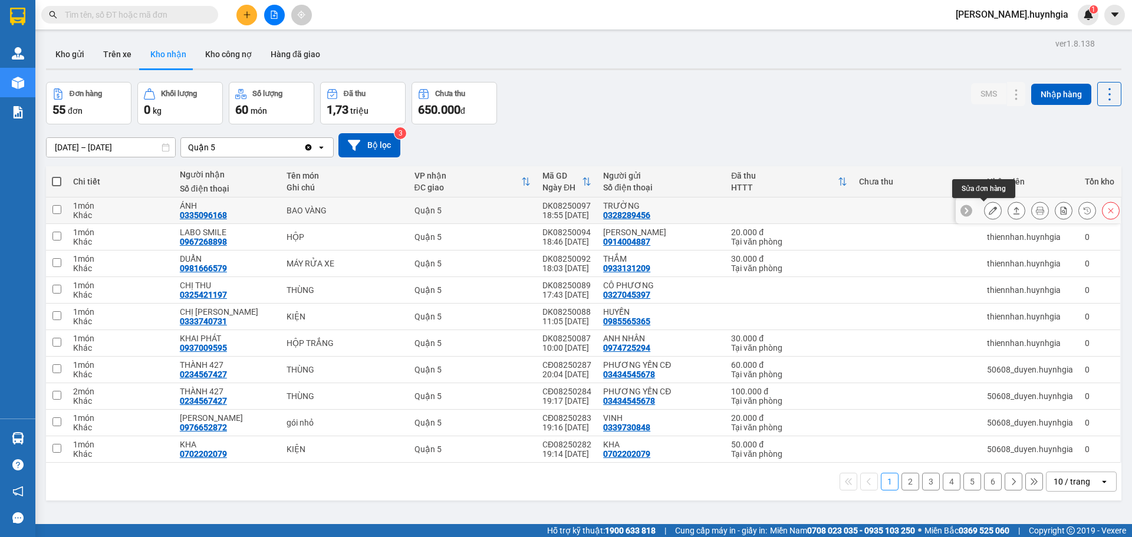
click at [989, 209] on icon at bounding box center [993, 210] width 8 height 8
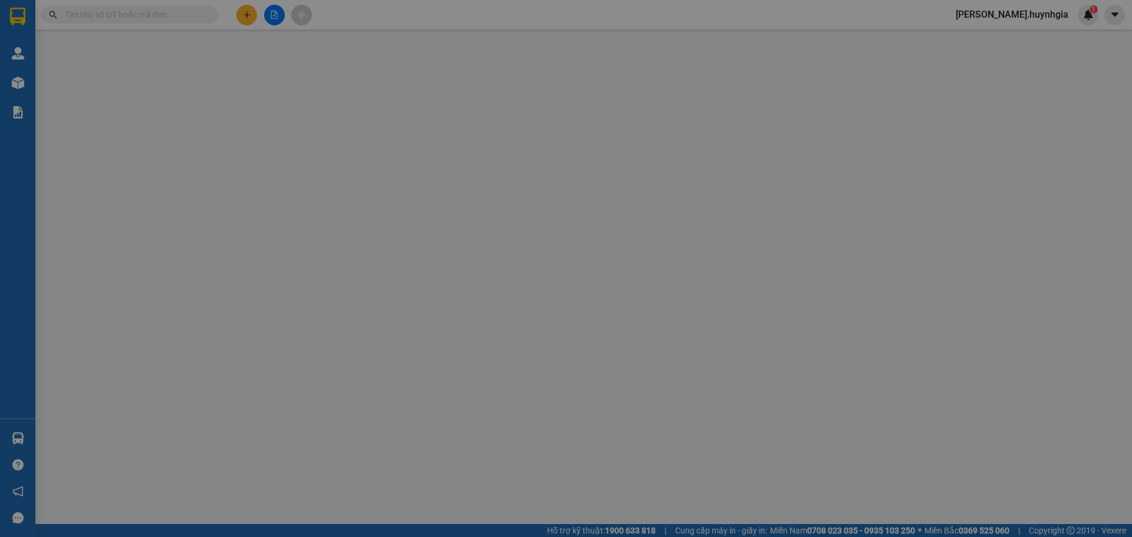
type input "0328289456"
type input "TRƯỜNG"
type input "0335096168"
type input "ÁNH"
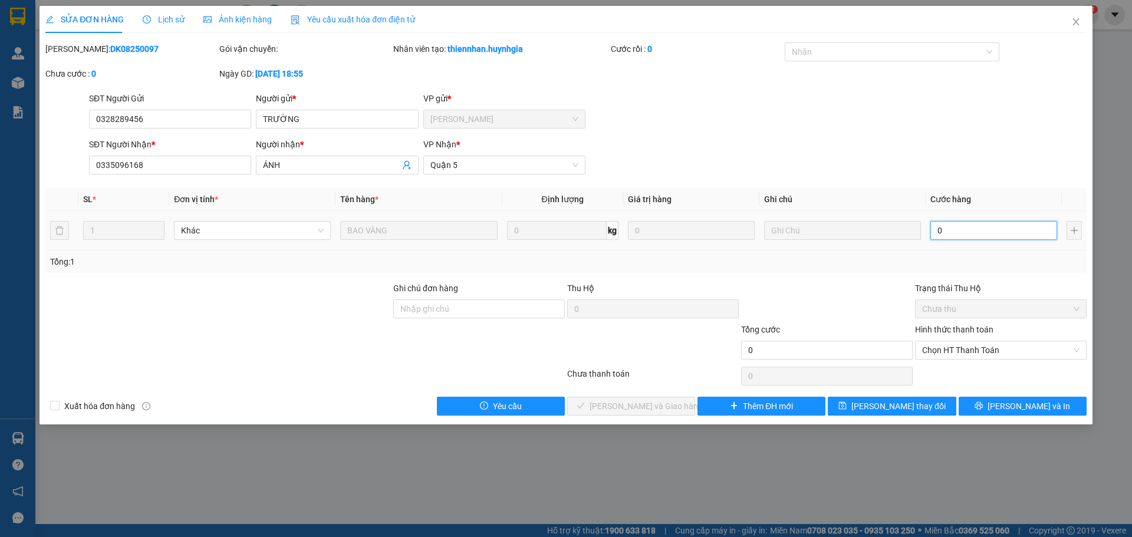
click at [934, 229] on input "0" at bounding box center [994, 230] width 127 height 19
click at [934, 225] on input "0" at bounding box center [994, 230] width 127 height 19
click at [933, 222] on input "0" at bounding box center [994, 230] width 127 height 19
type input "70"
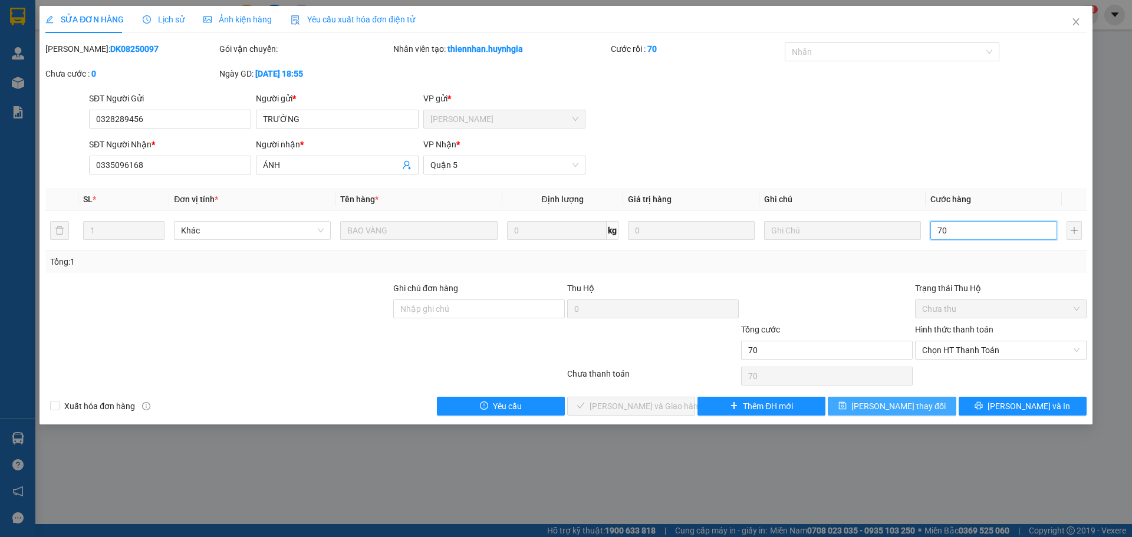
type input "70"
type input "70.000"
click at [847, 404] on icon "save" at bounding box center [843, 406] width 8 height 8
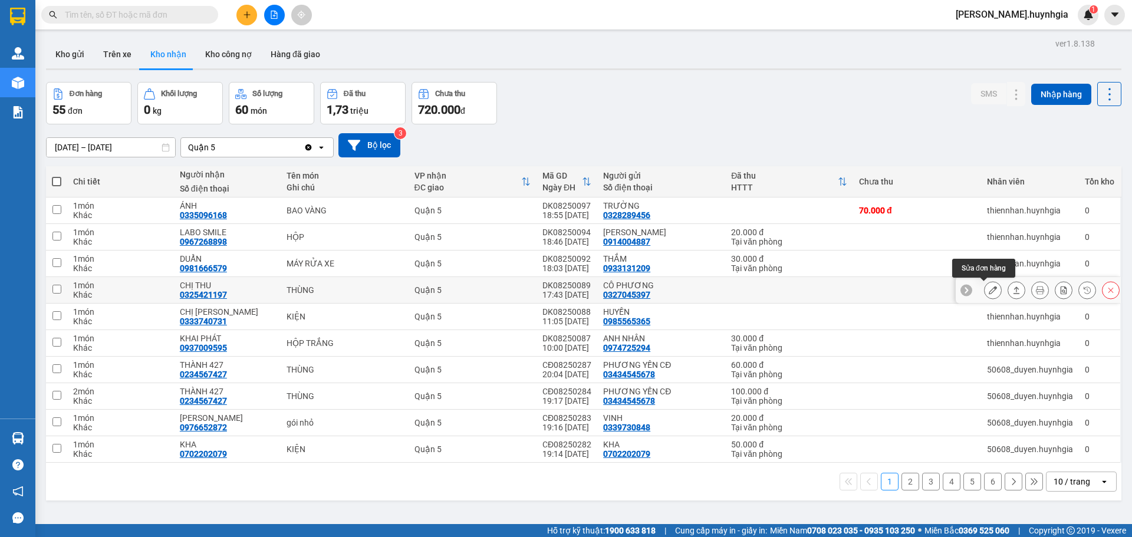
click at [989, 290] on icon at bounding box center [993, 290] width 8 height 8
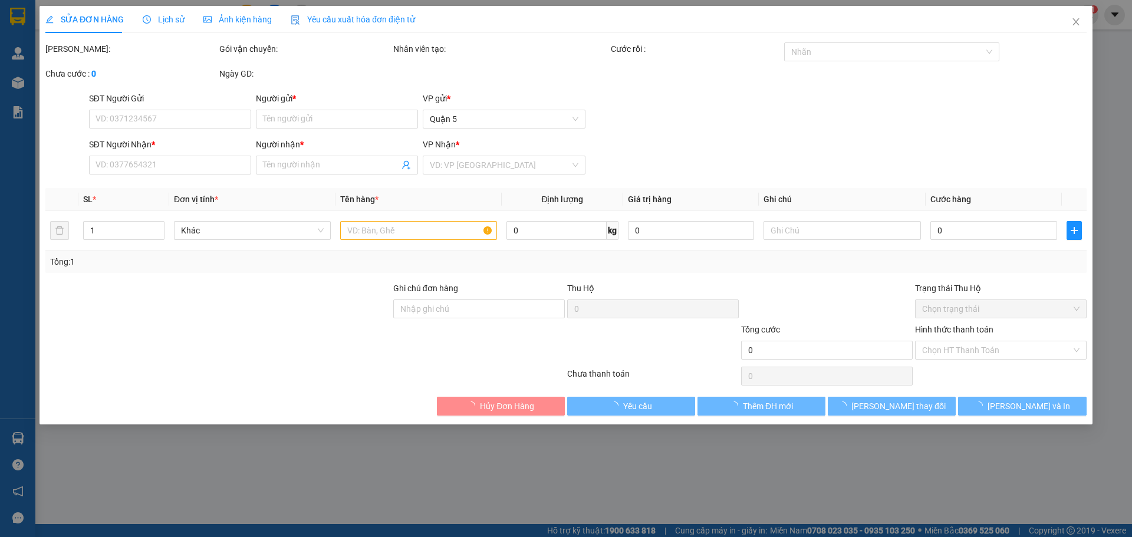
type input "0327045397"
type input "CÔ PHƯƠNG"
type input "0325421197"
type input "CHỊ THU"
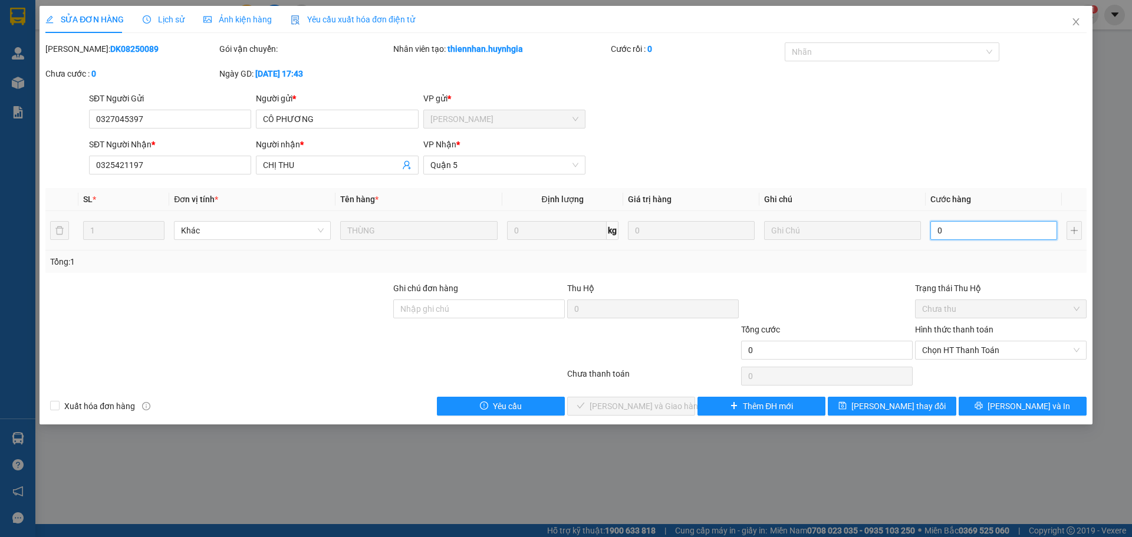
click at [934, 236] on input "0" at bounding box center [994, 230] width 127 height 19
click at [933, 234] on input "0" at bounding box center [994, 230] width 127 height 19
type input "50"
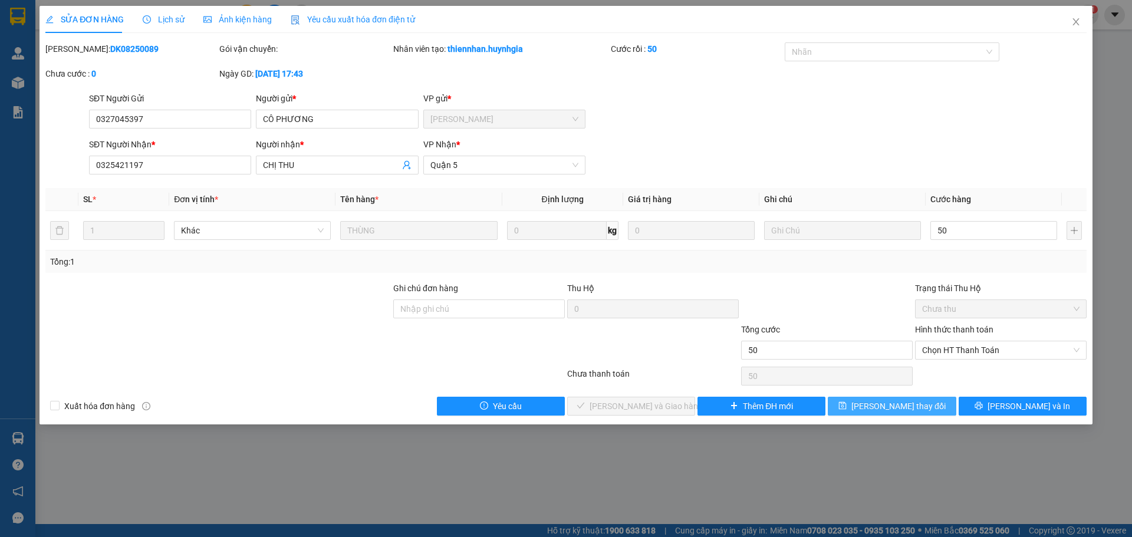
type input "50.000"
drag, startPoint x: 876, startPoint y: 406, endPoint x: 896, endPoint y: 379, distance: 33.4
click at [881, 403] on span "[PERSON_NAME] thay đổi" at bounding box center [899, 406] width 94 height 13
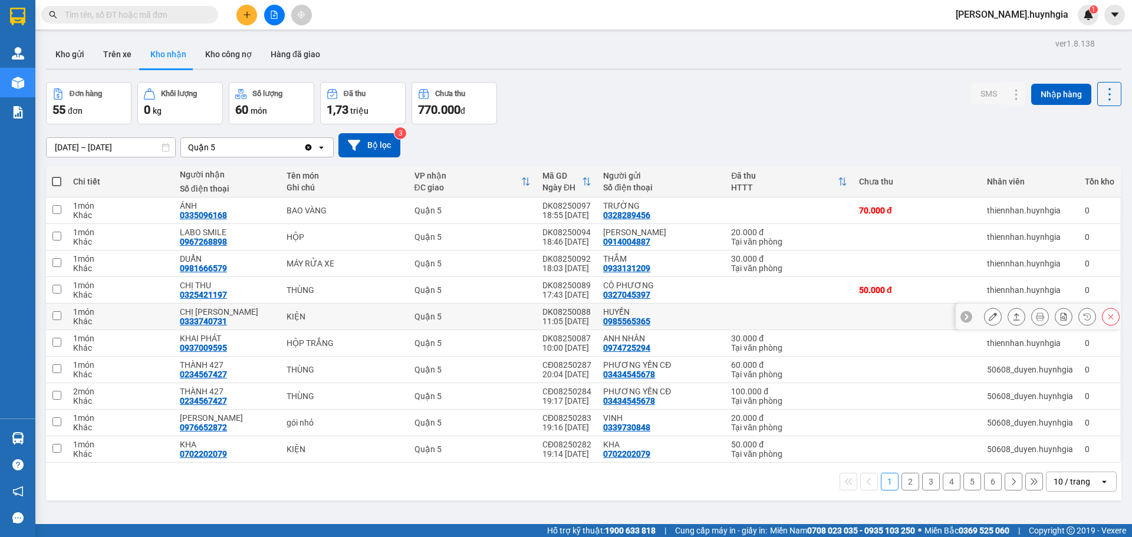
click at [989, 316] on icon at bounding box center [993, 317] width 8 height 8
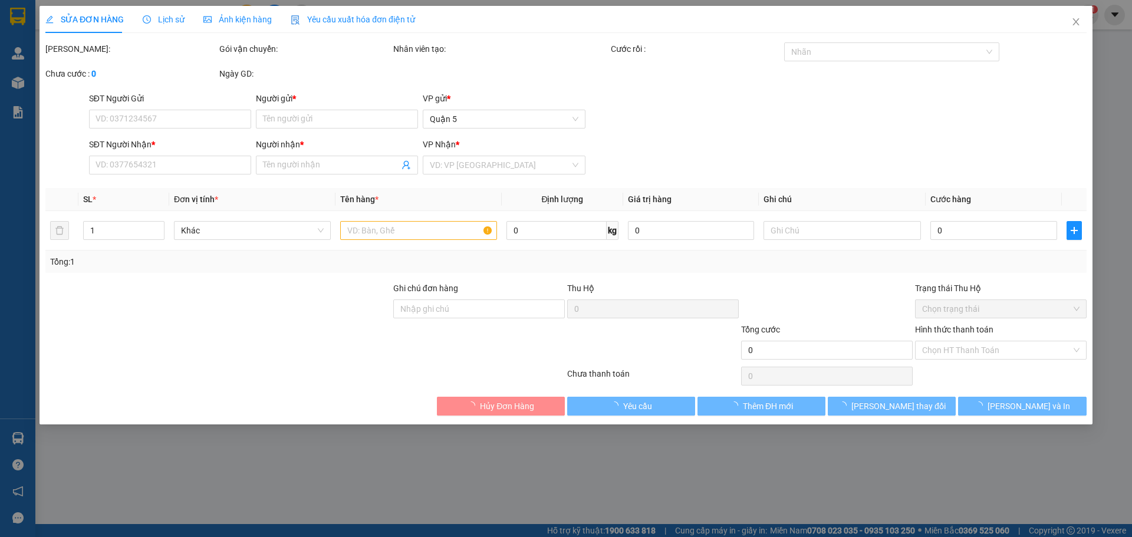
type input "0985565365"
type input "HUYỀN"
type input "0333740731"
type input "CHỊ [PERSON_NAME]"
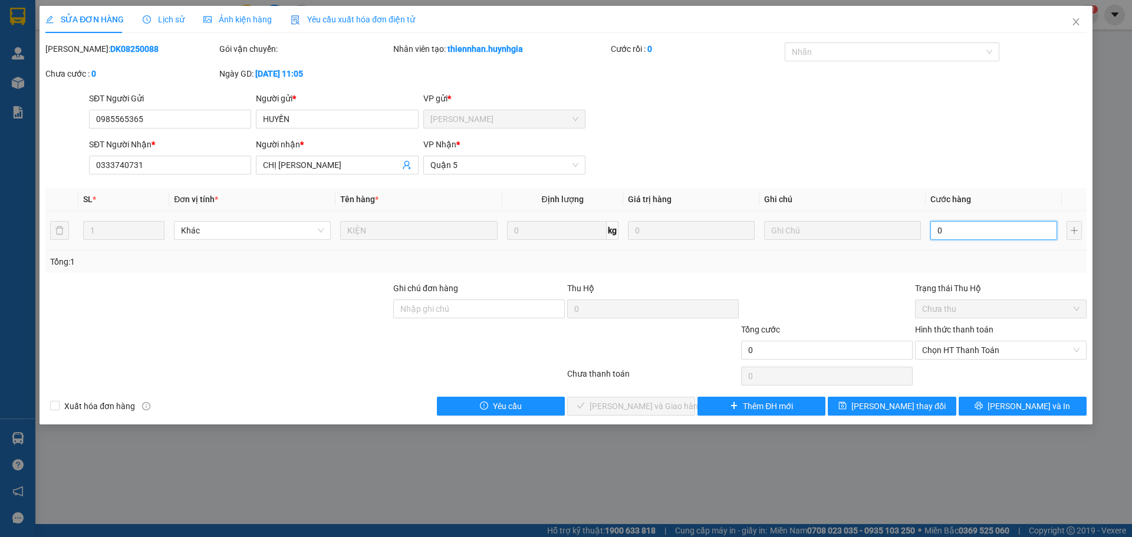
click at [935, 232] on input "0" at bounding box center [994, 230] width 127 height 19
click at [933, 232] on input "0" at bounding box center [994, 230] width 127 height 19
type input "30"
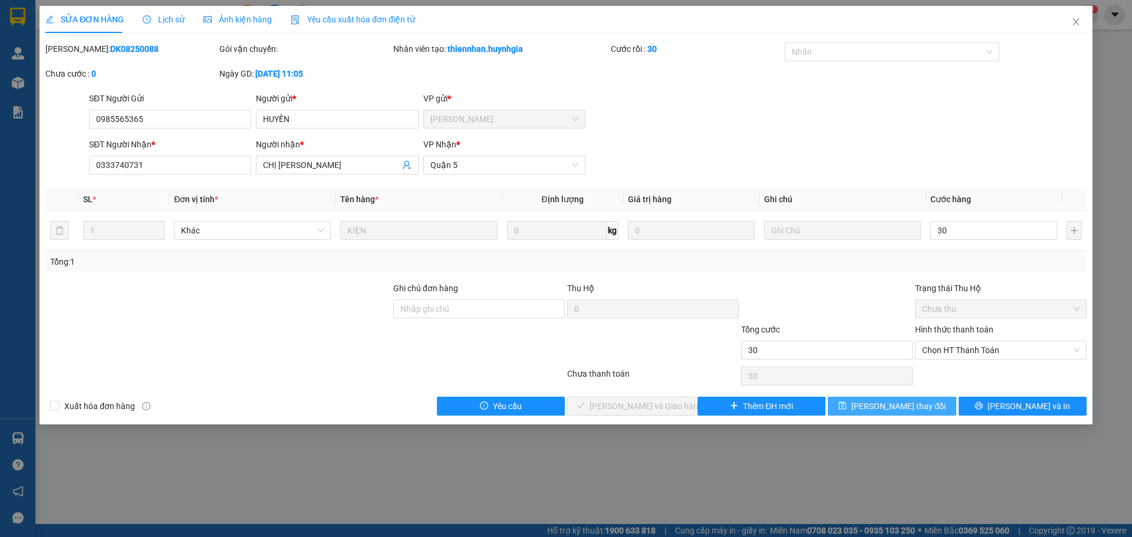
click at [899, 404] on span "[PERSON_NAME] thay đổi" at bounding box center [899, 406] width 94 height 13
type input "30.000"
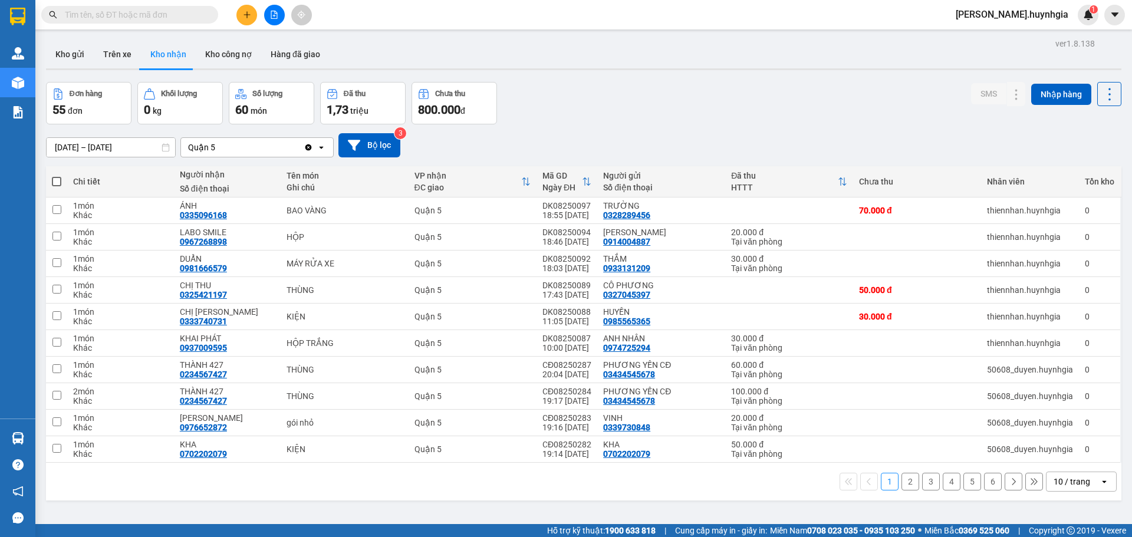
drag, startPoint x: 1060, startPoint y: 478, endPoint x: 1037, endPoint y: 447, distance: 38.8
click at [1060, 478] on div "10 / trang" at bounding box center [1072, 482] width 37 height 12
click at [1062, 459] on span "100 / trang" at bounding box center [1068, 456] width 42 height 12
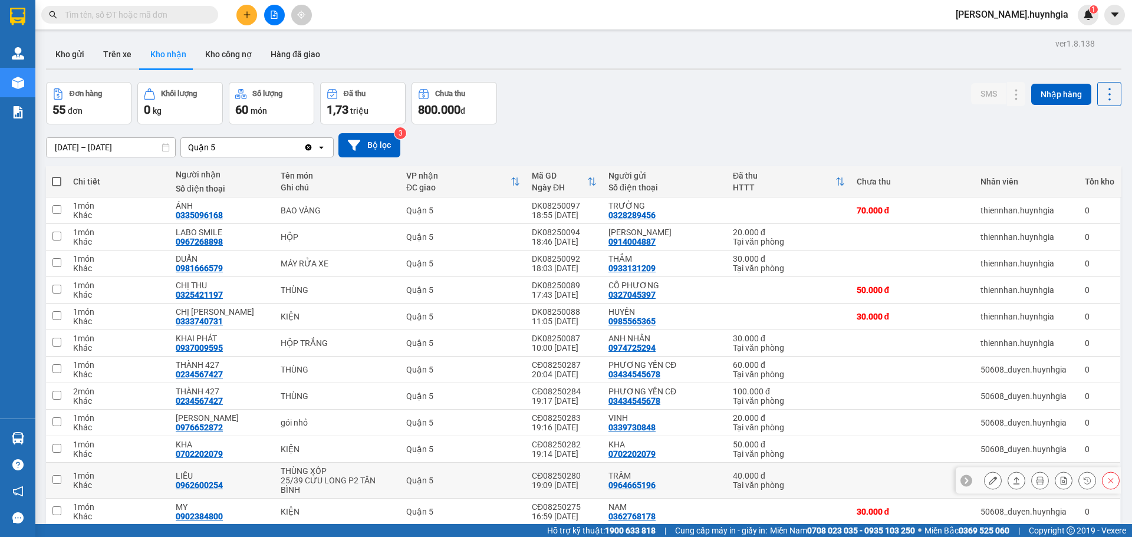
click at [989, 480] on icon at bounding box center [993, 481] width 8 height 8
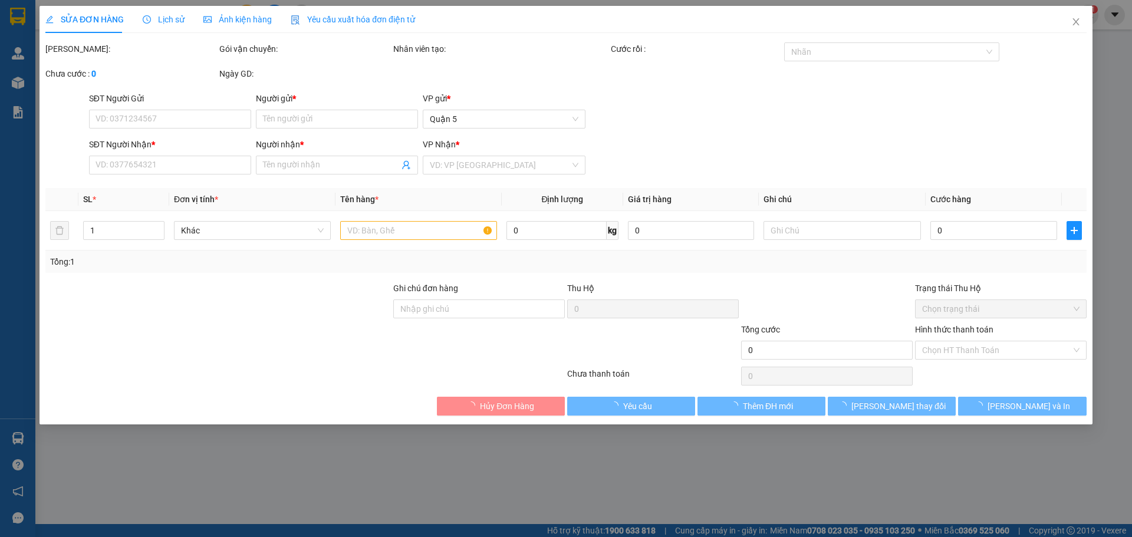
type input "0964665196"
type input "TRẦM"
type input "0962600254"
type input "LIỄU"
type input "40.000"
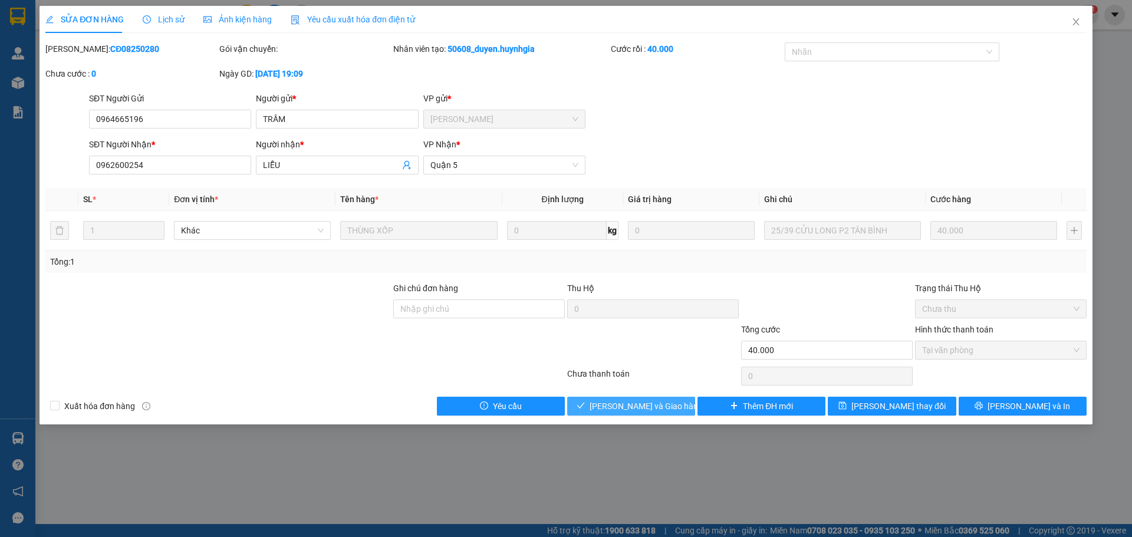
drag, startPoint x: 665, startPoint y: 403, endPoint x: 682, endPoint y: 382, distance: 27.2
click at [665, 402] on span "[PERSON_NAME] và Giao hàng" at bounding box center [646, 406] width 113 height 13
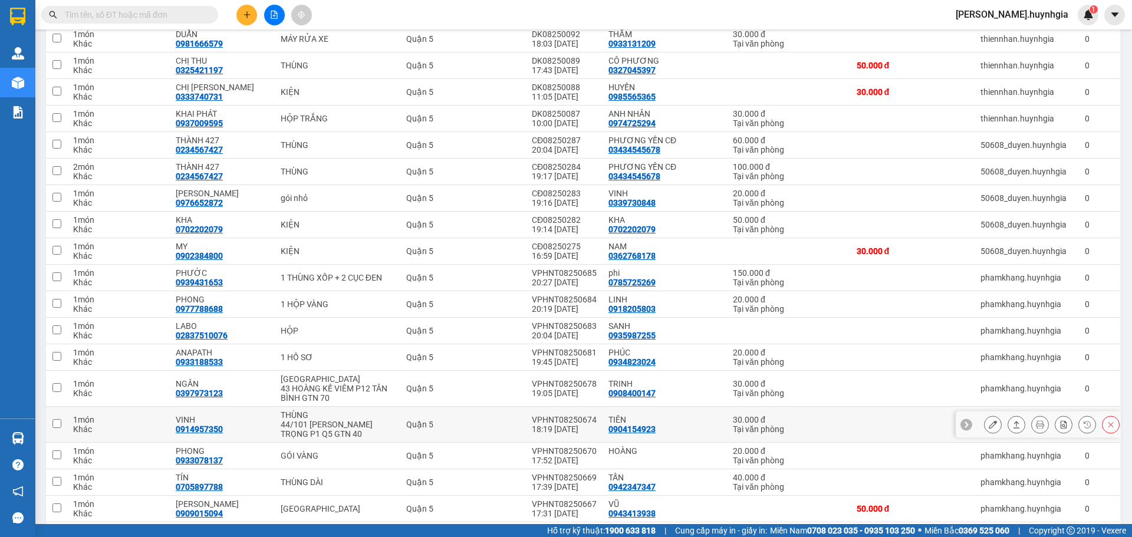
scroll to position [236, 0]
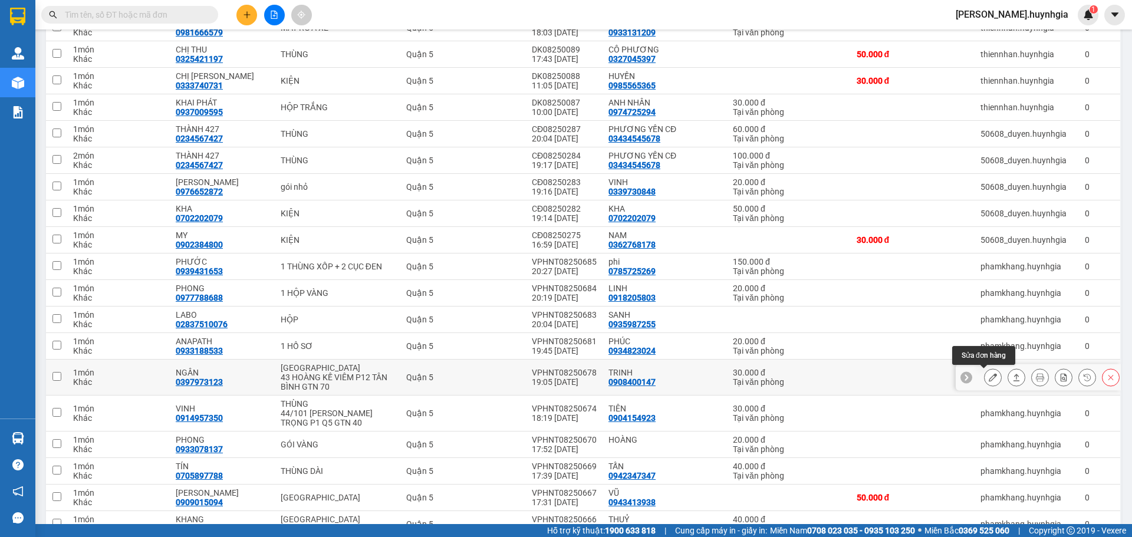
click at [989, 377] on icon at bounding box center [993, 377] width 8 height 8
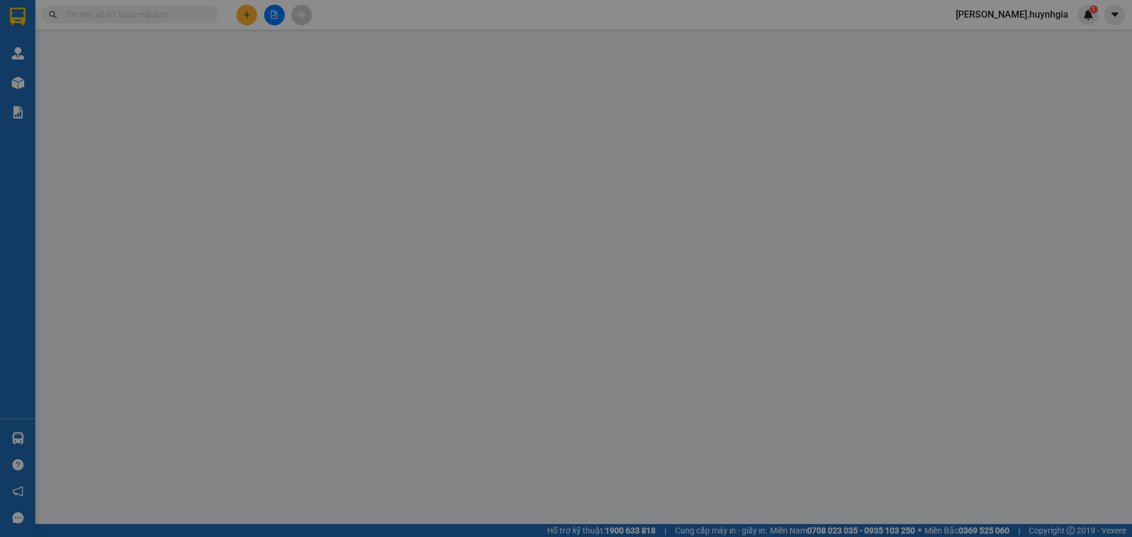
type input "0908400147"
type input "TRINH"
type input "0397973123"
type input "NGÂN"
type input "30.000"
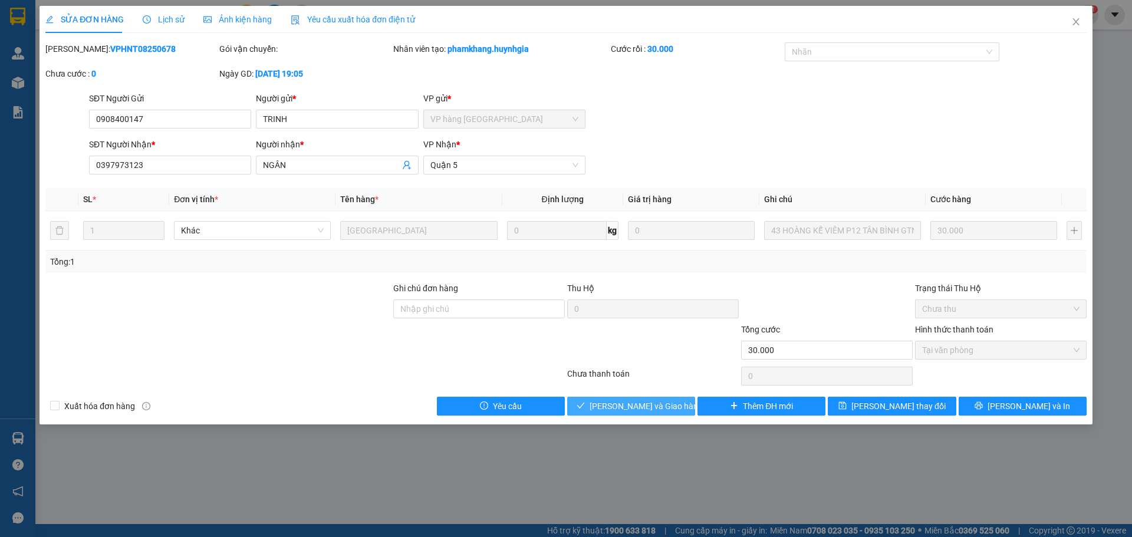
click at [668, 411] on span "[PERSON_NAME] và Giao hàng" at bounding box center [646, 406] width 113 height 13
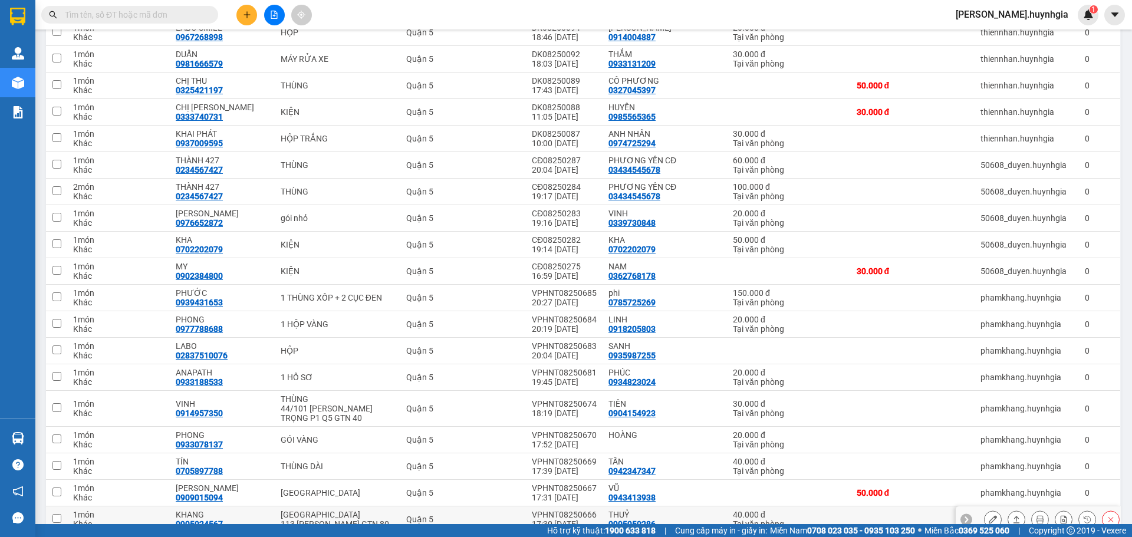
scroll to position [236, 0]
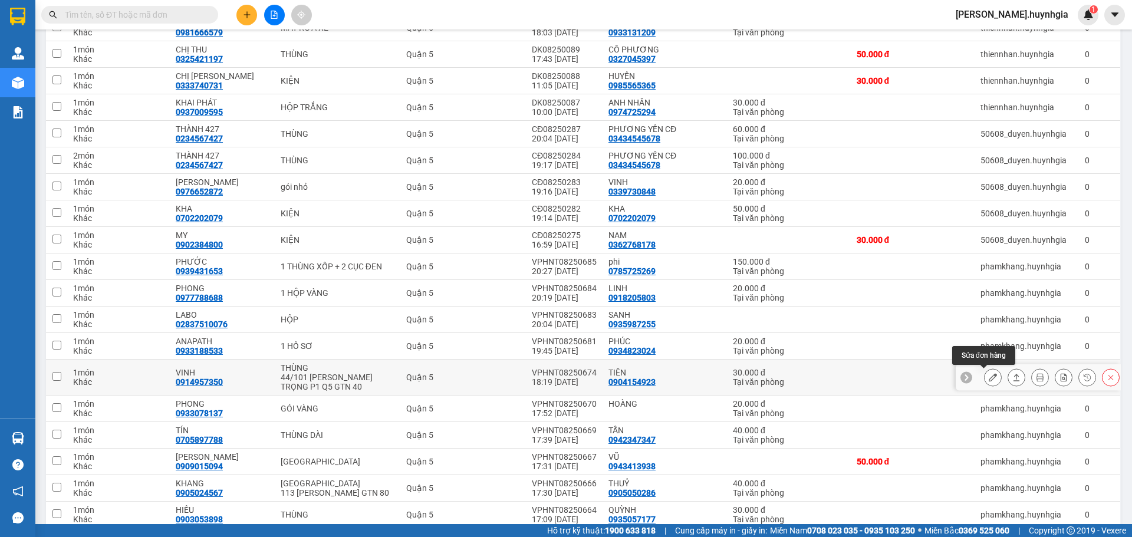
click at [989, 379] on icon at bounding box center [993, 377] width 8 height 8
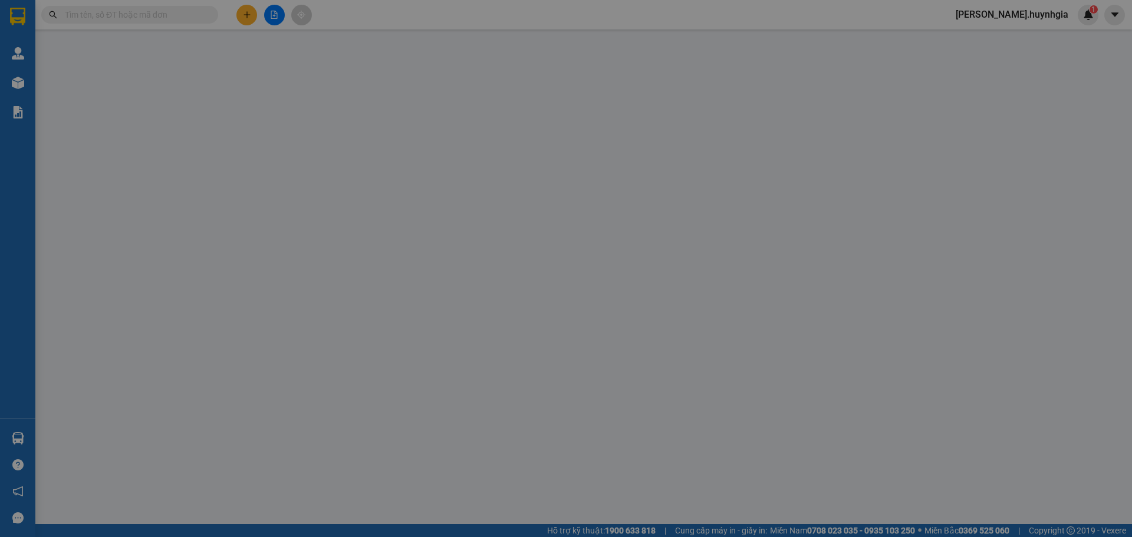
type input "0904154923"
type input "TIÊN"
type input "0914957350"
type input "VINH"
type input "30.000"
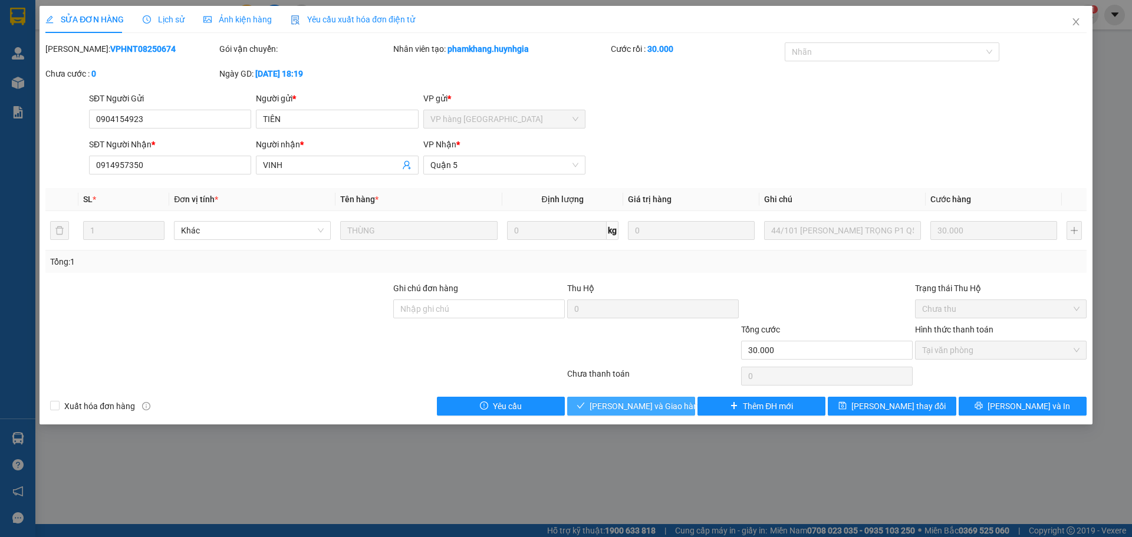
drag, startPoint x: 657, startPoint y: 405, endPoint x: 679, endPoint y: 391, distance: 26.5
click at [658, 405] on span "[PERSON_NAME] và Giao hàng" at bounding box center [646, 406] width 113 height 13
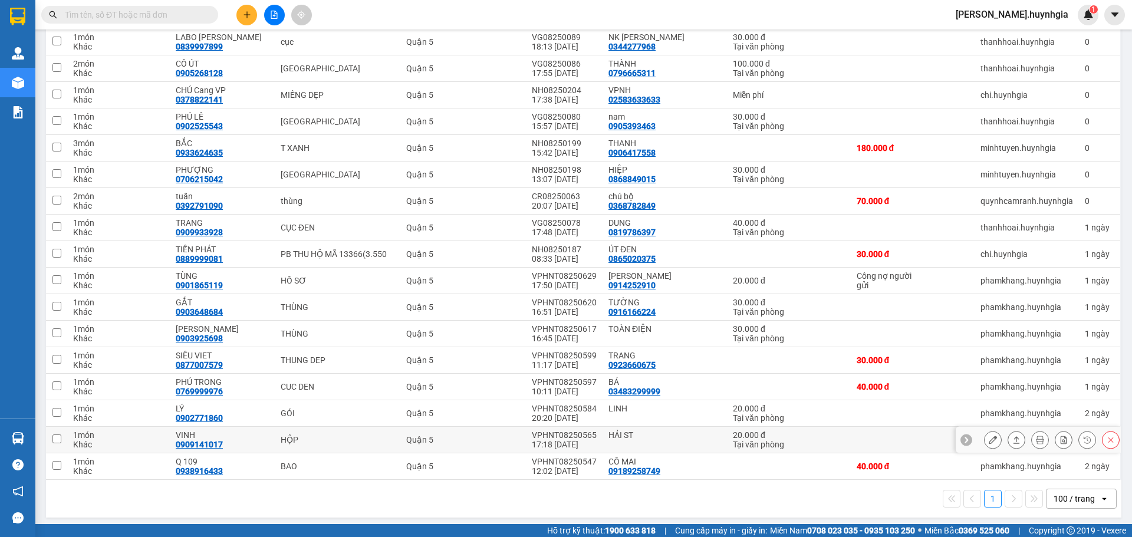
scroll to position [1022, 0]
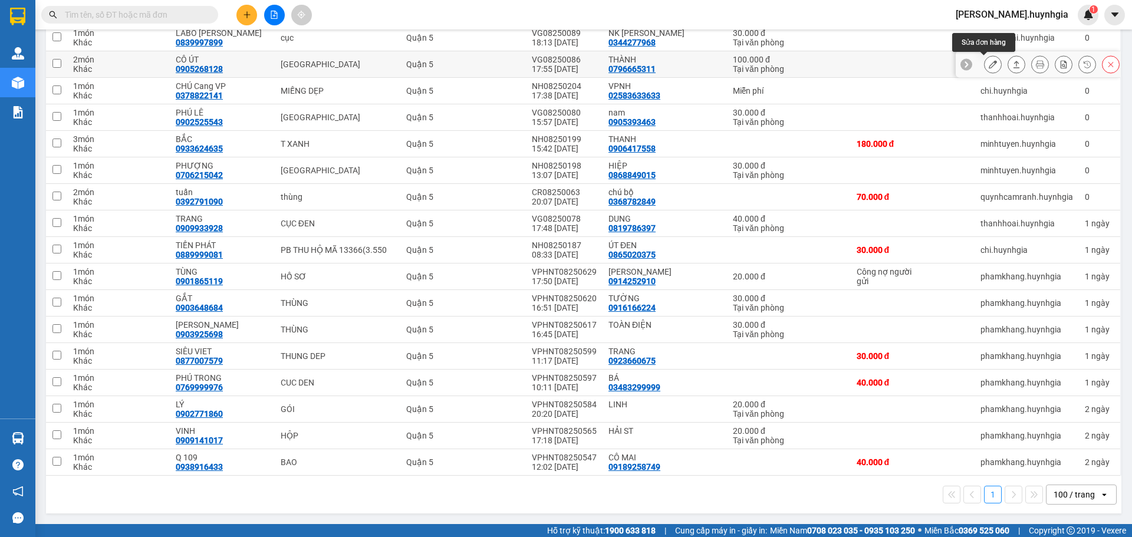
click at [989, 63] on button at bounding box center [993, 64] width 17 height 21
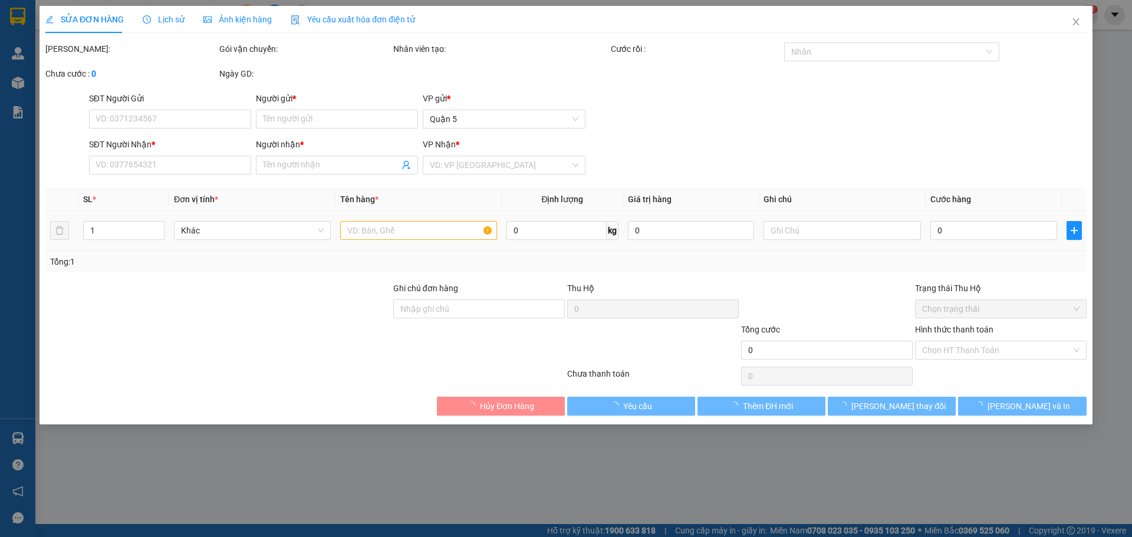
type input "0796665311"
type input "THÀNH"
type input "0905268128"
type input "CÔ ÚT"
type input "100.000"
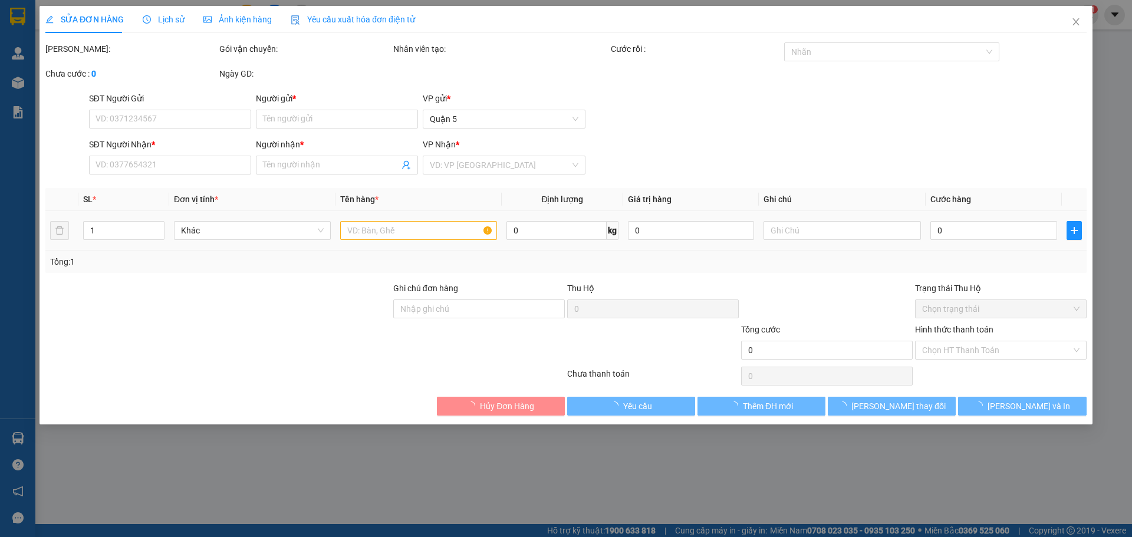
type input "0"
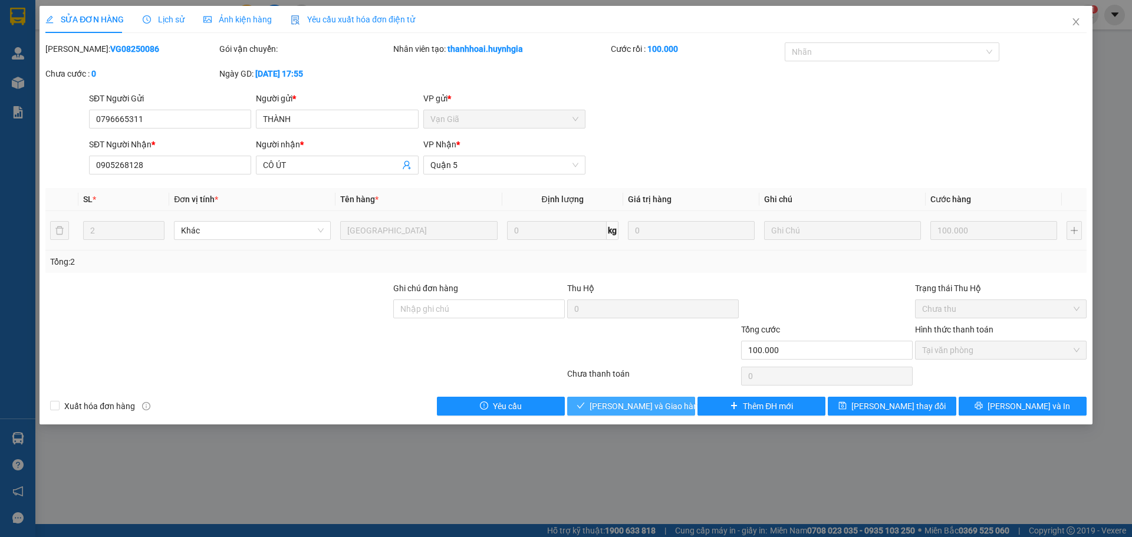
click at [649, 405] on span "[PERSON_NAME] và Giao hàng" at bounding box center [646, 406] width 113 height 13
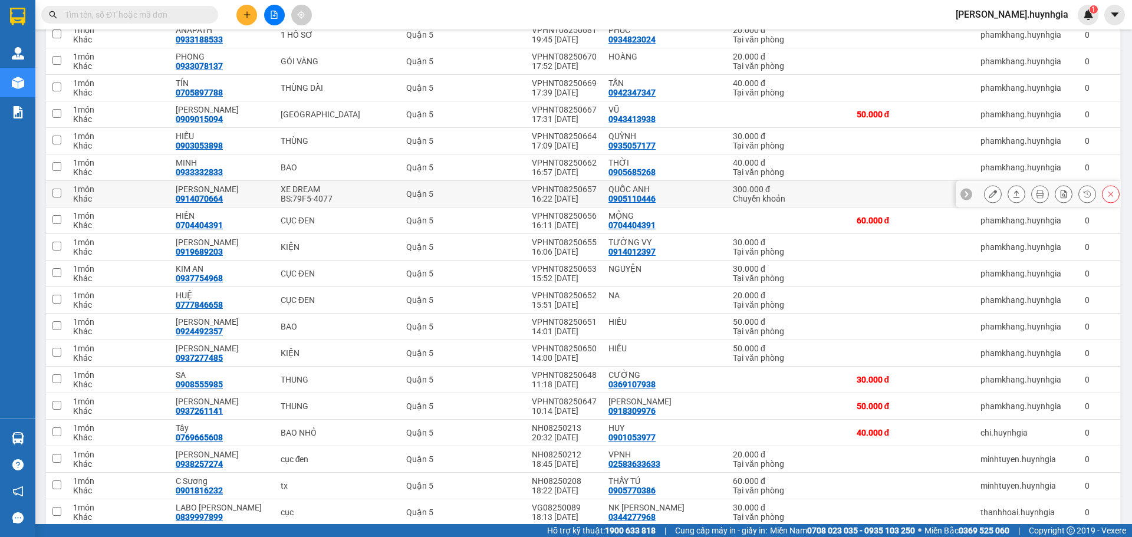
scroll to position [590, 0]
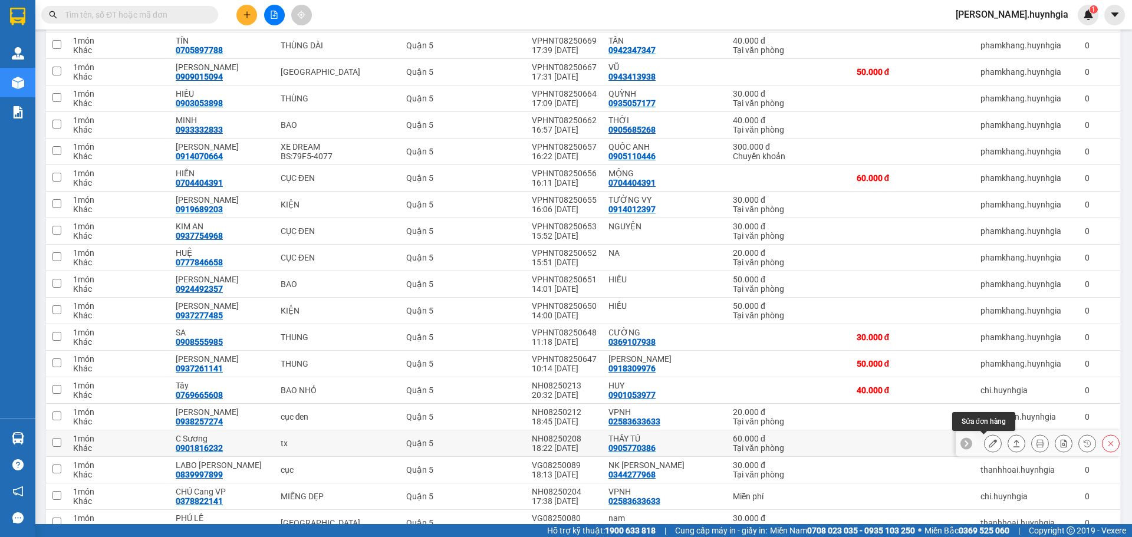
click at [989, 444] on icon at bounding box center [993, 443] width 8 height 8
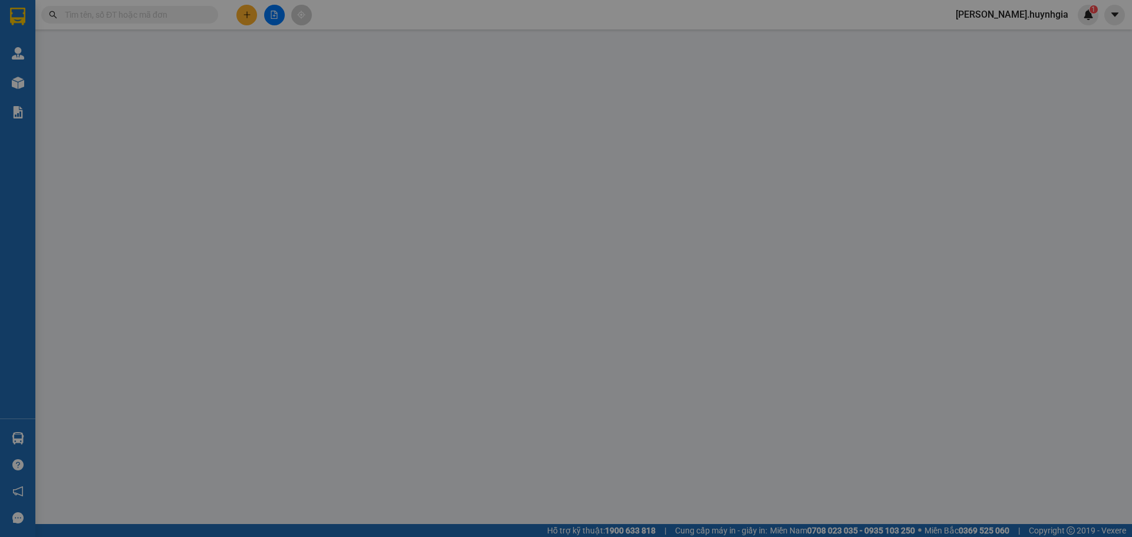
type input "0905770386"
type input "THẦY TÚ"
type input "0901816232"
type input "C Sương"
type input "60.000"
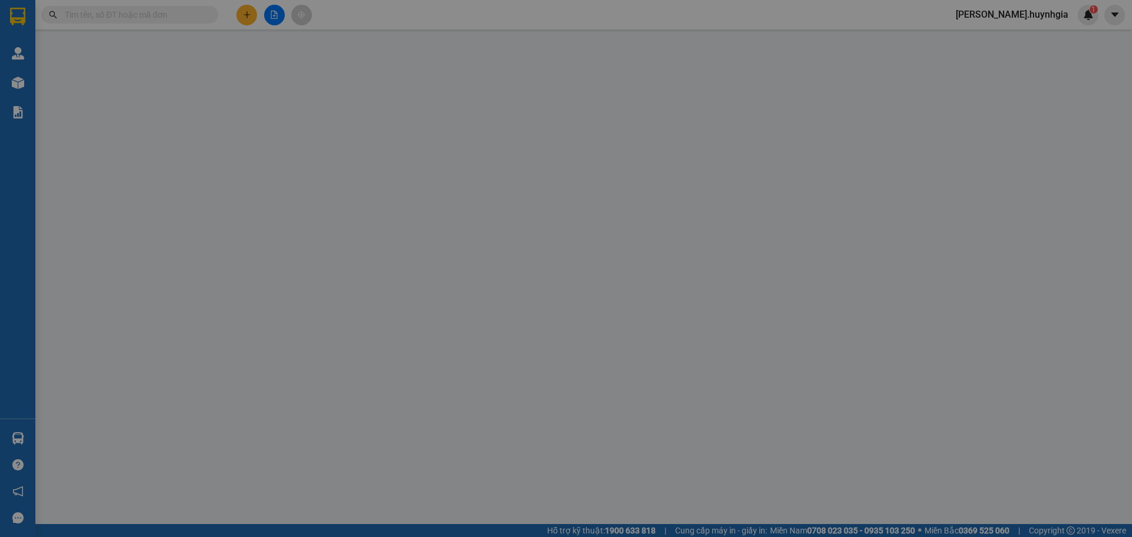
type input "0"
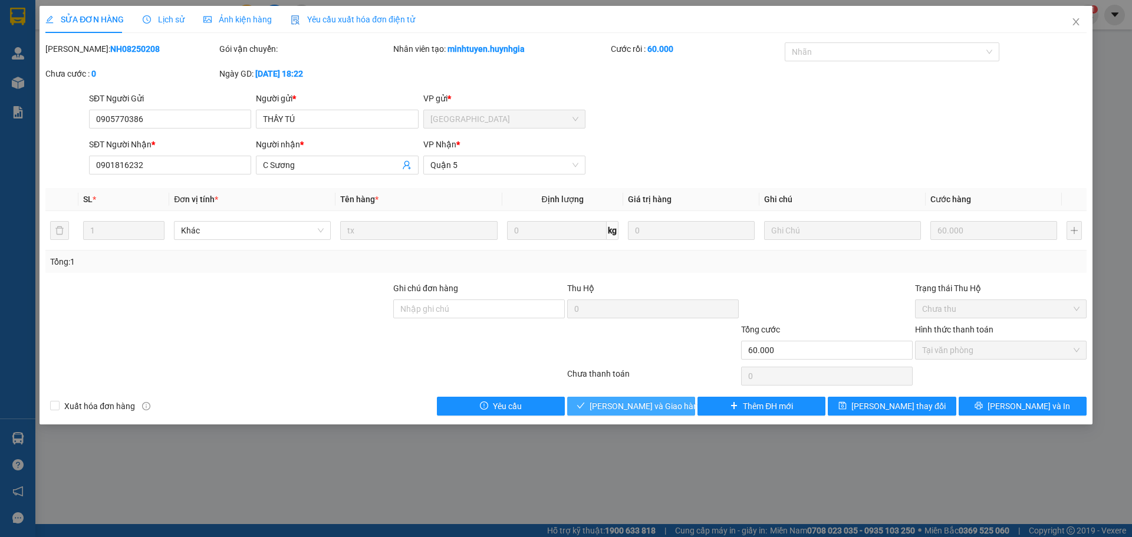
click at [648, 408] on span "[PERSON_NAME] và Giao hàng" at bounding box center [646, 406] width 113 height 13
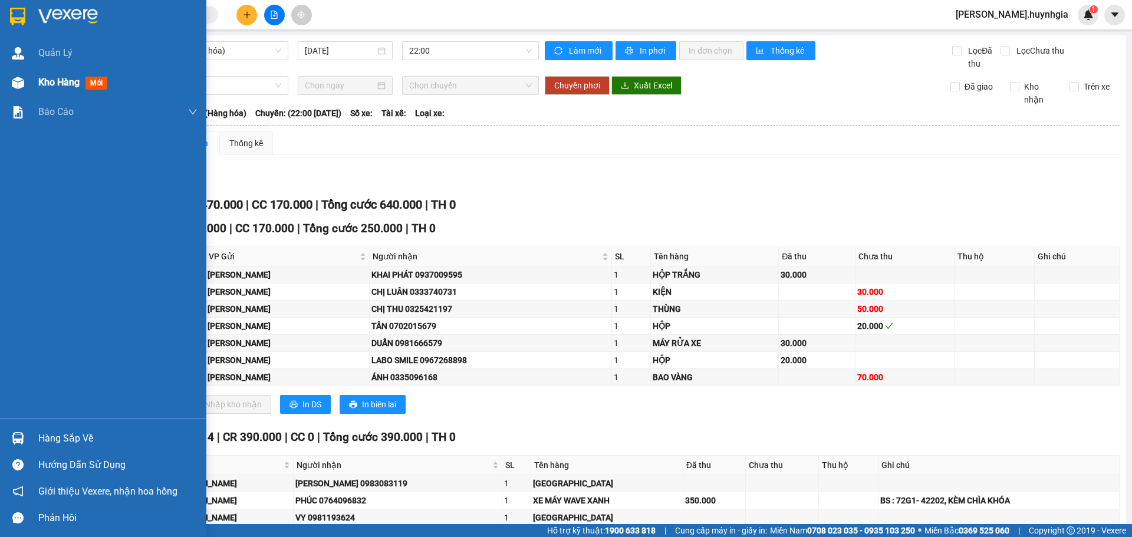
drag, startPoint x: 64, startPoint y: 83, endPoint x: 81, endPoint y: 95, distance: 21.1
click at [81, 95] on div "Kho hàng mới" at bounding box center [117, 82] width 159 height 29
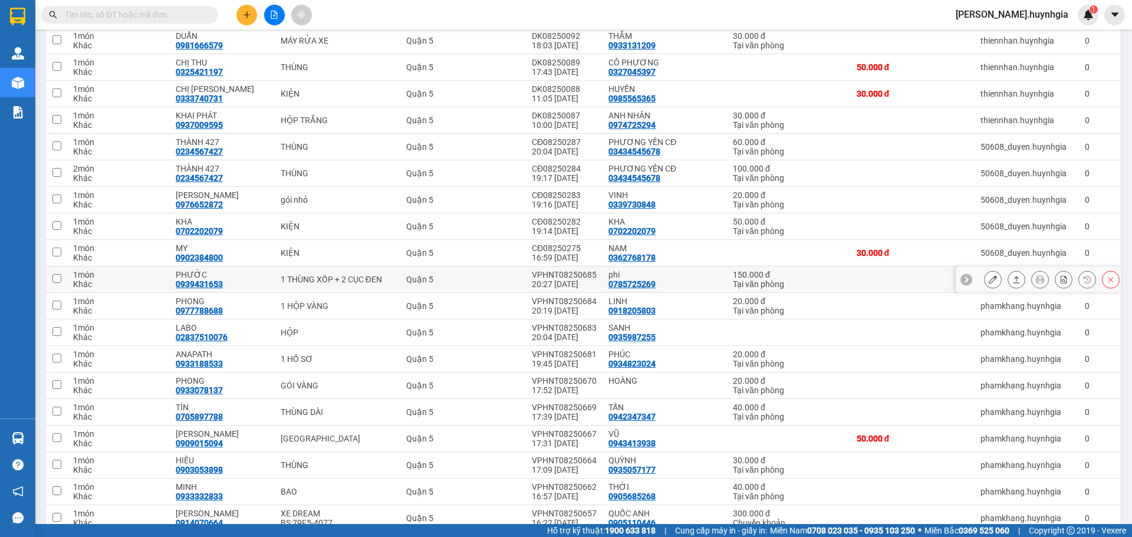
scroll to position [236, 0]
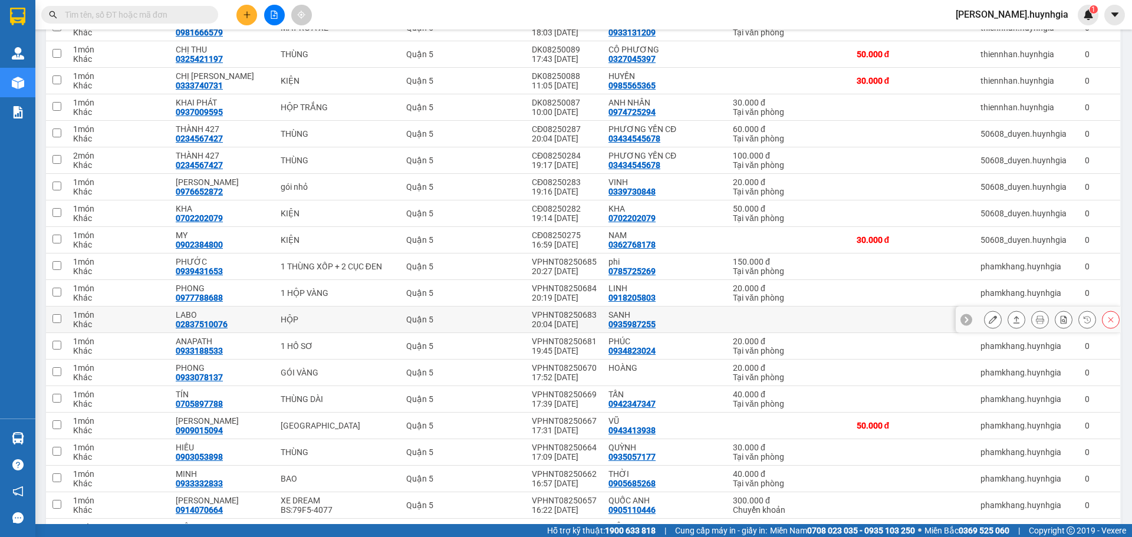
drag, startPoint x: 741, startPoint y: 309, endPoint x: 907, endPoint y: 365, distance: 175.0
click at [753, 317] on td at bounding box center [789, 320] width 124 height 27
checkbox input "true"
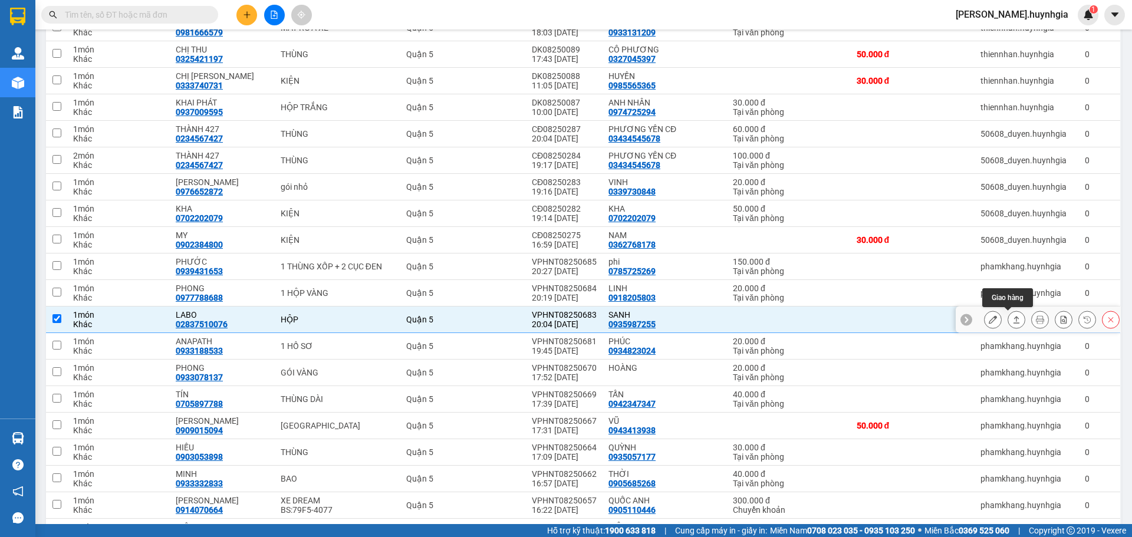
click at [989, 318] on icon at bounding box center [993, 320] width 8 height 8
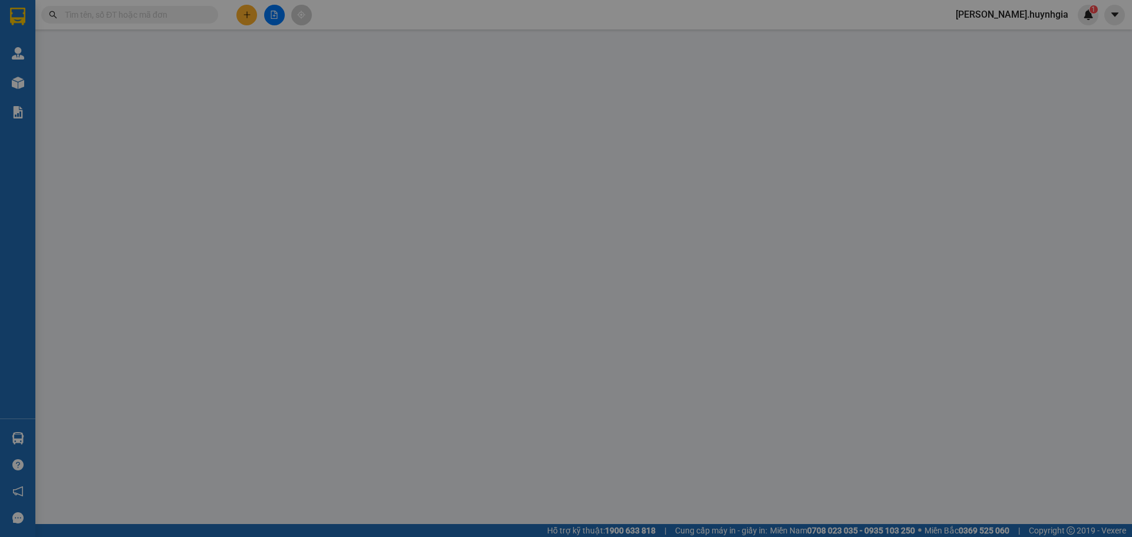
type input "0935987255"
type input "SANH"
type input "02837510076"
type input "LABO"
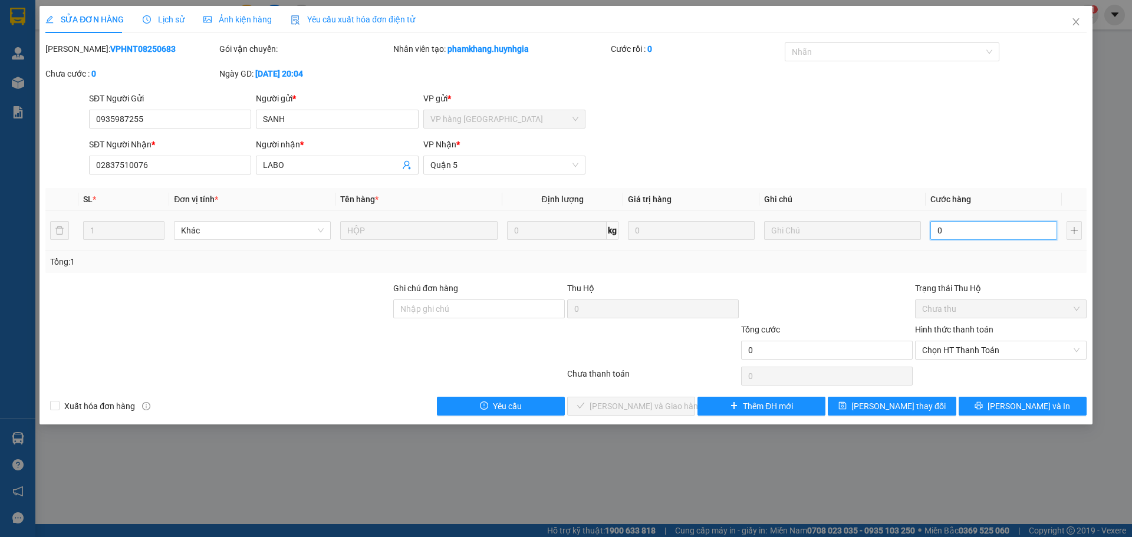
click at [934, 231] on input "0" at bounding box center [994, 230] width 127 height 19
click at [931, 228] on input "0" at bounding box center [994, 230] width 127 height 19
type input "20"
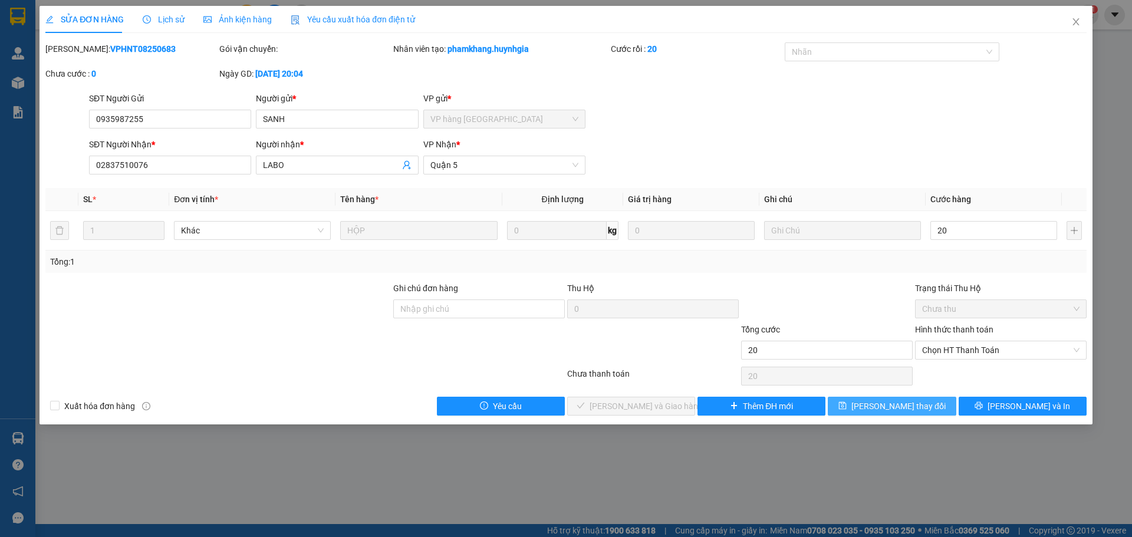
type input "20.000"
click at [879, 405] on span "[PERSON_NAME] thay đổi" at bounding box center [899, 406] width 94 height 13
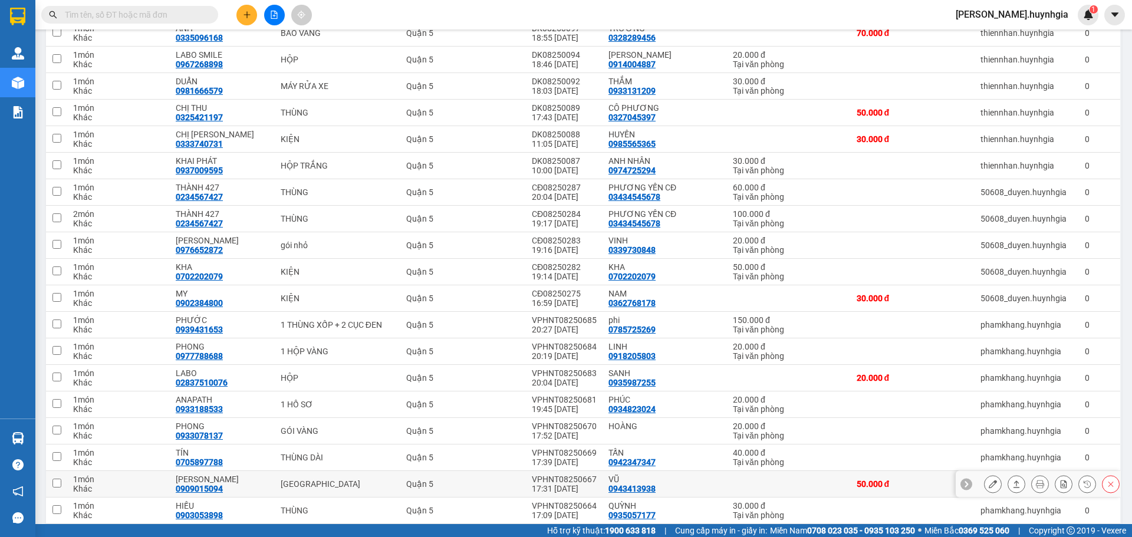
scroll to position [236, 0]
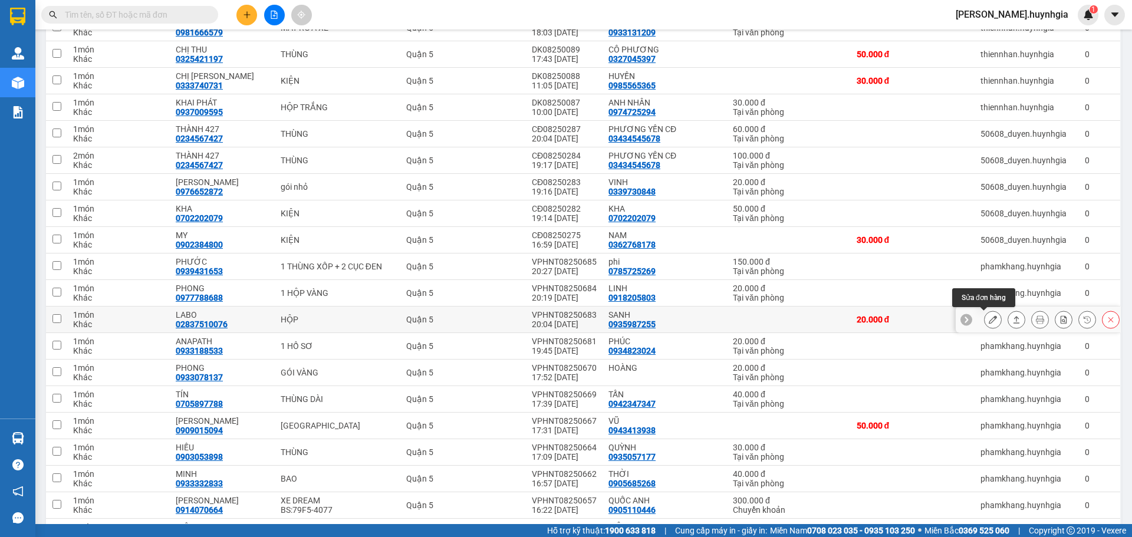
click at [989, 318] on icon at bounding box center [993, 320] width 8 height 8
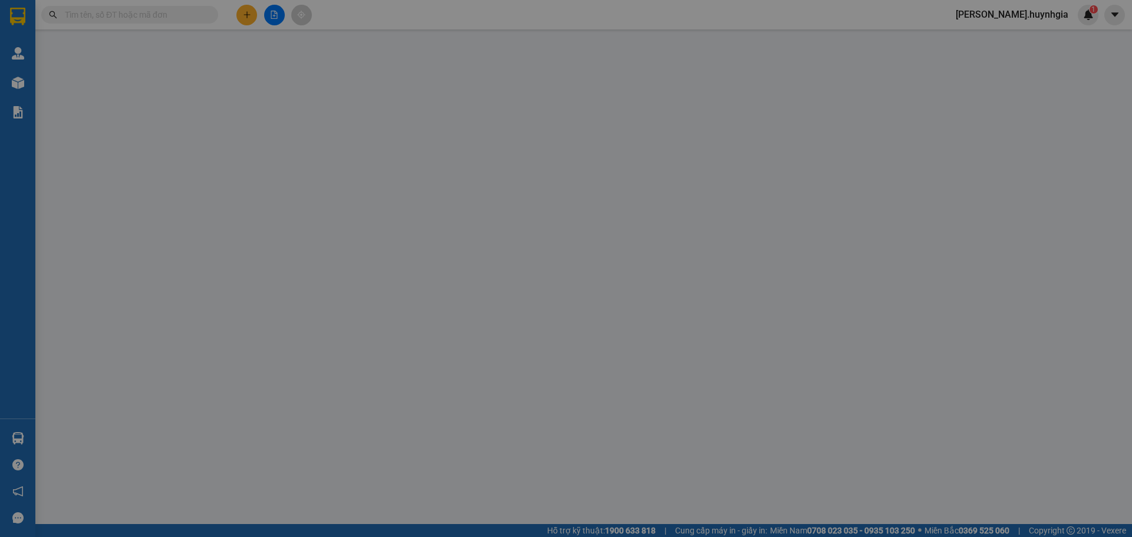
type input "0935987255"
type input "SANH"
type input "02837510076"
type input "LABO"
type input "20.000"
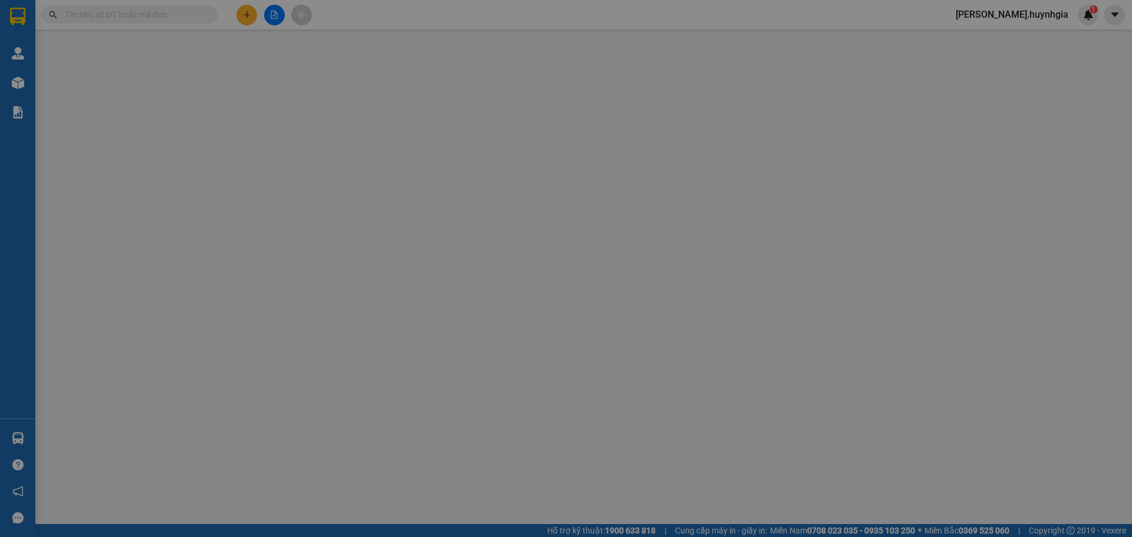
type input "20.000"
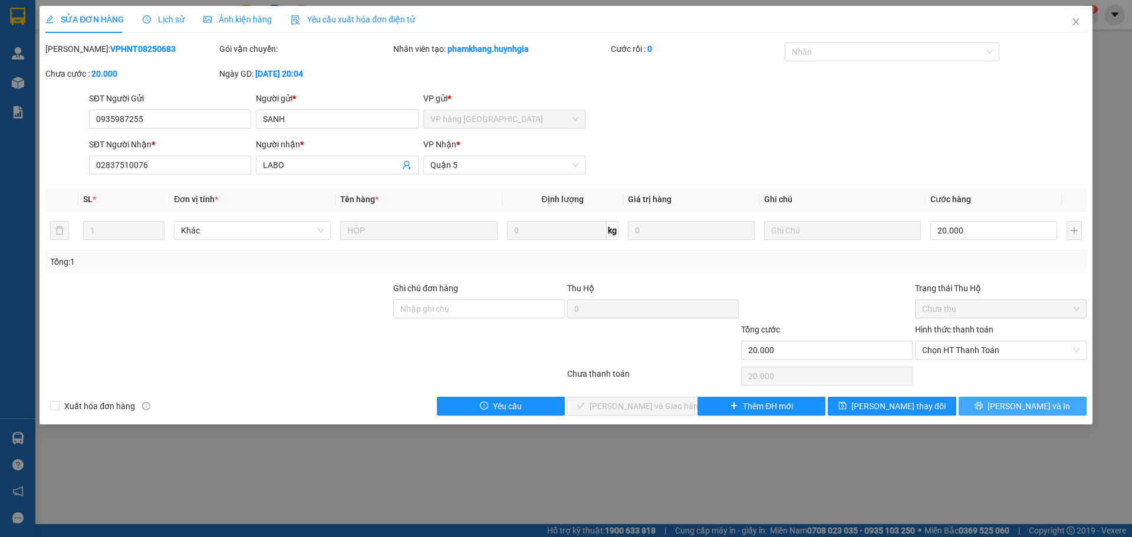
click at [1016, 402] on span "[PERSON_NAME] và In" at bounding box center [1029, 406] width 83 height 13
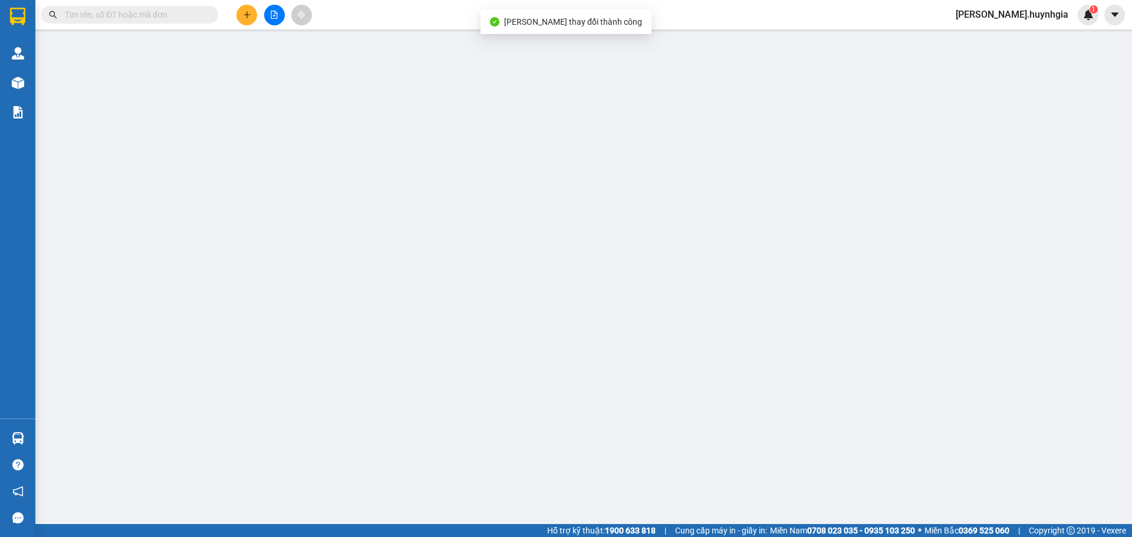
type input "0935987255"
type input "SANH"
type input "02837510076"
type input "LABO"
type input "20.000"
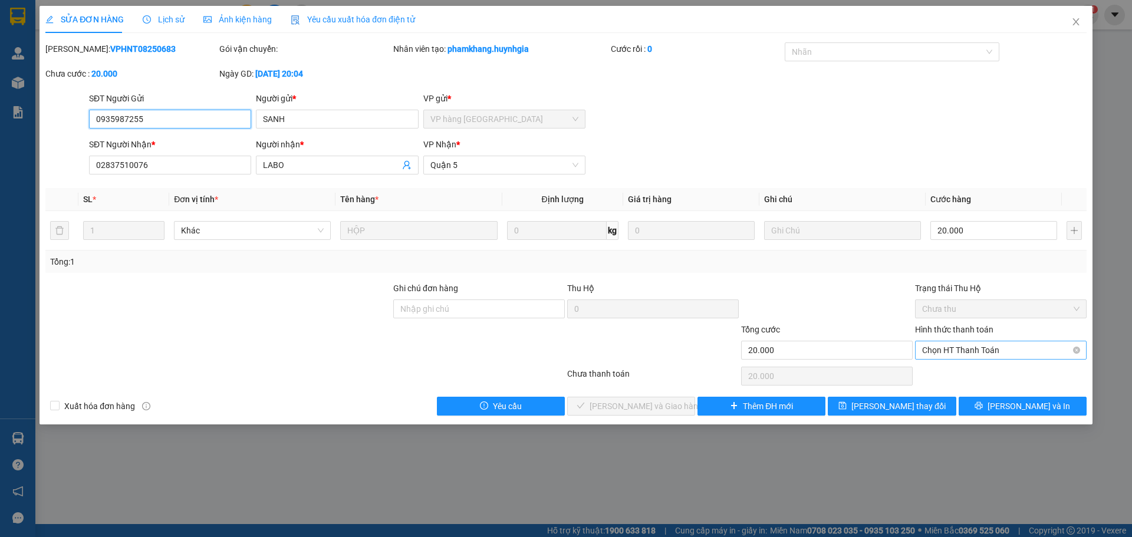
click at [944, 347] on span "Chọn HT Thanh Toán" at bounding box center [1000, 351] width 157 height 18
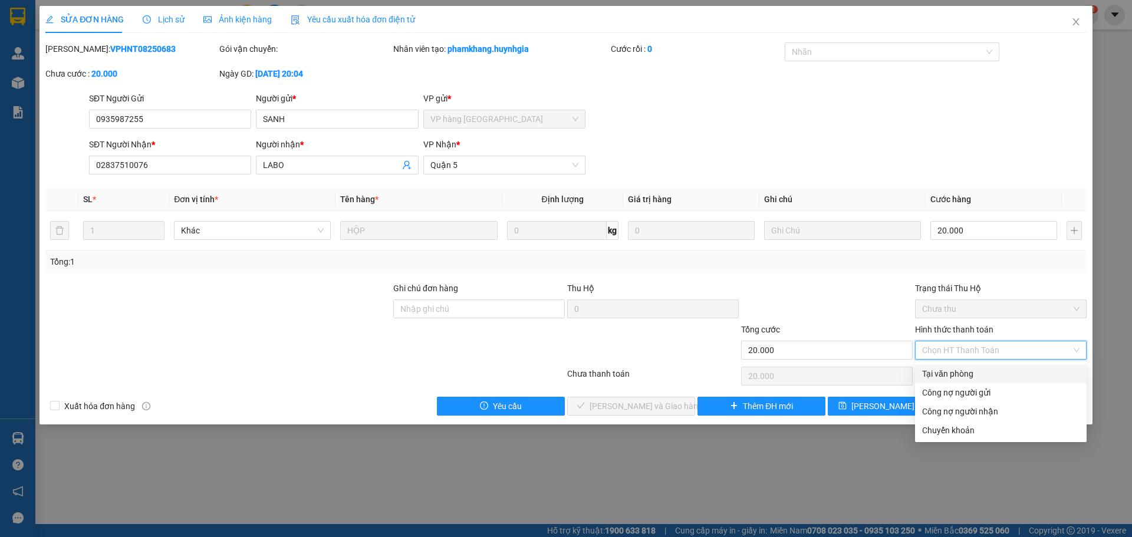
click at [967, 372] on div "Tại văn phòng" at bounding box center [1000, 373] width 157 height 13
type input "0"
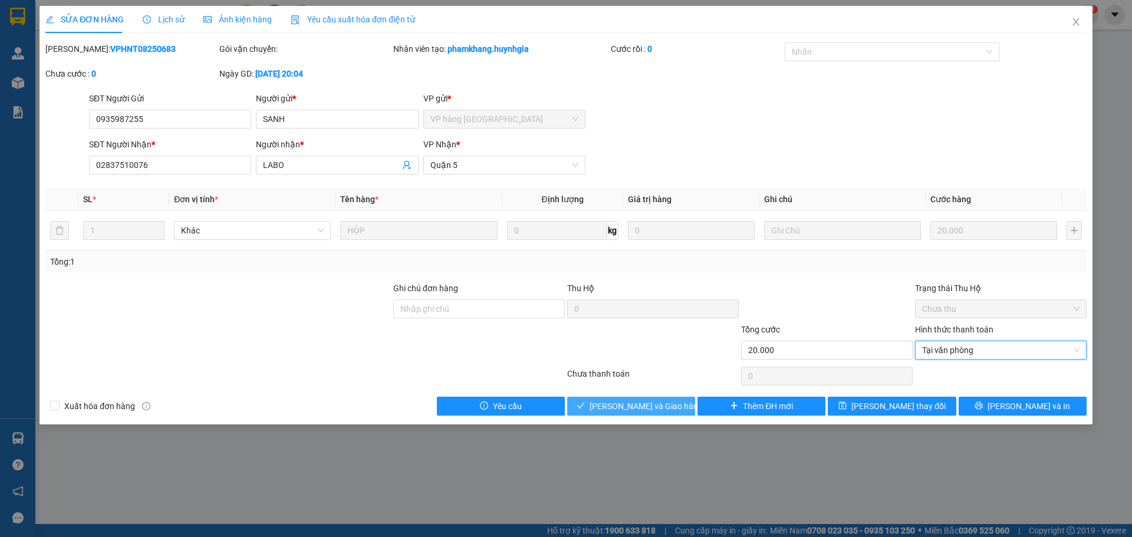
click at [658, 403] on span "[PERSON_NAME] và Giao hàng" at bounding box center [646, 406] width 113 height 13
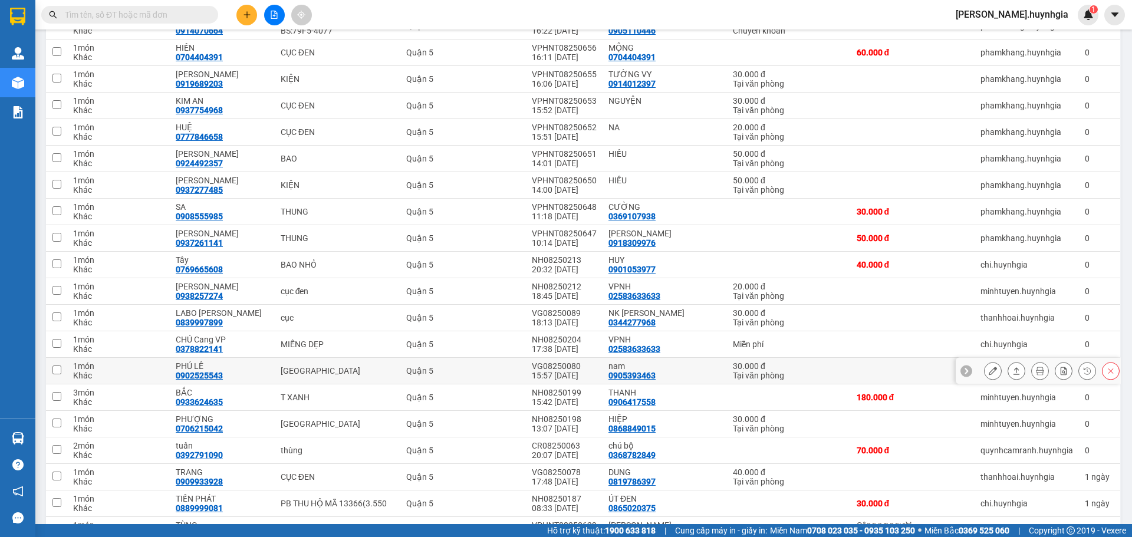
scroll to position [708, 0]
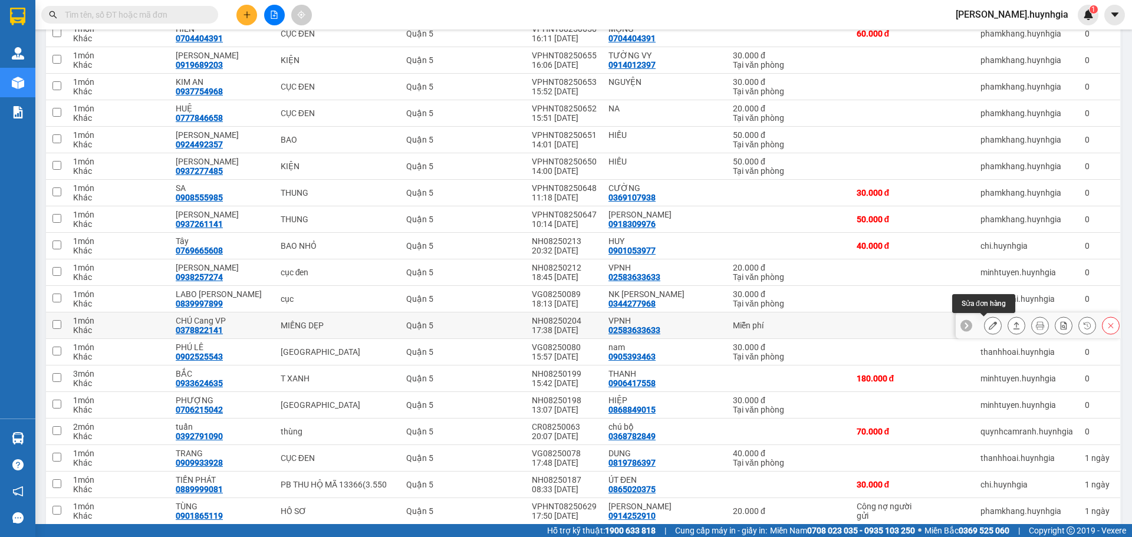
click at [989, 329] on icon at bounding box center [993, 325] width 8 height 8
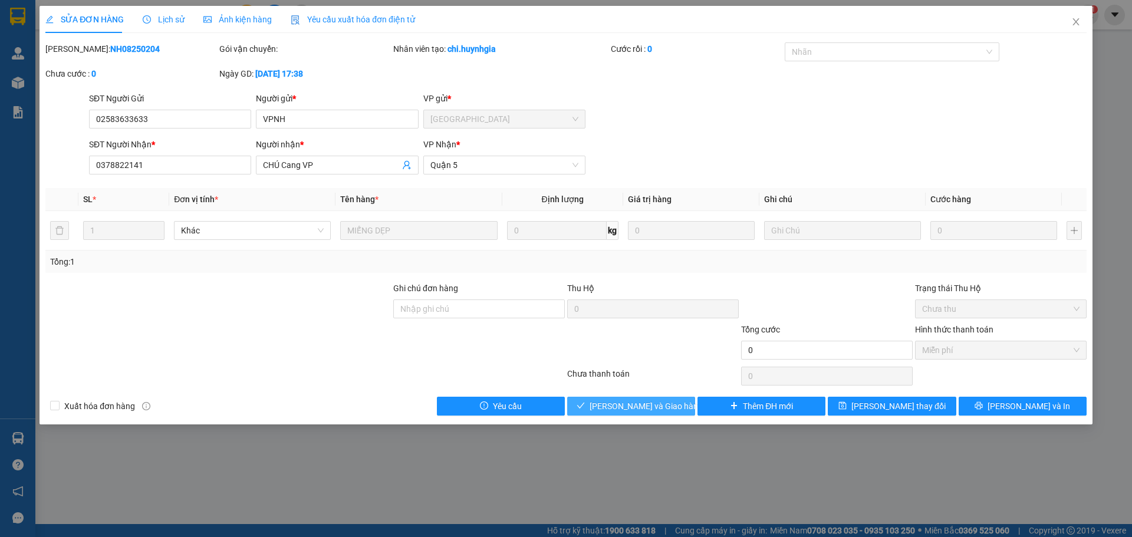
drag, startPoint x: 642, startPoint y: 409, endPoint x: 646, endPoint y: 388, distance: 21.1
click at [644, 407] on span "[PERSON_NAME] và Giao hàng" at bounding box center [646, 406] width 113 height 13
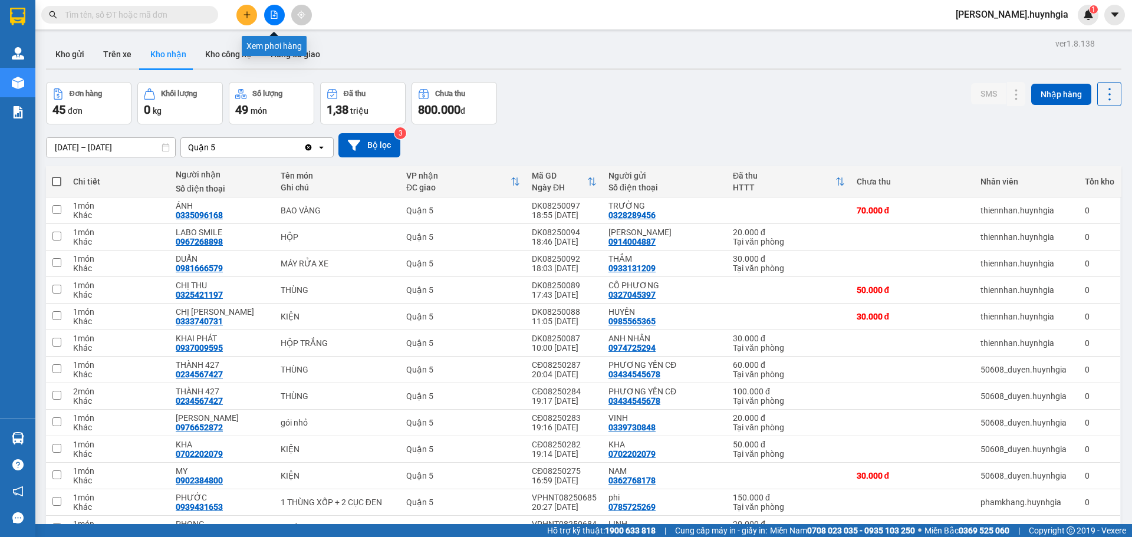
click at [283, 9] on button at bounding box center [274, 15] width 21 height 21
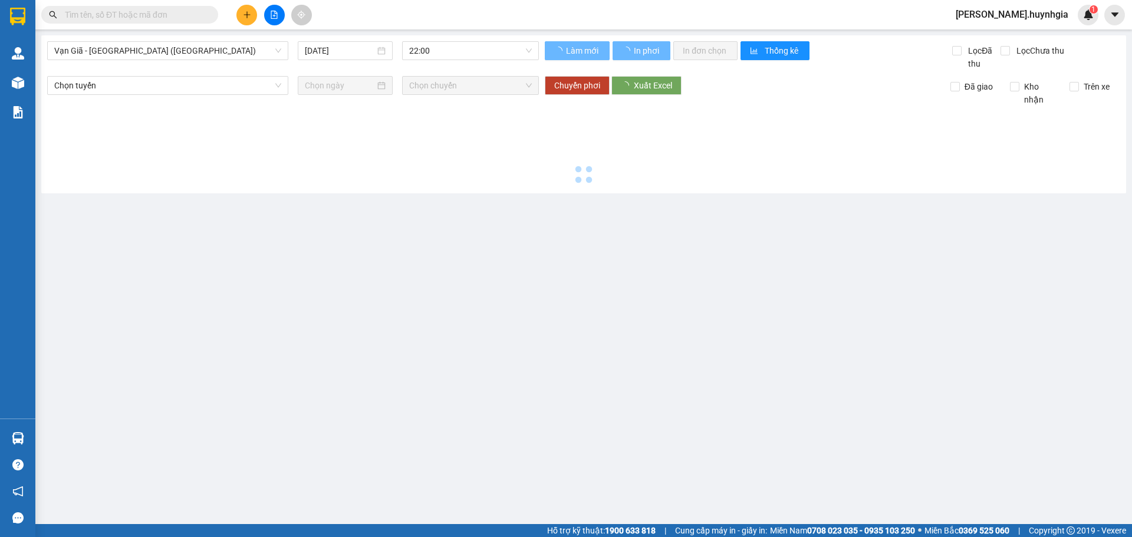
click at [277, 13] on icon "file-add" at bounding box center [274, 15] width 6 height 8
type input "[DATE]"
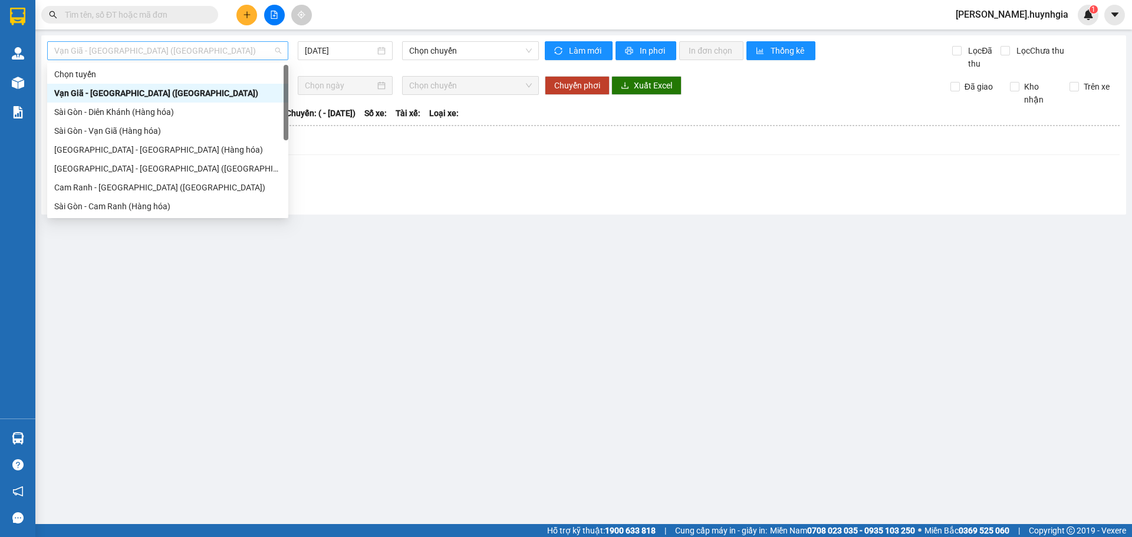
click at [211, 55] on span "Vạn Giã - Sài Gòn (Hàng hóa)" at bounding box center [167, 51] width 227 height 18
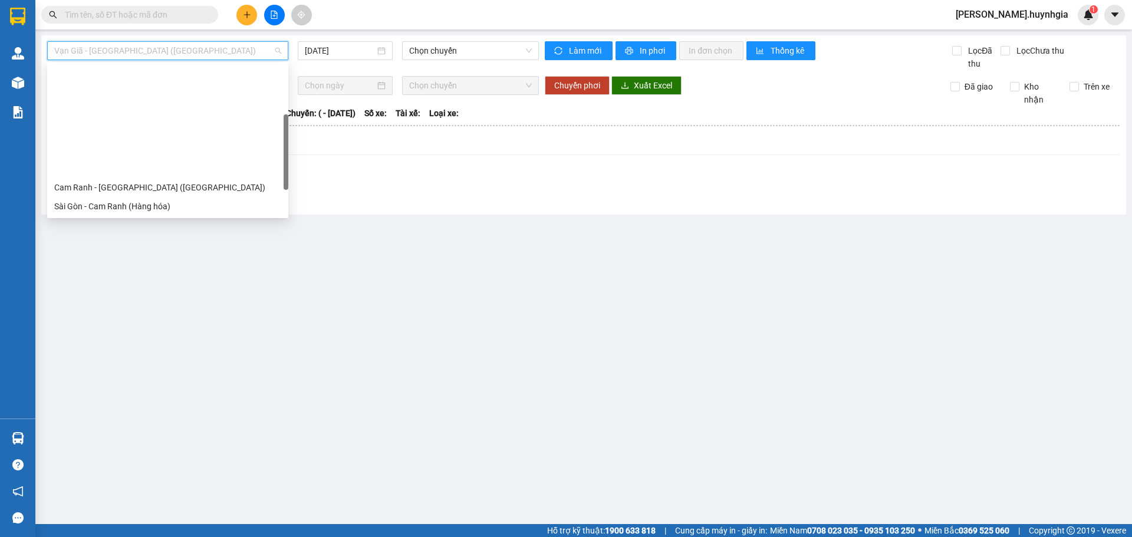
scroll to position [118, 0]
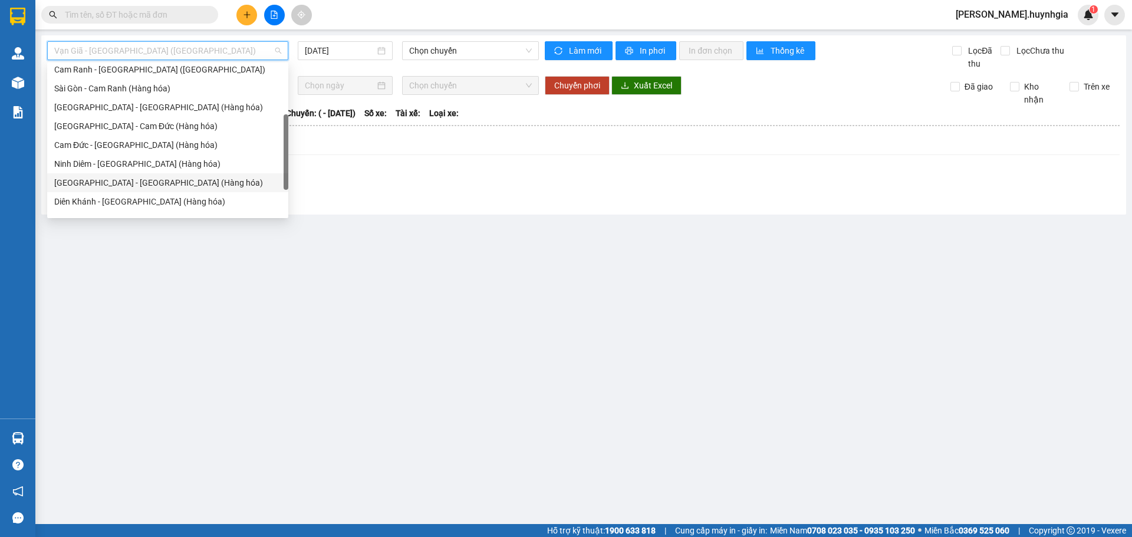
click at [163, 185] on div "[GEOGRAPHIC_DATA] - [GEOGRAPHIC_DATA] (Hàng hóa)" at bounding box center [167, 182] width 227 height 13
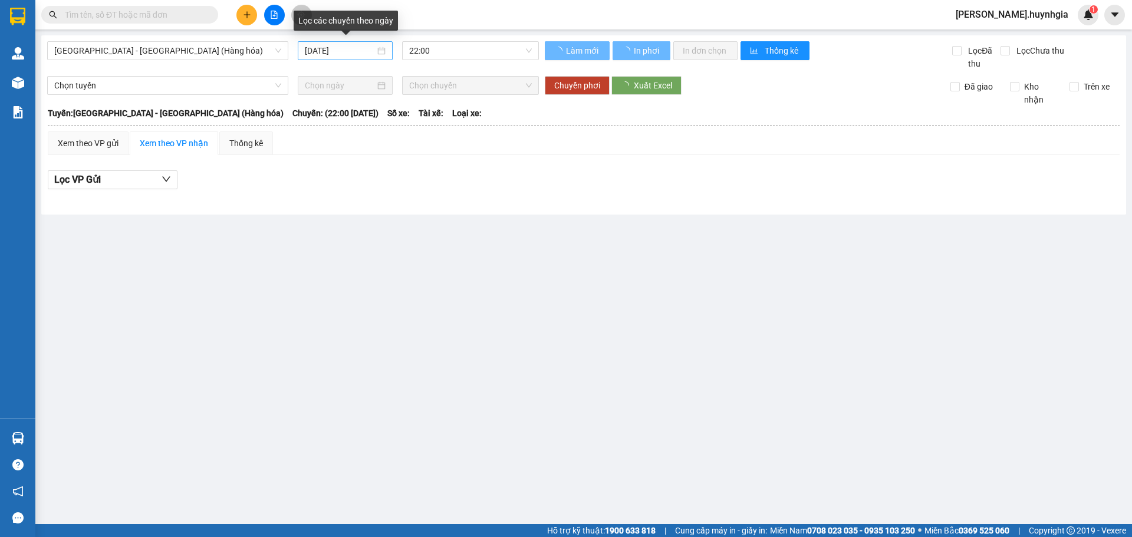
click at [339, 43] on div "[DATE]" at bounding box center [345, 50] width 95 height 19
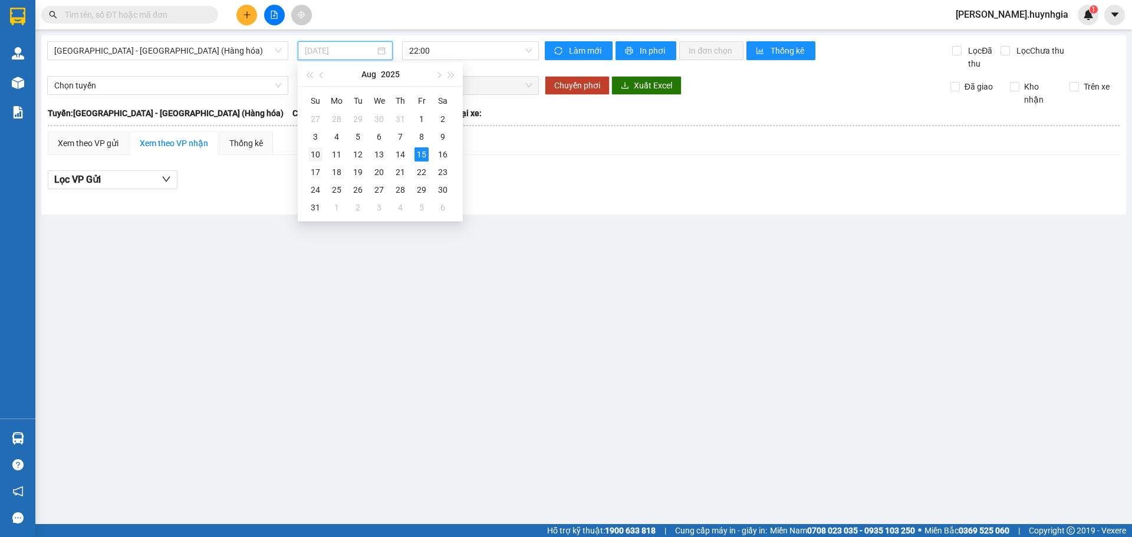
click at [317, 156] on div "10" at bounding box center [315, 154] width 14 height 14
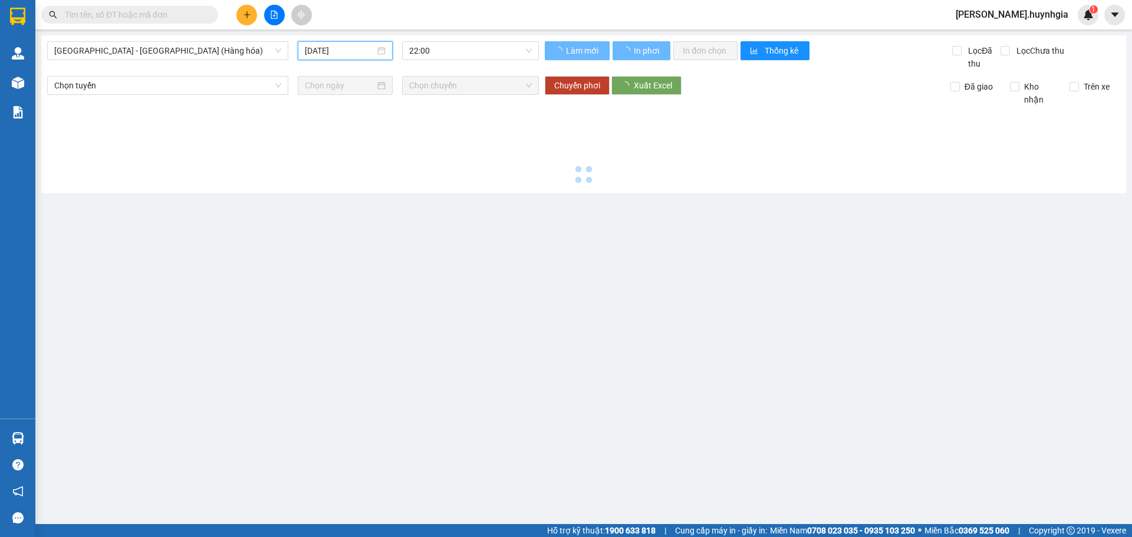
click at [348, 51] on input "[DATE]" at bounding box center [340, 50] width 70 height 13
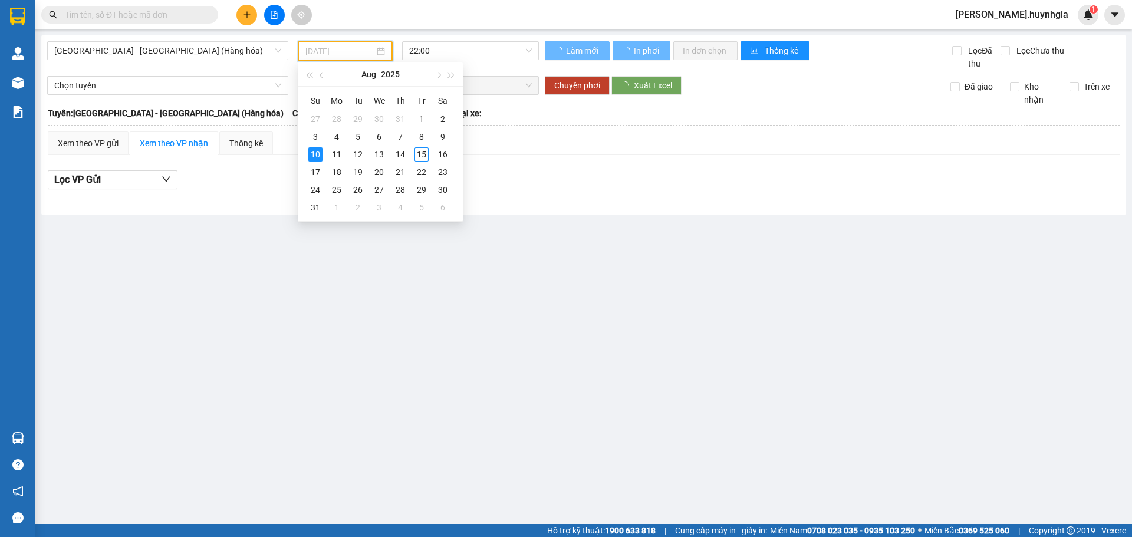
type input "10/08/2025"
click at [317, 154] on div "10" at bounding box center [315, 156] width 14 height 14
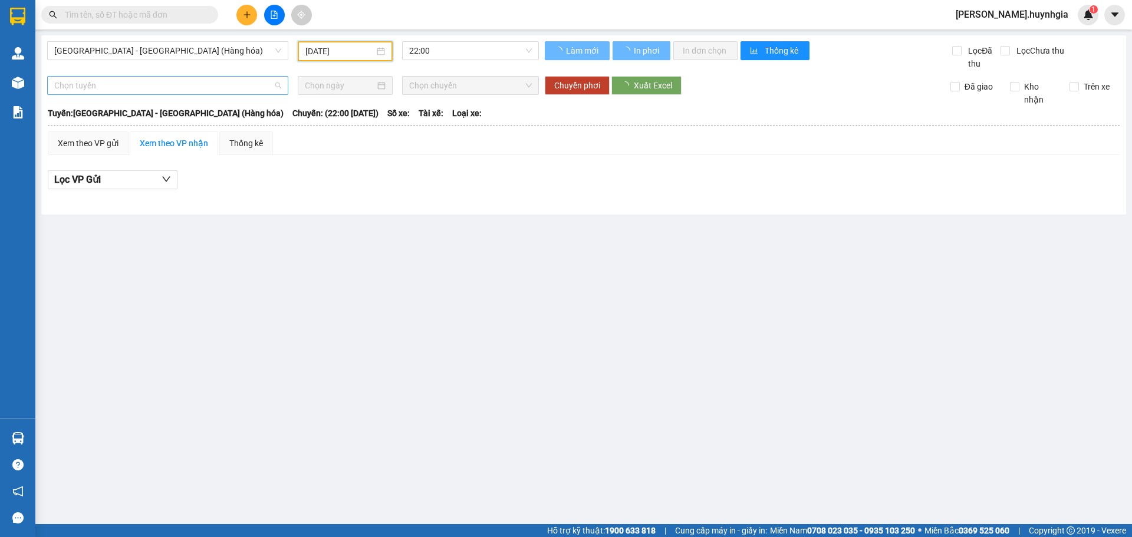
drag, startPoint x: 192, startPoint y: 91, endPoint x: 198, endPoint y: 93, distance: 6.0
click at [192, 91] on span "Chọn tuyến" at bounding box center [167, 86] width 227 height 18
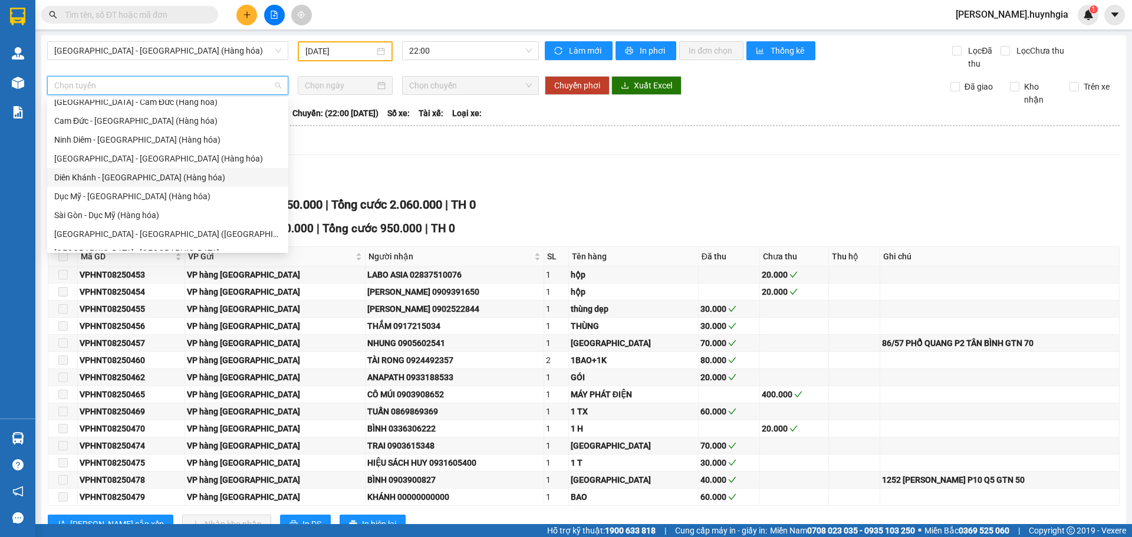
scroll to position [189, 0]
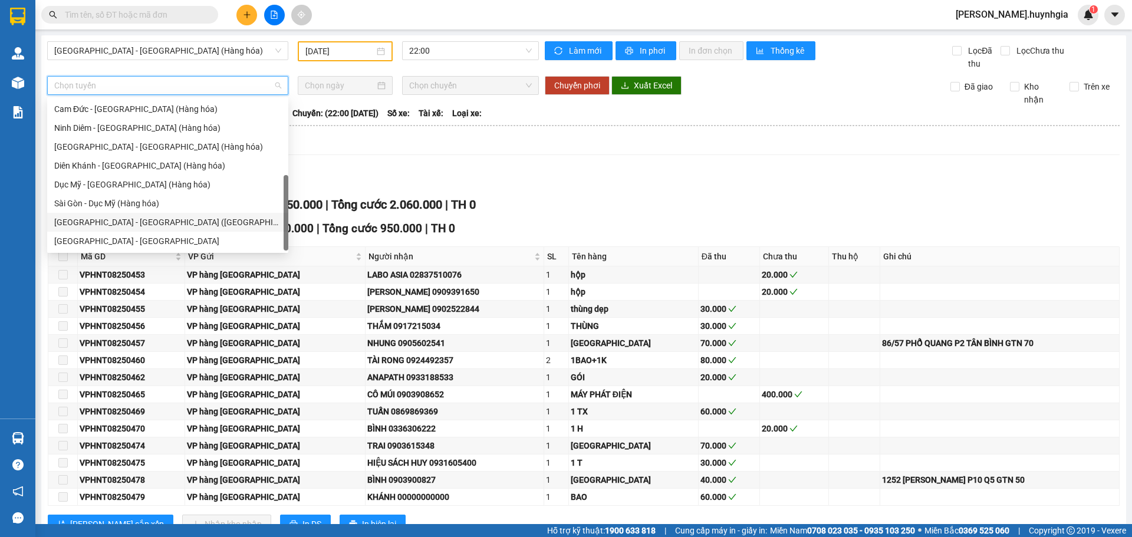
click at [140, 221] on div "[GEOGRAPHIC_DATA] - [GEOGRAPHIC_DATA] ([GEOGRAPHIC_DATA])" at bounding box center [167, 222] width 227 height 13
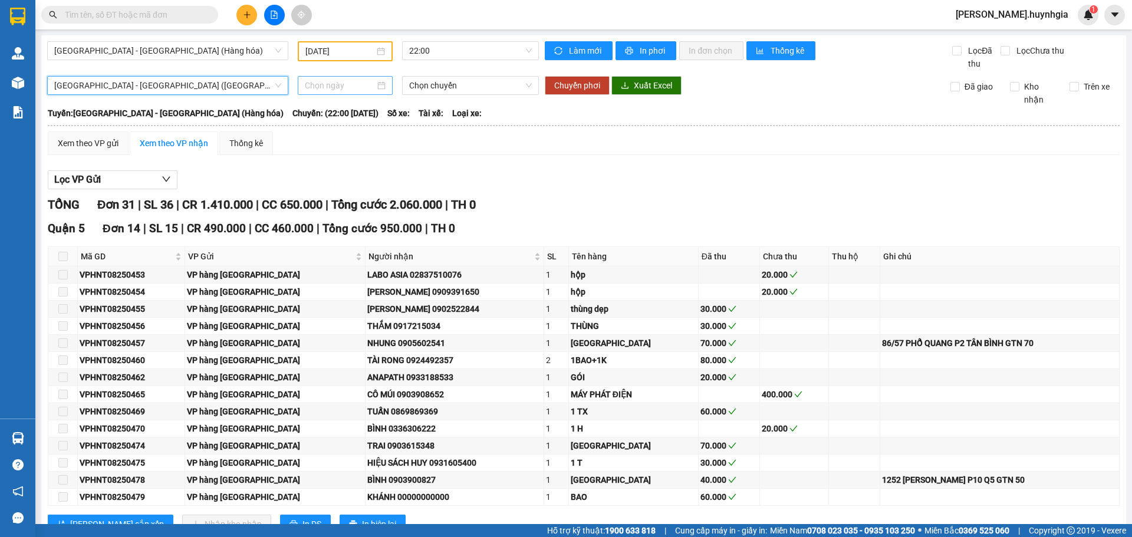
click at [353, 87] on input at bounding box center [340, 85] width 70 height 13
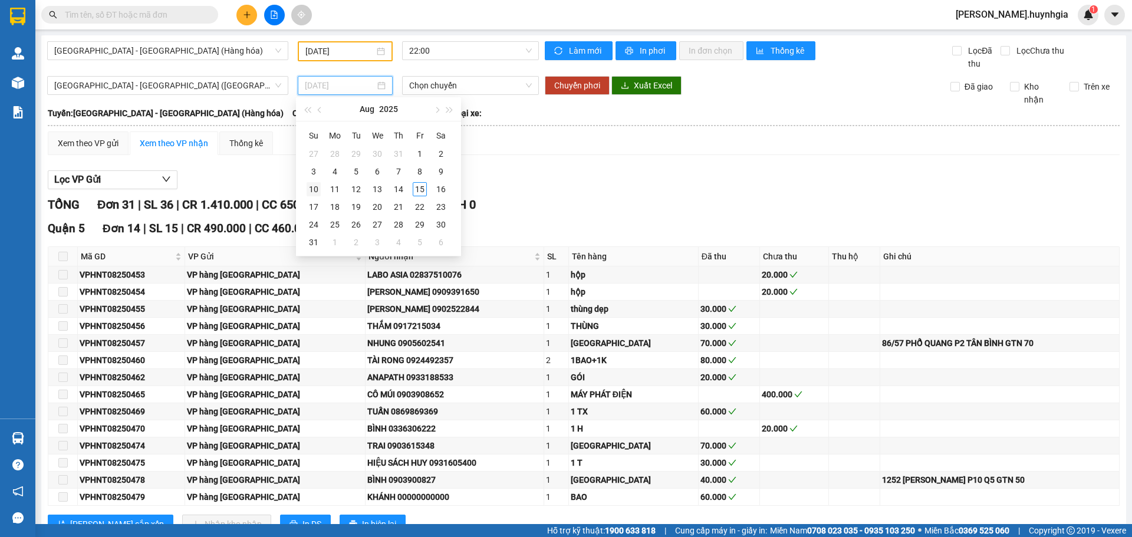
type input "10/08/2025"
click at [318, 191] on div "10" at bounding box center [314, 189] width 14 height 14
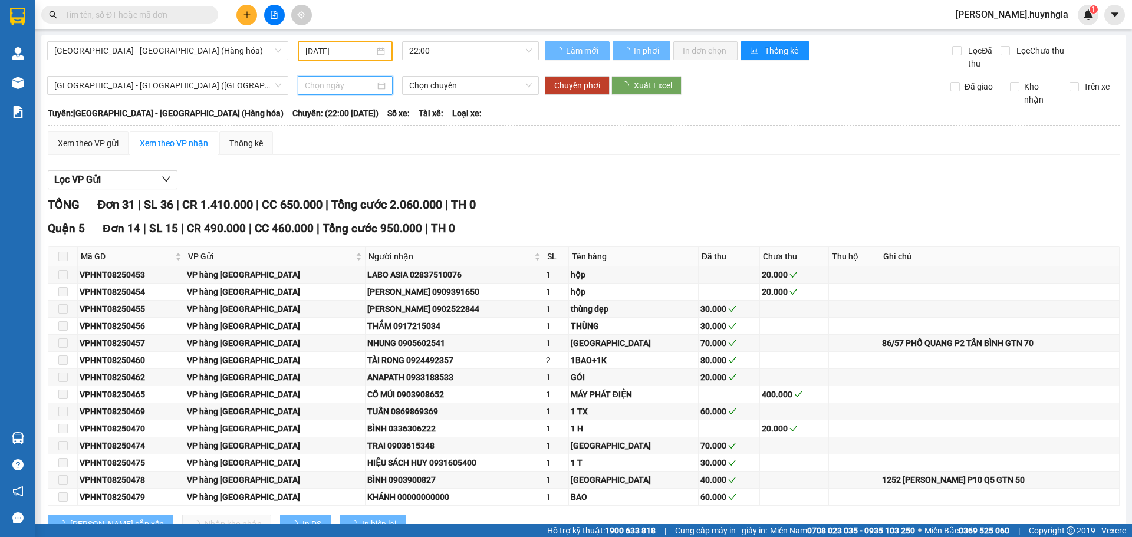
type input "10/08/2025"
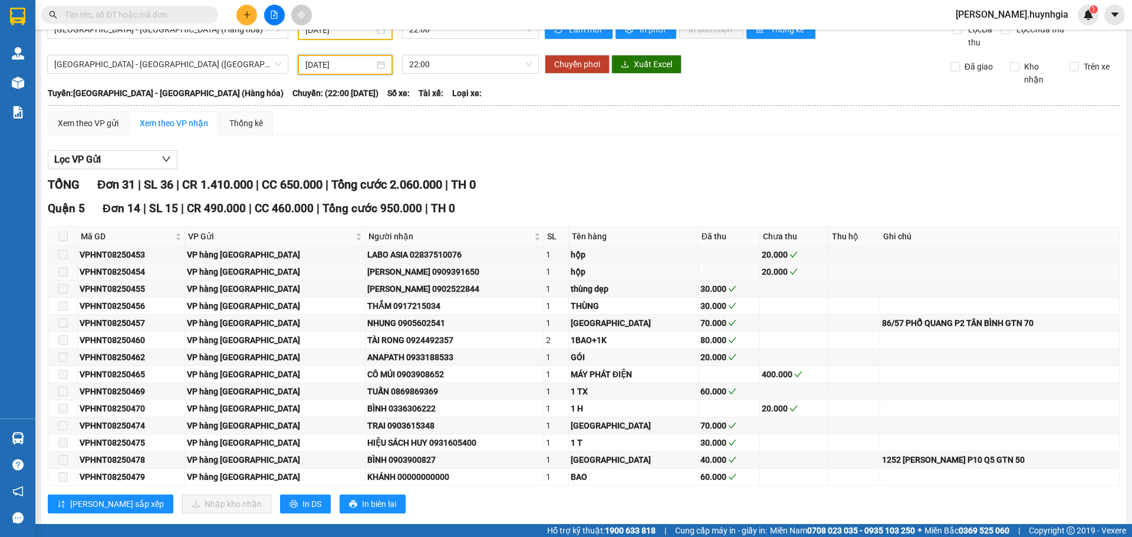
scroll to position [0, 0]
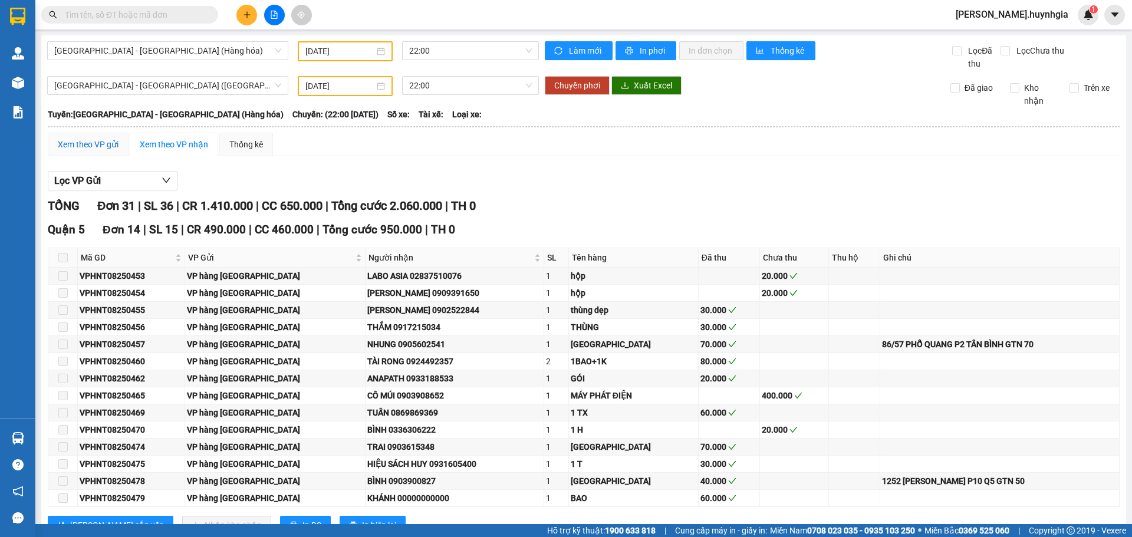
click at [110, 143] on div "Xem theo VP gửi" at bounding box center [88, 144] width 61 height 13
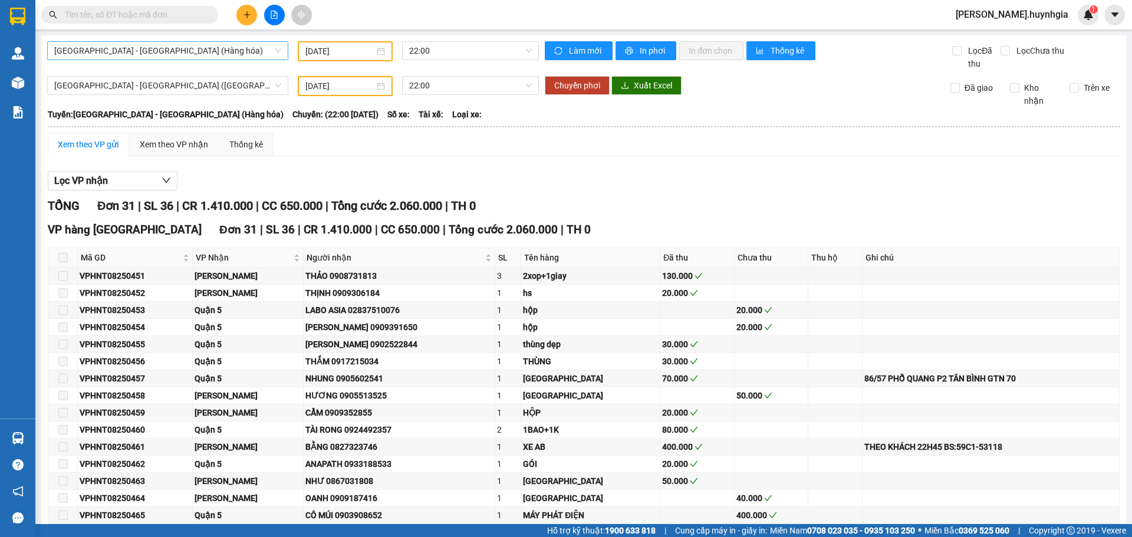
click at [183, 51] on span "[GEOGRAPHIC_DATA] - [GEOGRAPHIC_DATA] (Hàng hóa)" at bounding box center [167, 51] width 227 height 18
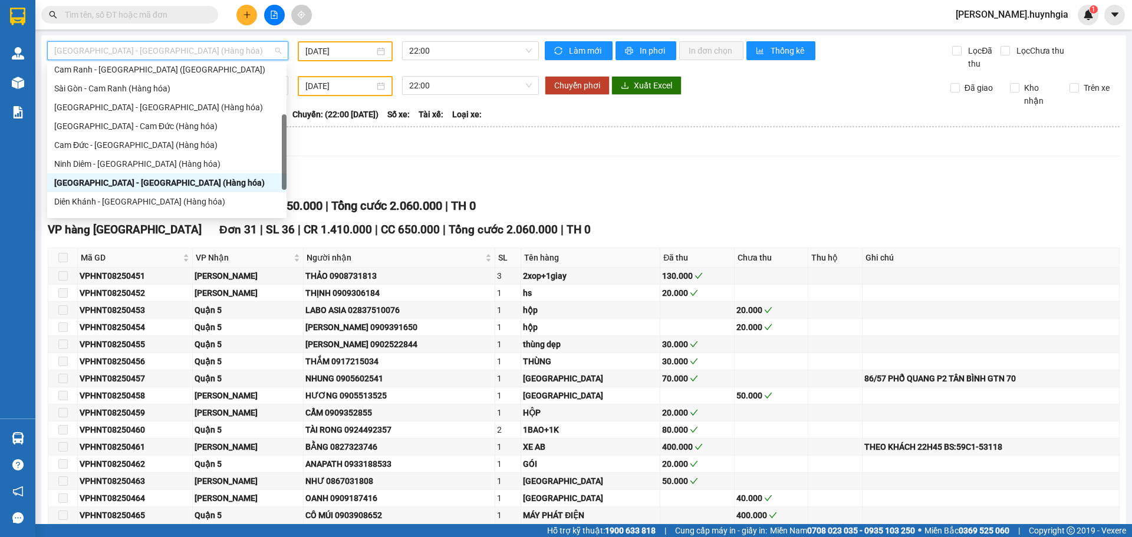
click at [145, 178] on div "[GEOGRAPHIC_DATA] - [GEOGRAPHIC_DATA] (Hàng hóa)" at bounding box center [166, 182] width 225 height 13
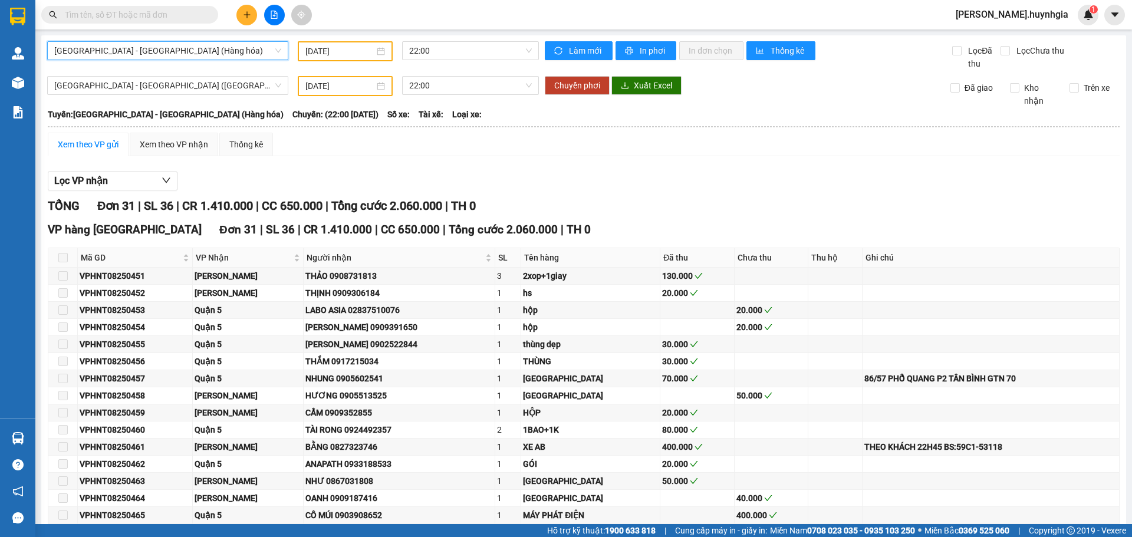
click at [186, 48] on span "[GEOGRAPHIC_DATA] - [GEOGRAPHIC_DATA] (Hàng hóa)" at bounding box center [167, 51] width 227 height 18
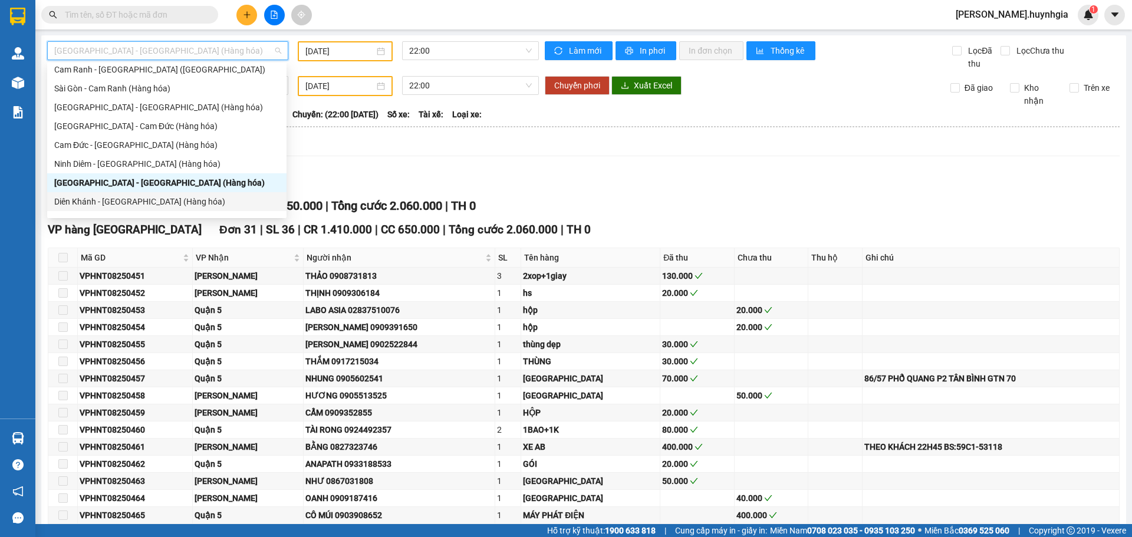
scroll to position [189, 0]
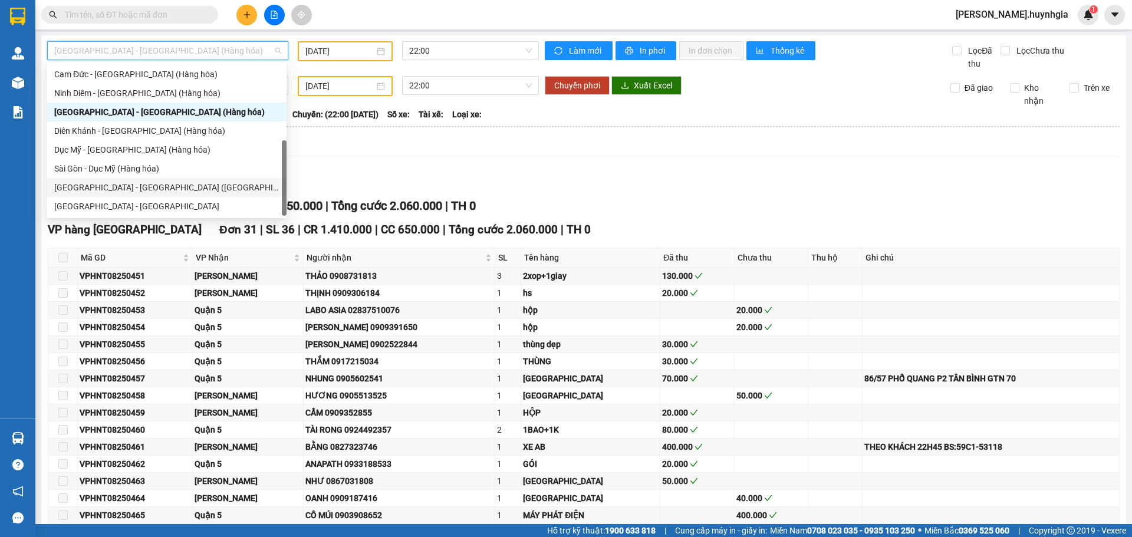
click at [116, 186] on div "[GEOGRAPHIC_DATA] - [GEOGRAPHIC_DATA] ([GEOGRAPHIC_DATA])" at bounding box center [166, 187] width 225 height 13
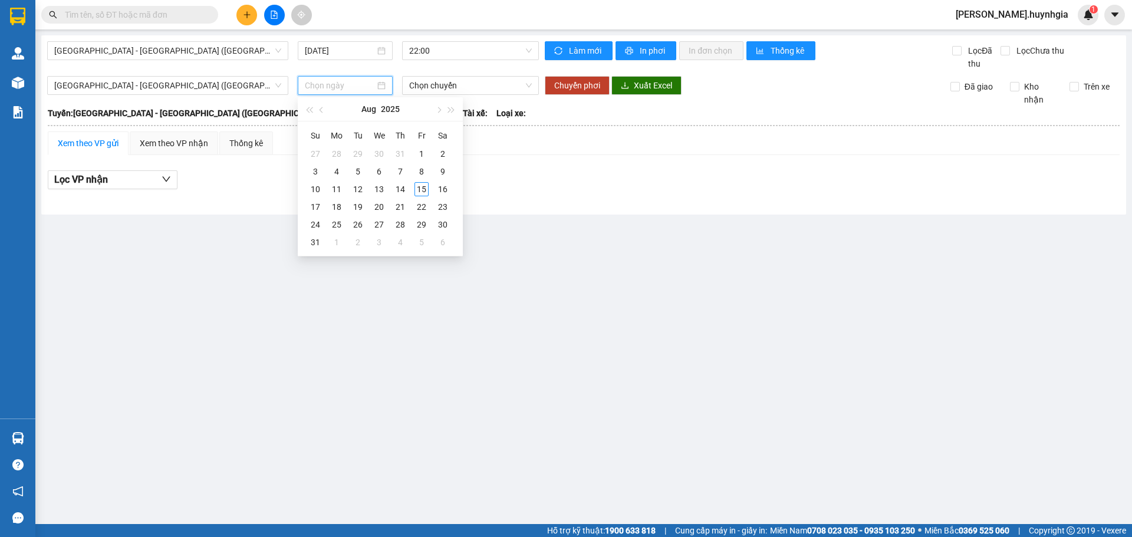
click at [336, 87] on input at bounding box center [340, 85] width 70 height 13
drag, startPoint x: 342, startPoint y: 60, endPoint x: 372, endPoint y: 75, distance: 33.8
click at [343, 59] on div "Lọc các chuyến theo ngày" at bounding box center [346, 55] width 104 height 20
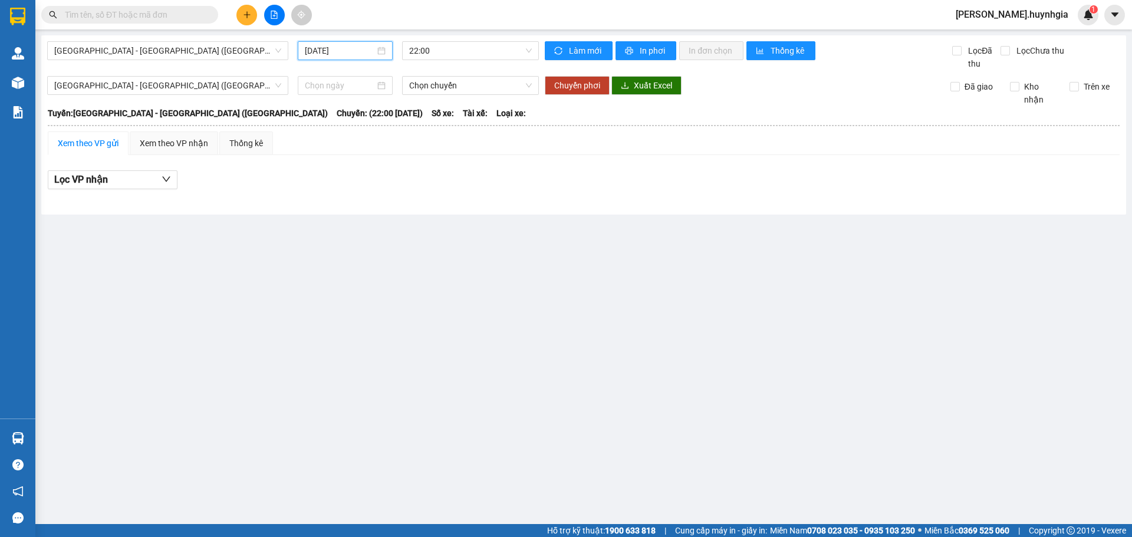
drag, startPoint x: 358, startPoint y: 51, endPoint x: 360, endPoint y: 65, distance: 13.8
click at [358, 51] on input "[DATE]" at bounding box center [340, 50] width 70 height 13
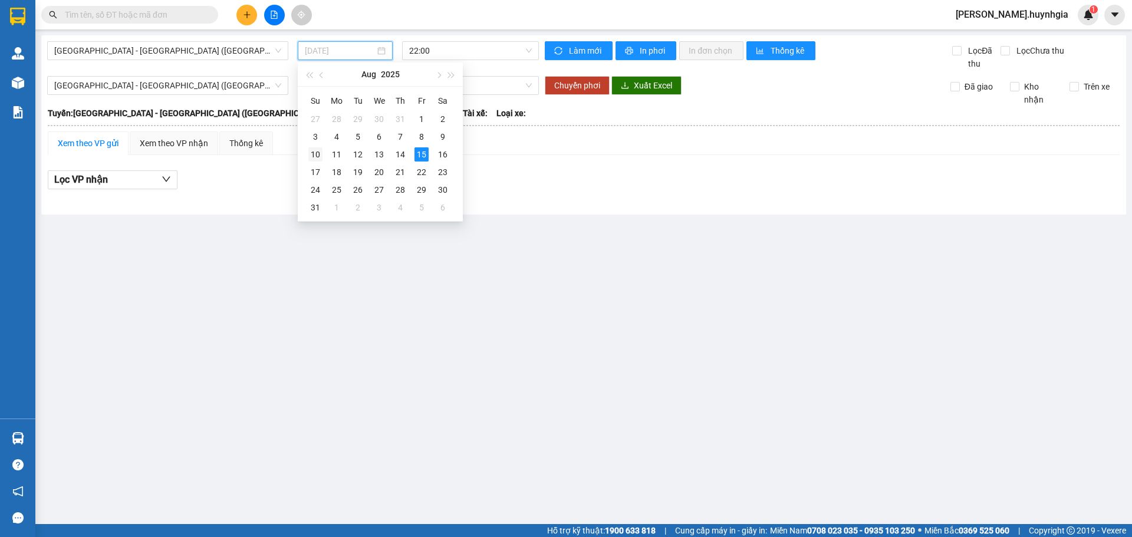
click at [318, 153] on div "10" at bounding box center [315, 154] width 14 height 14
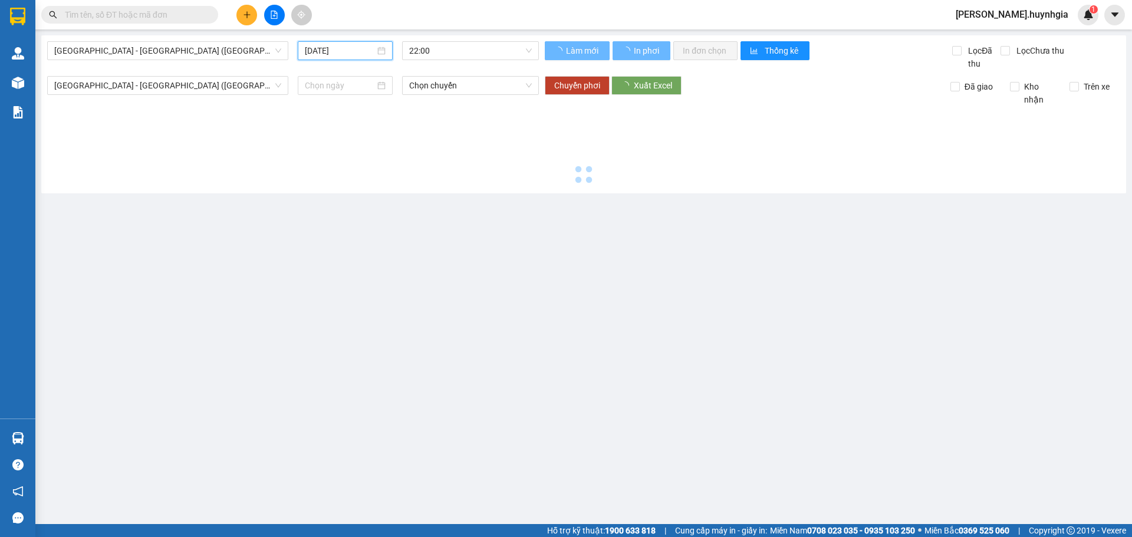
click at [315, 50] on input "[DATE]" at bounding box center [340, 50] width 70 height 13
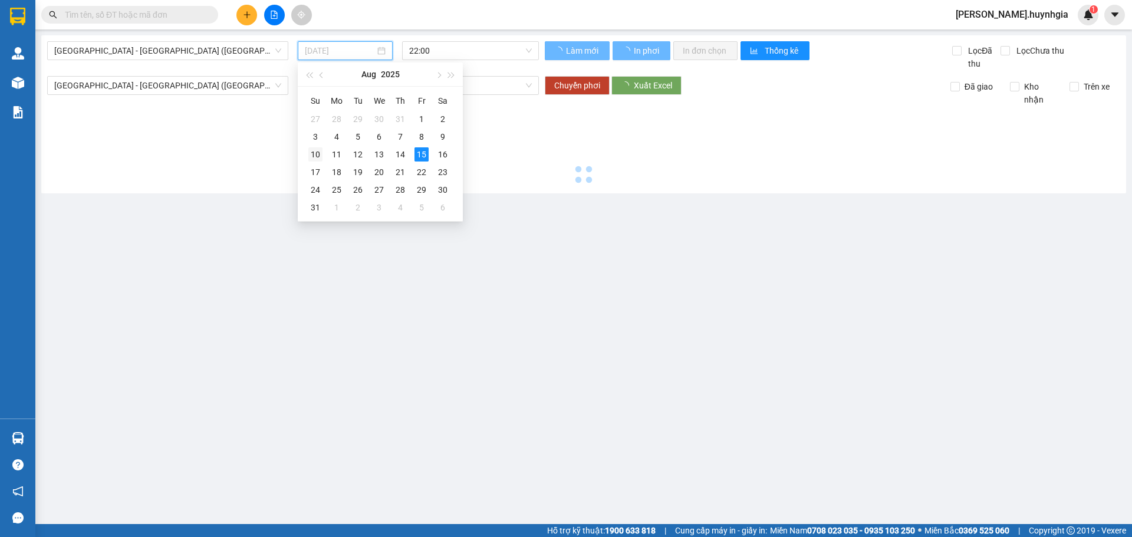
type input "10/08/2025"
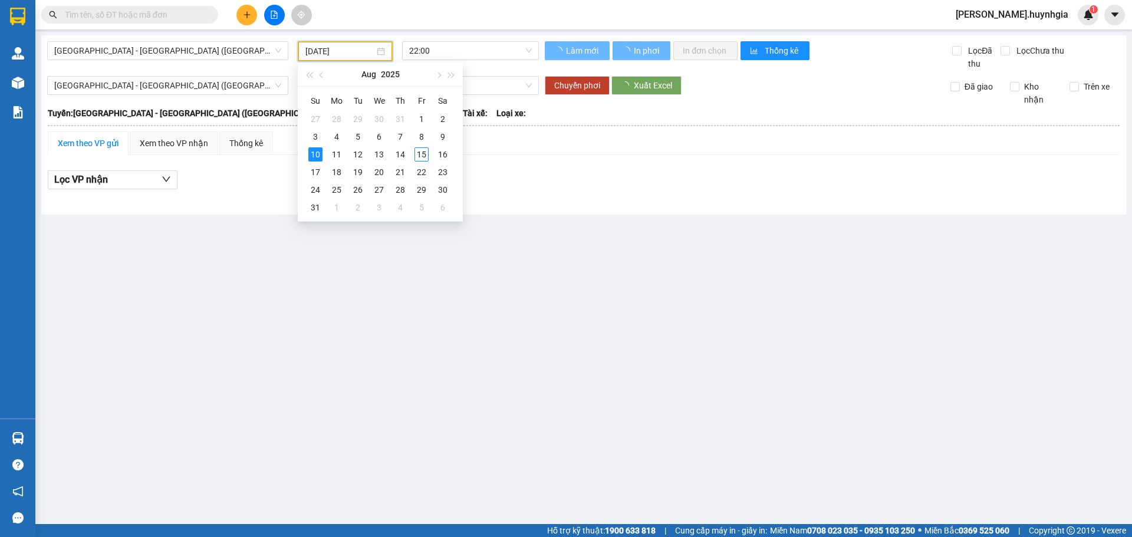
click at [314, 157] on div "10" at bounding box center [315, 154] width 14 height 14
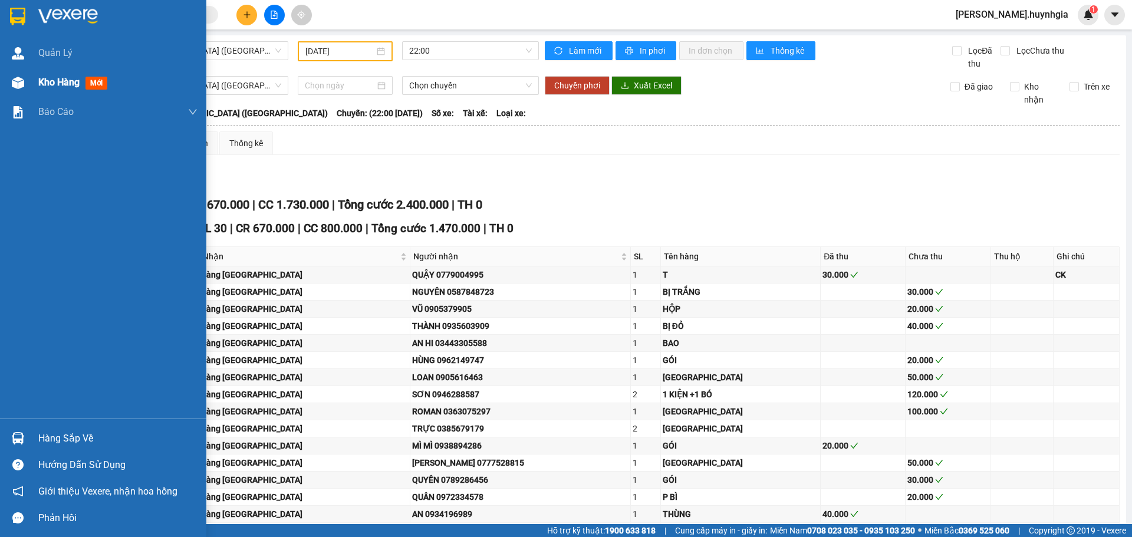
click at [69, 82] on span "Kho hàng" at bounding box center [58, 82] width 41 height 11
